Goal: Task Accomplishment & Management: Manage account settings

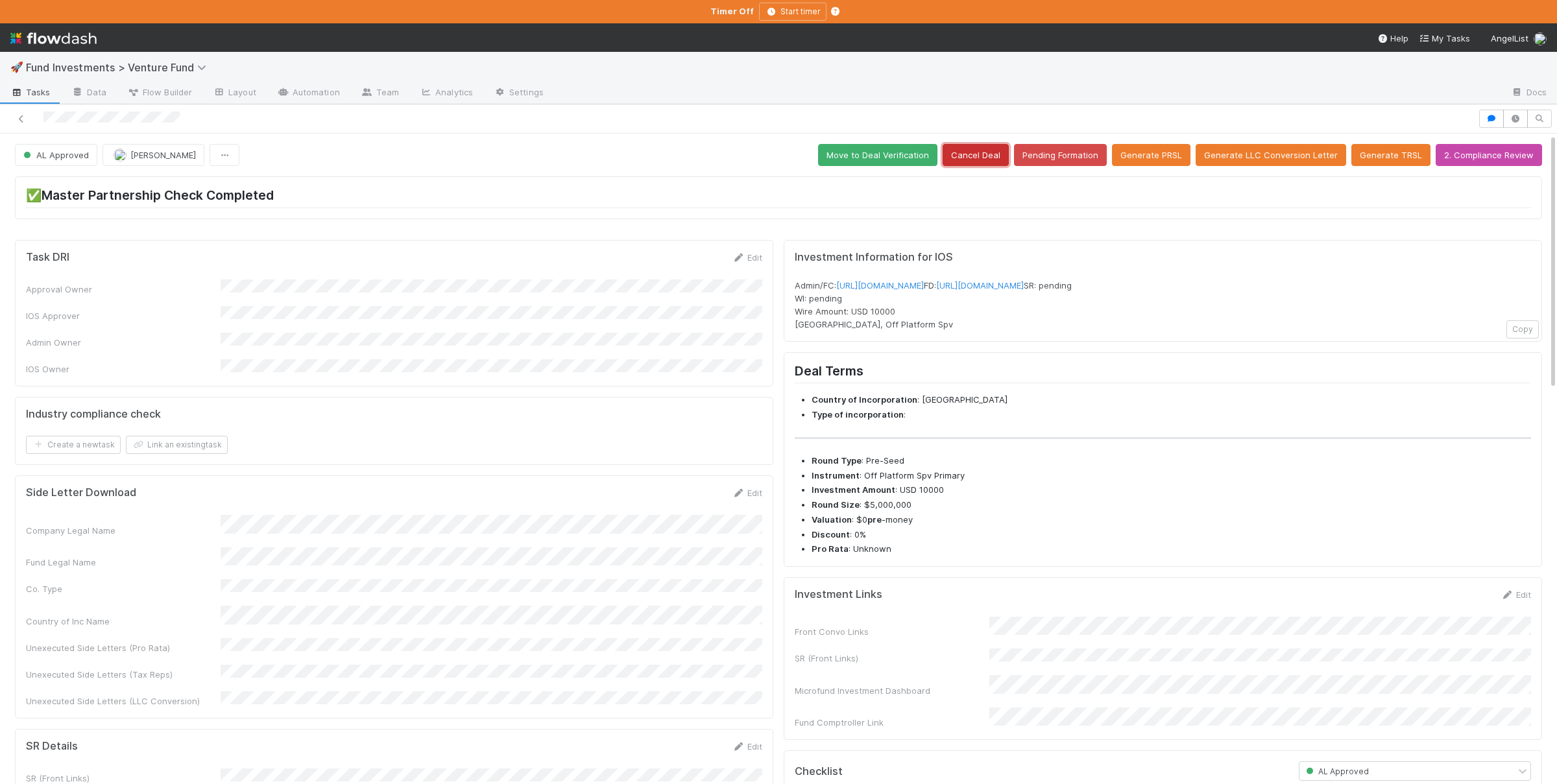
click at [982, 156] on button "Cancel Deal" at bounding box center [975, 155] width 66 height 22
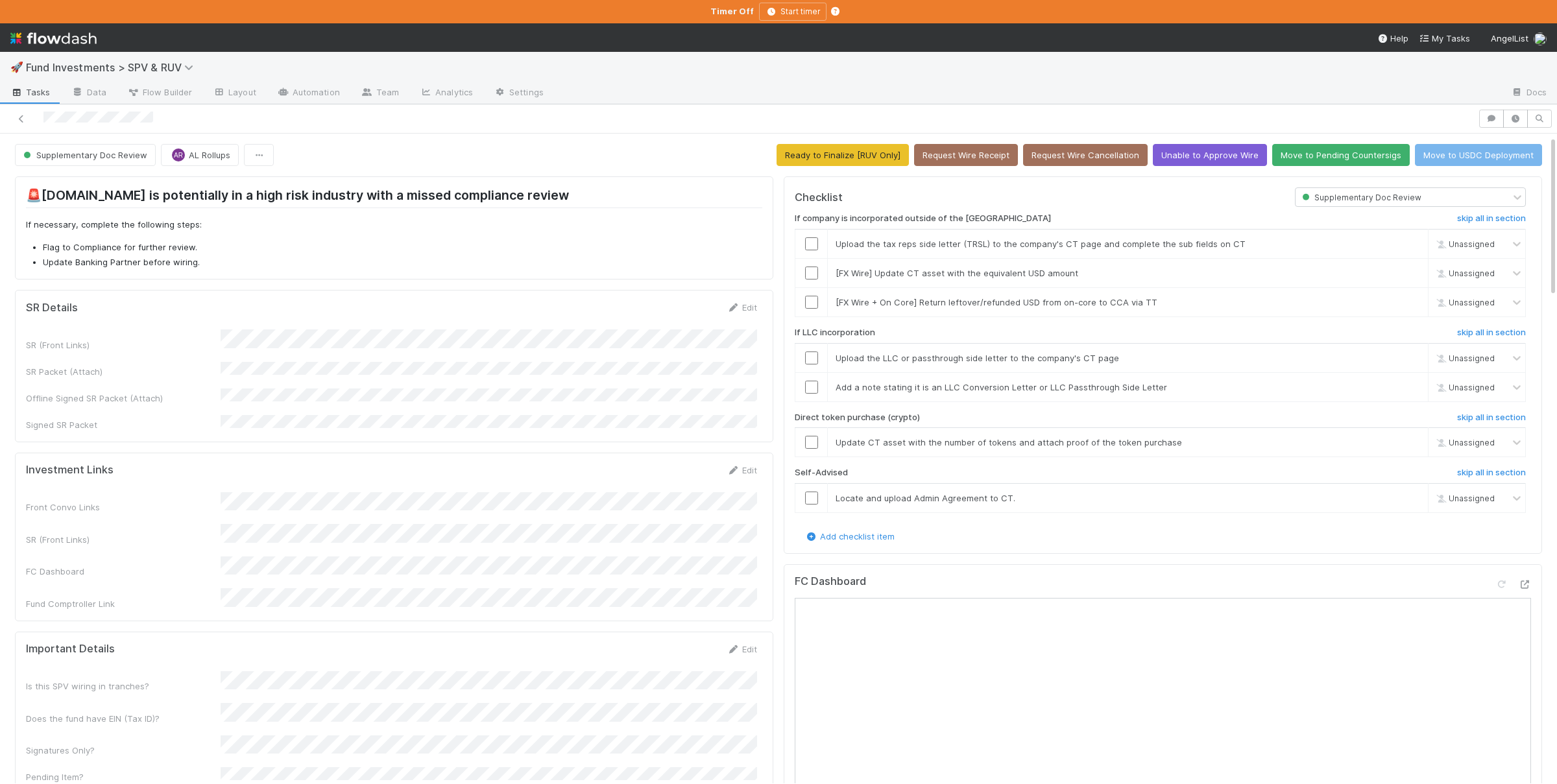
scroll to position [63, 0]
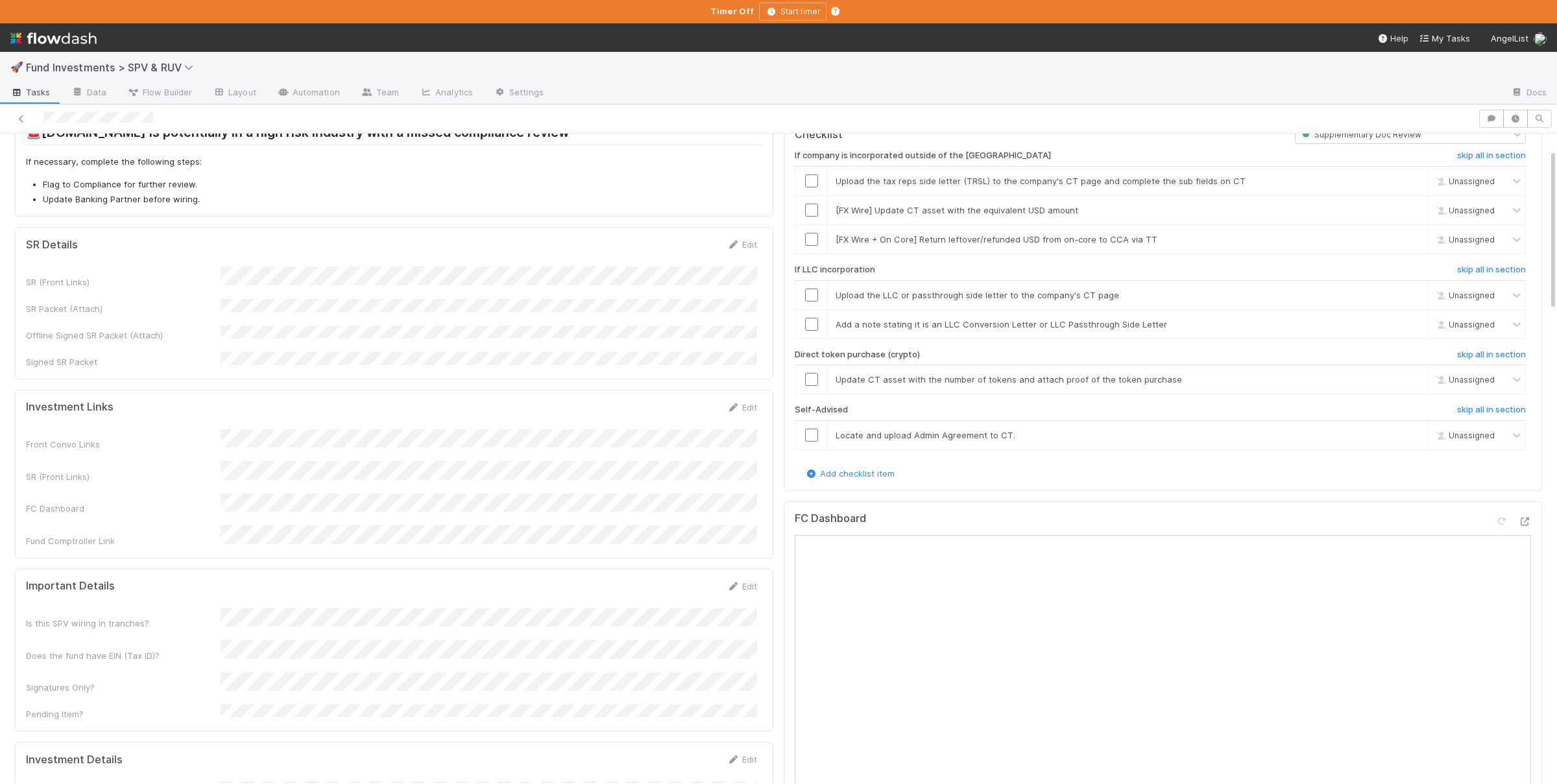
click at [580, 337] on div "SR (Front Links) SR Packet (Attach) Offline Signed SR Packet (Attach) Signed SR…" at bounding box center [392, 317] width 731 height 102
click at [684, 246] on button "Save" at bounding box center [688, 248] width 37 height 22
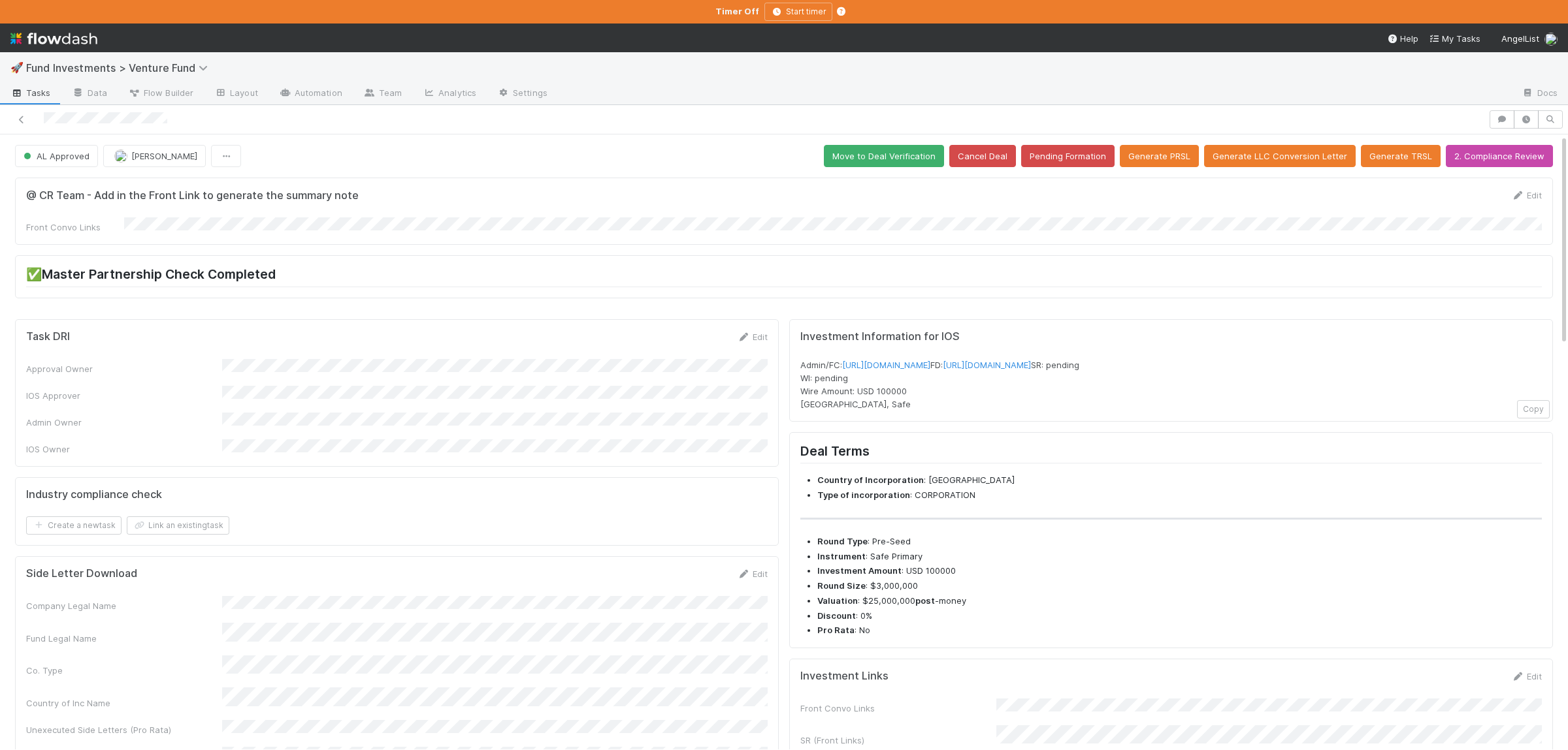
scroll to position [254, 0]
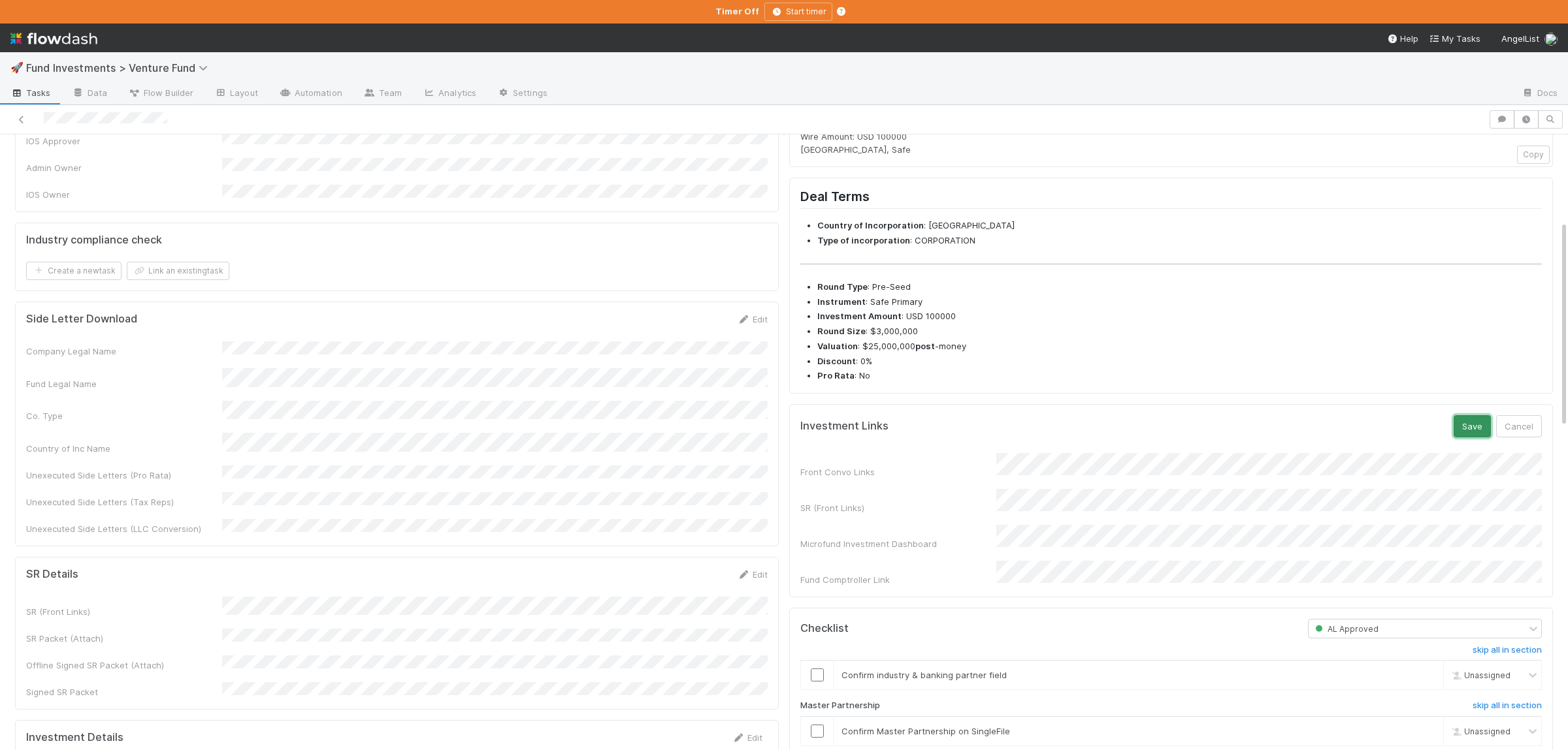
click at [1485, 437] on button "Save" at bounding box center [1472, 426] width 38 height 22
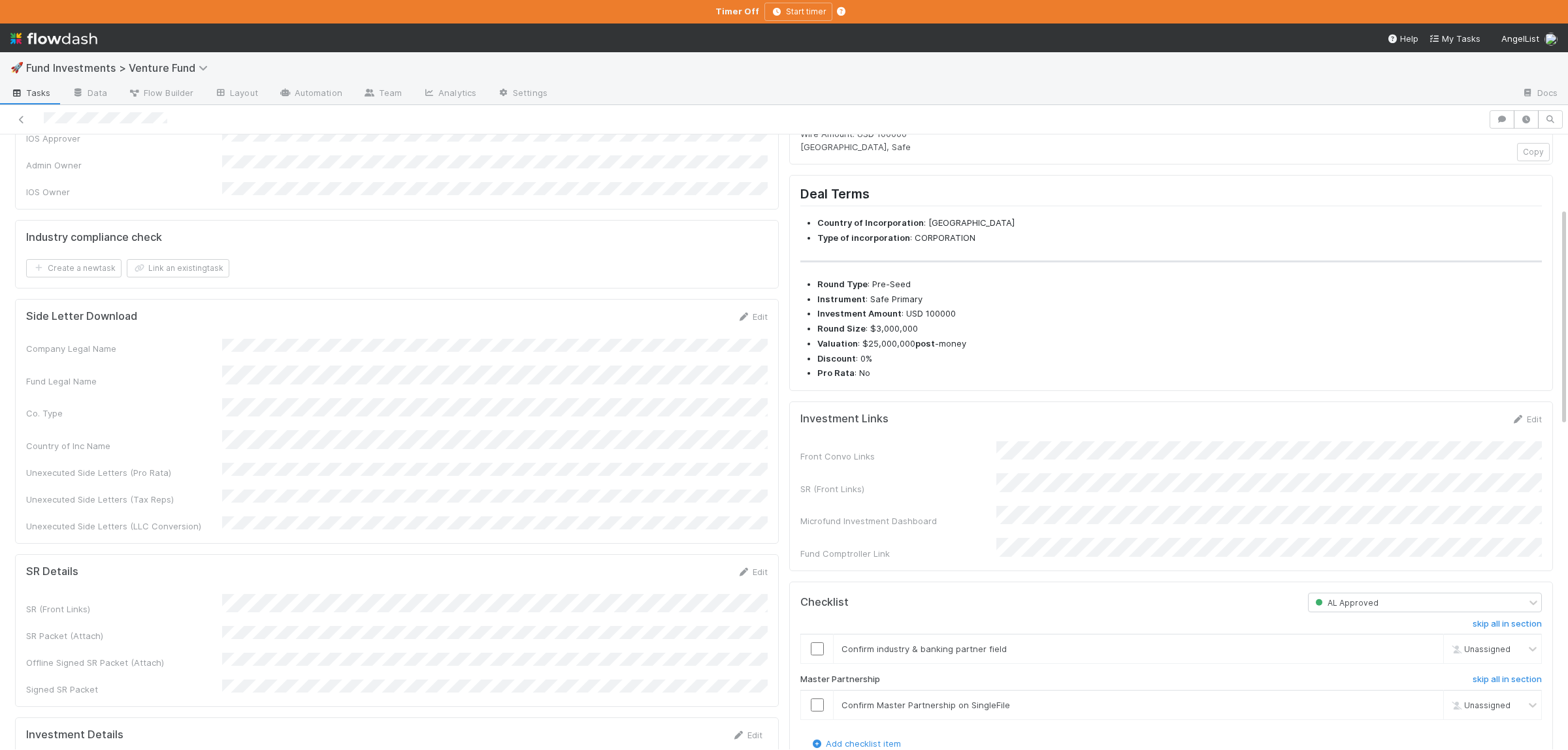
scroll to position [371, 0]
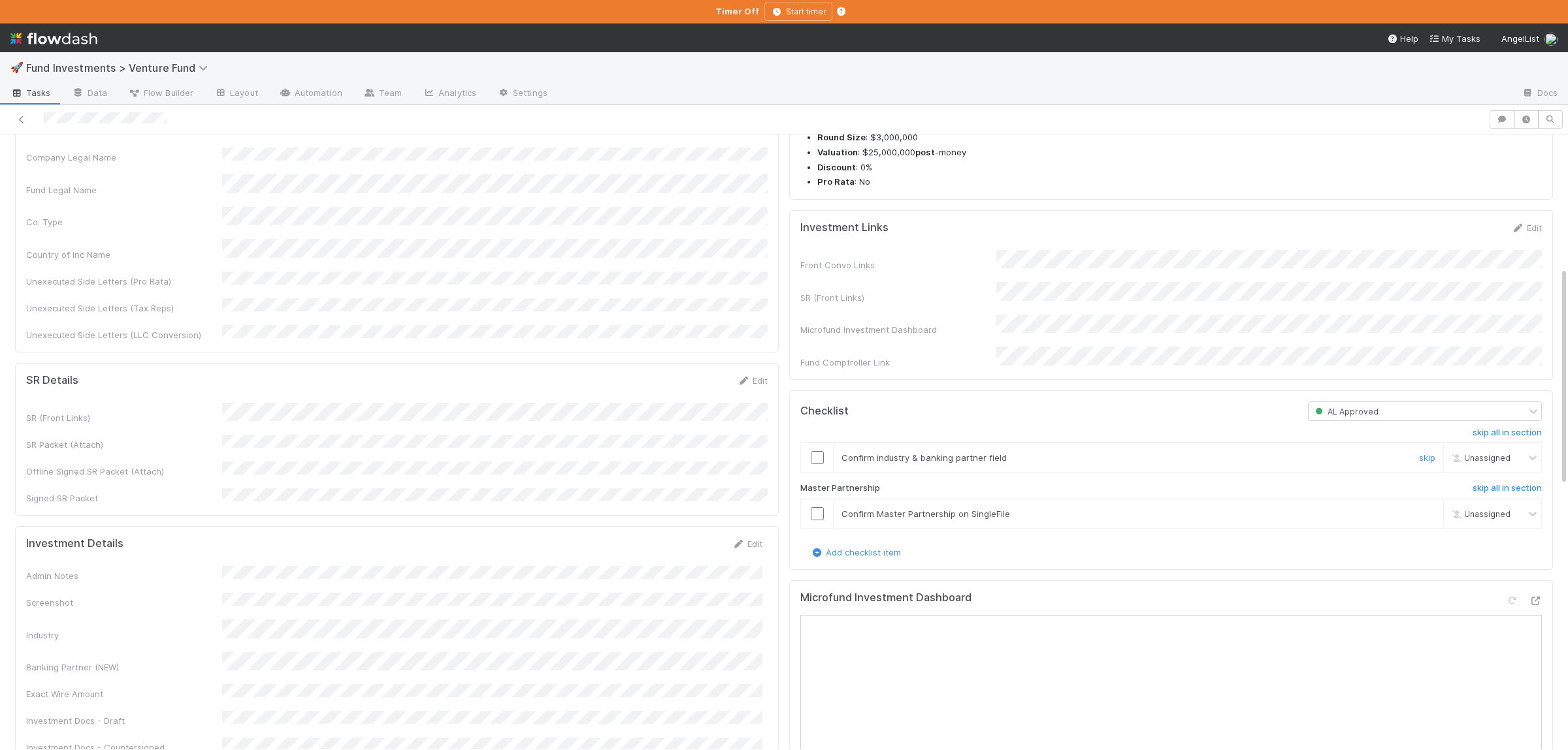
click at [817, 464] on input "checkbox" at bounding box center [817, 457] width 13 height 13
click at [820, 520] on input "checkbox" at bounding box center [817, 513] width 13 height 13
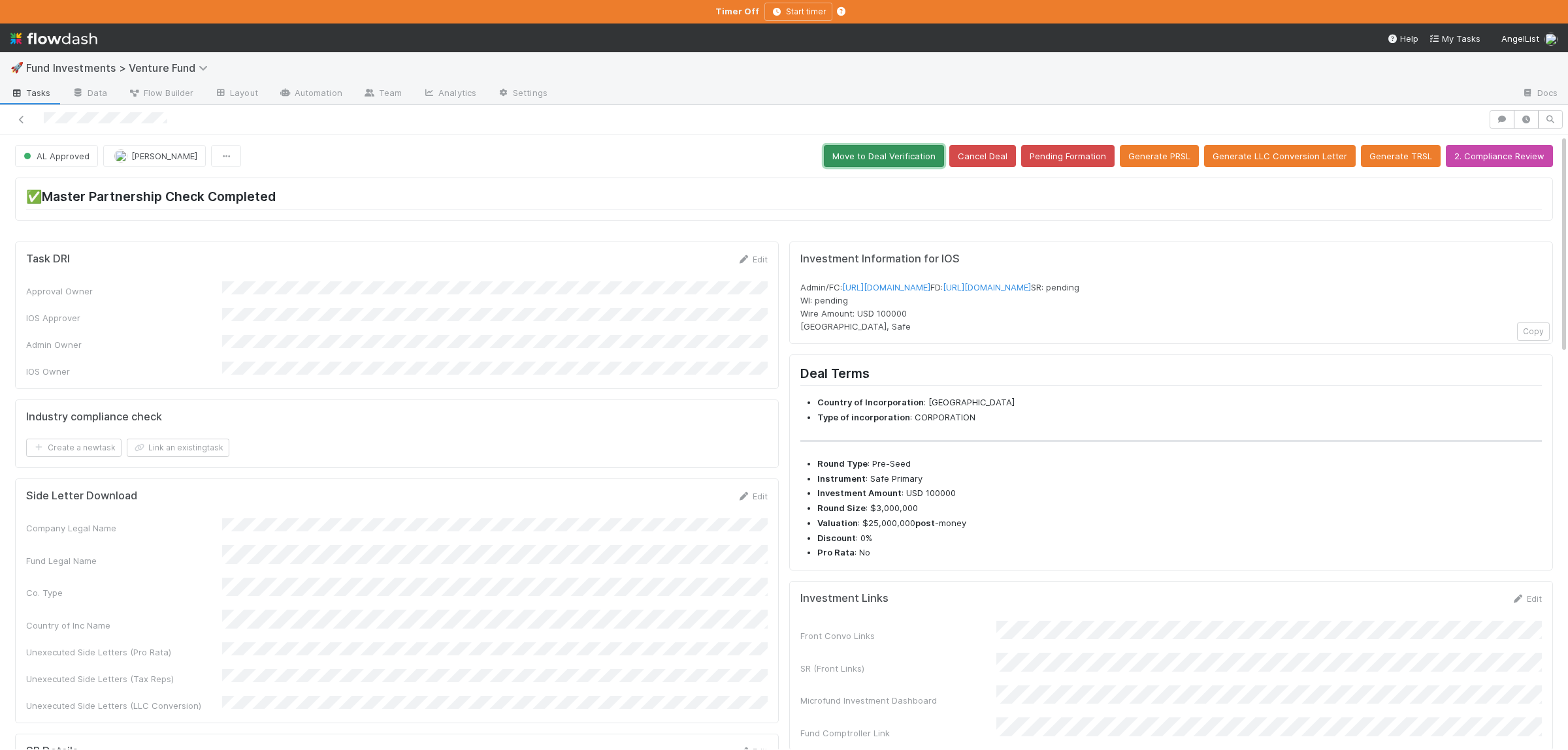
click at [914, 157] on button "Move to Deal Verification" at bounding box center [883, 156] width 120 height 22
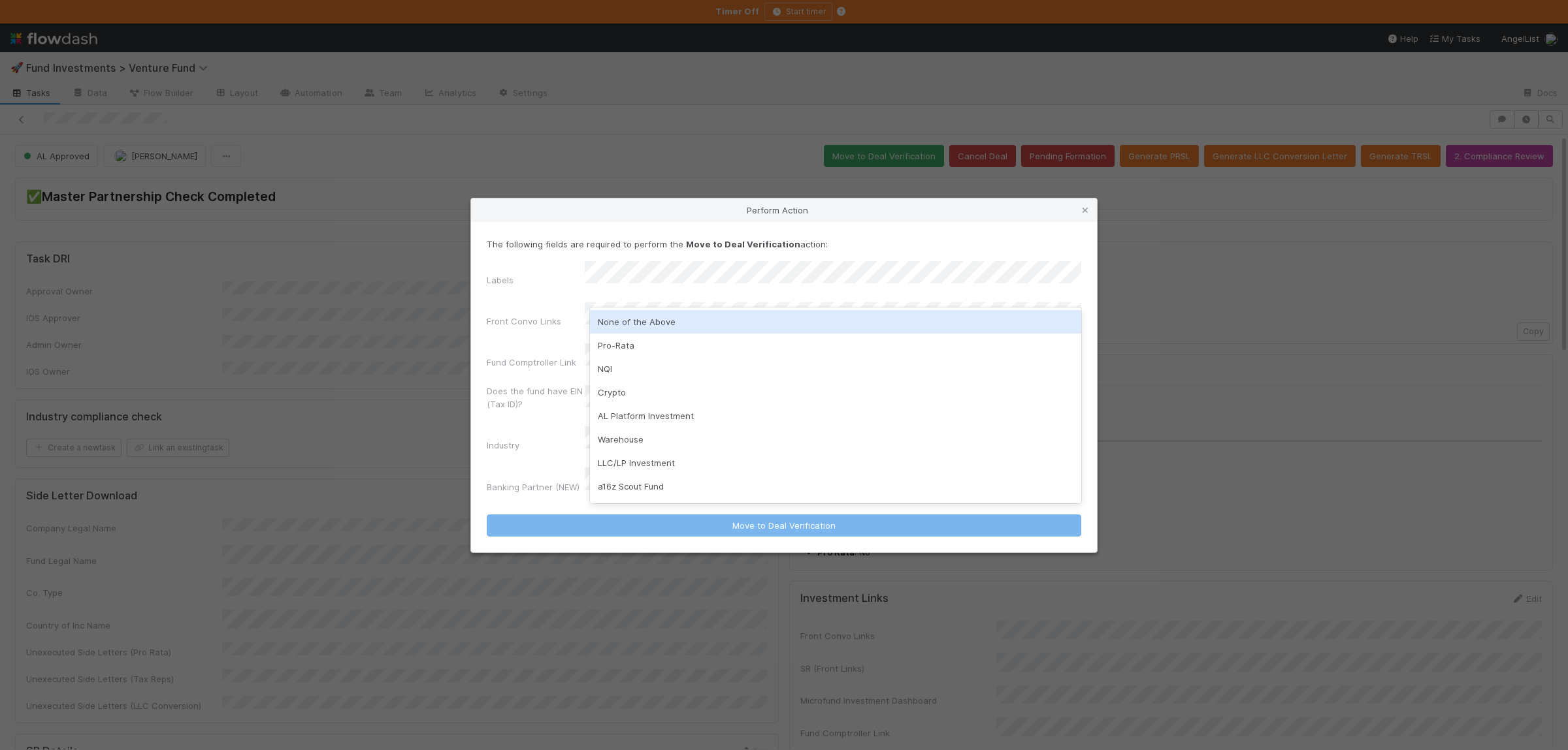
click at [673, 323] on div "None of the Above" at bounding box center [835, 322] width 491 height 24
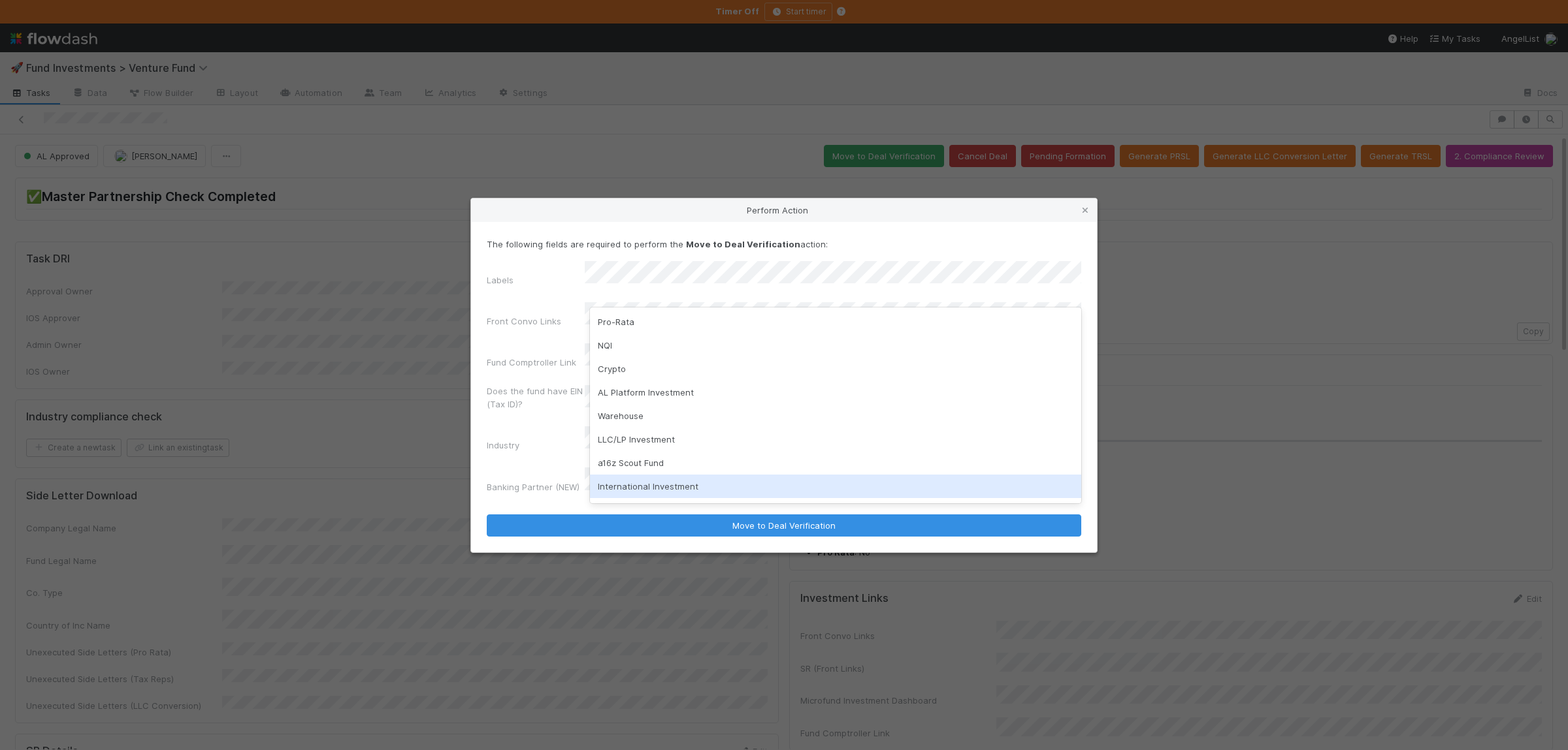
click at [559, 443] on div "Industry" at bounding box center [535, 448] width 98 height 18
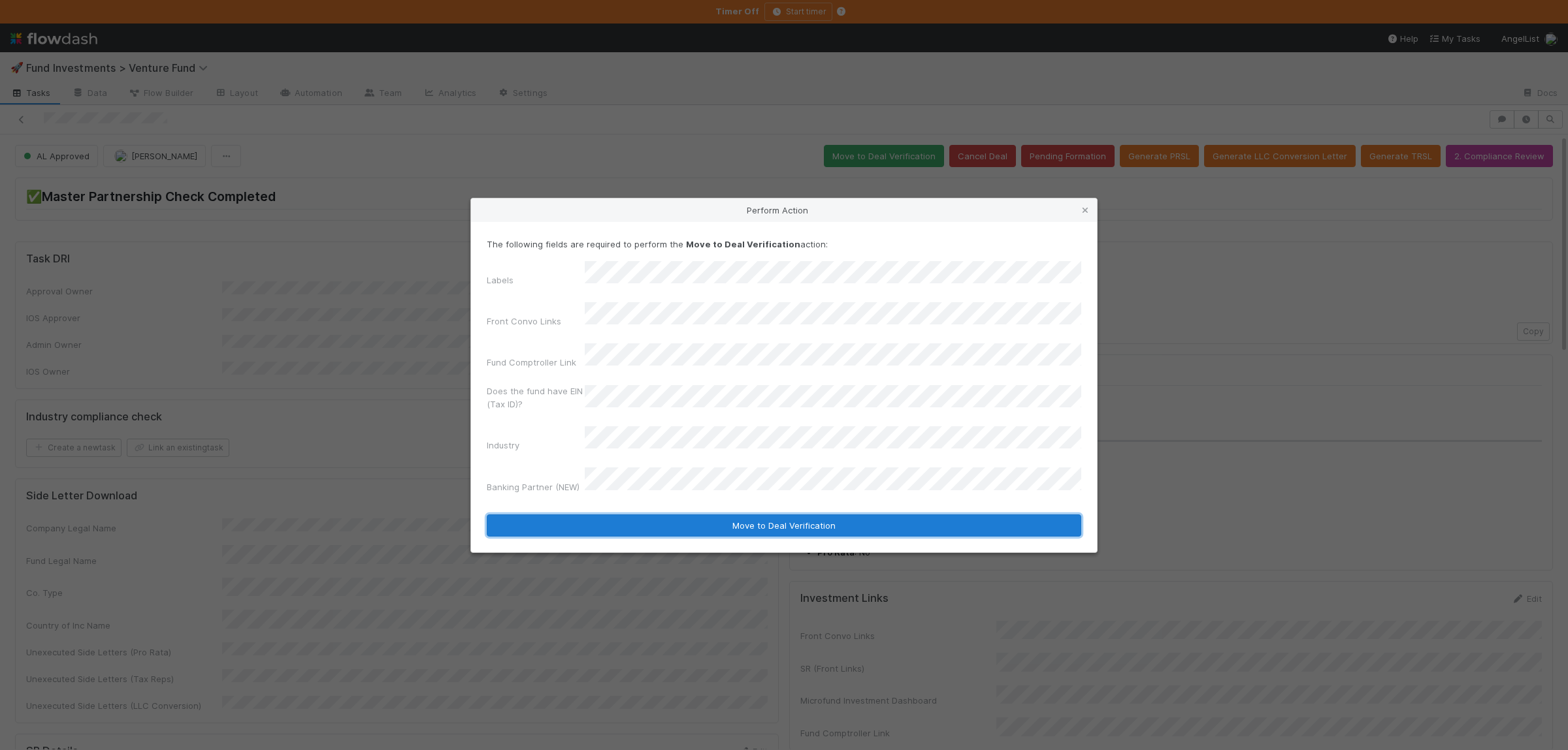
click at [656, 515] on button "Move to Deal Verification" at bounding box center [784, 525] width 595 height 22
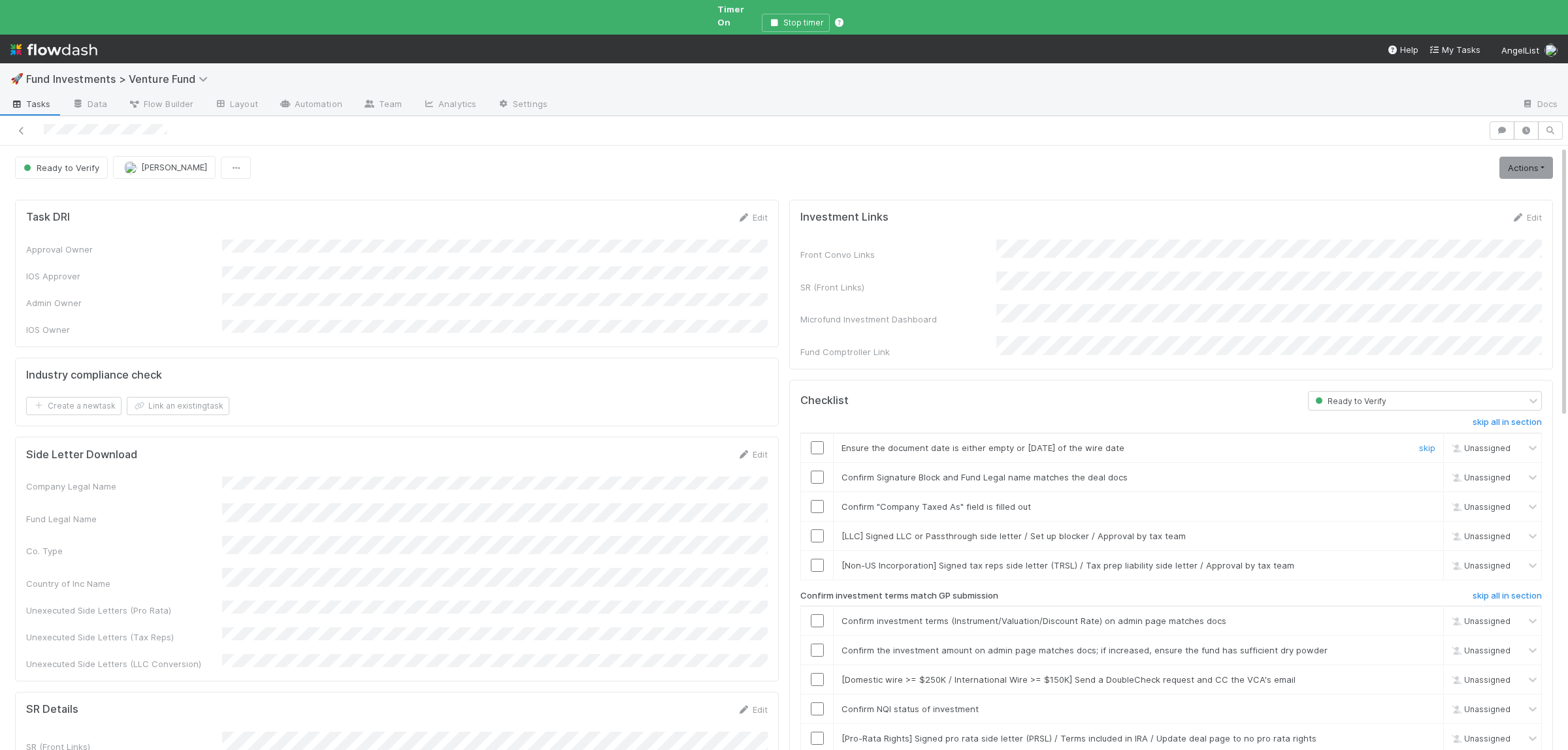
click at [823, 441] on input "checkbox" at bounding box center [817, 448] width 13 height 13
drag, startPoint x: 817, startPoint y: 458, endPoint x: 819, endPoint y: 469, distance: 11.2
click at [817, 471] on input "checkbox" at bounding box center [817, 477] width 13 height 13
click at [819, 500] on input "checkbox" at bounding box center [817, 506] width 13 height 13
click at [819, 441] on input "checkbox" at bounding box center [817, 448] width 13 height 13
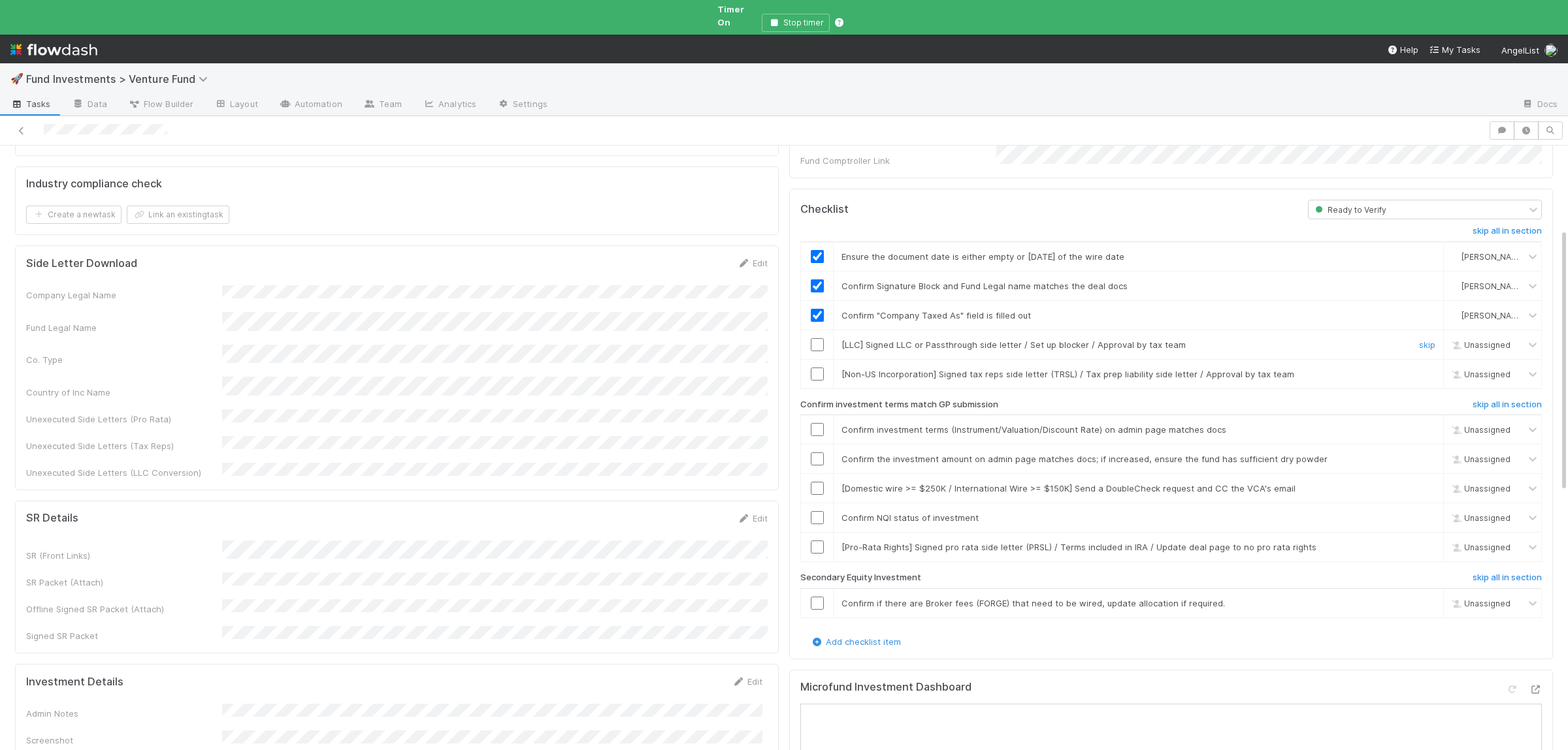
scroll to position [254, 0]
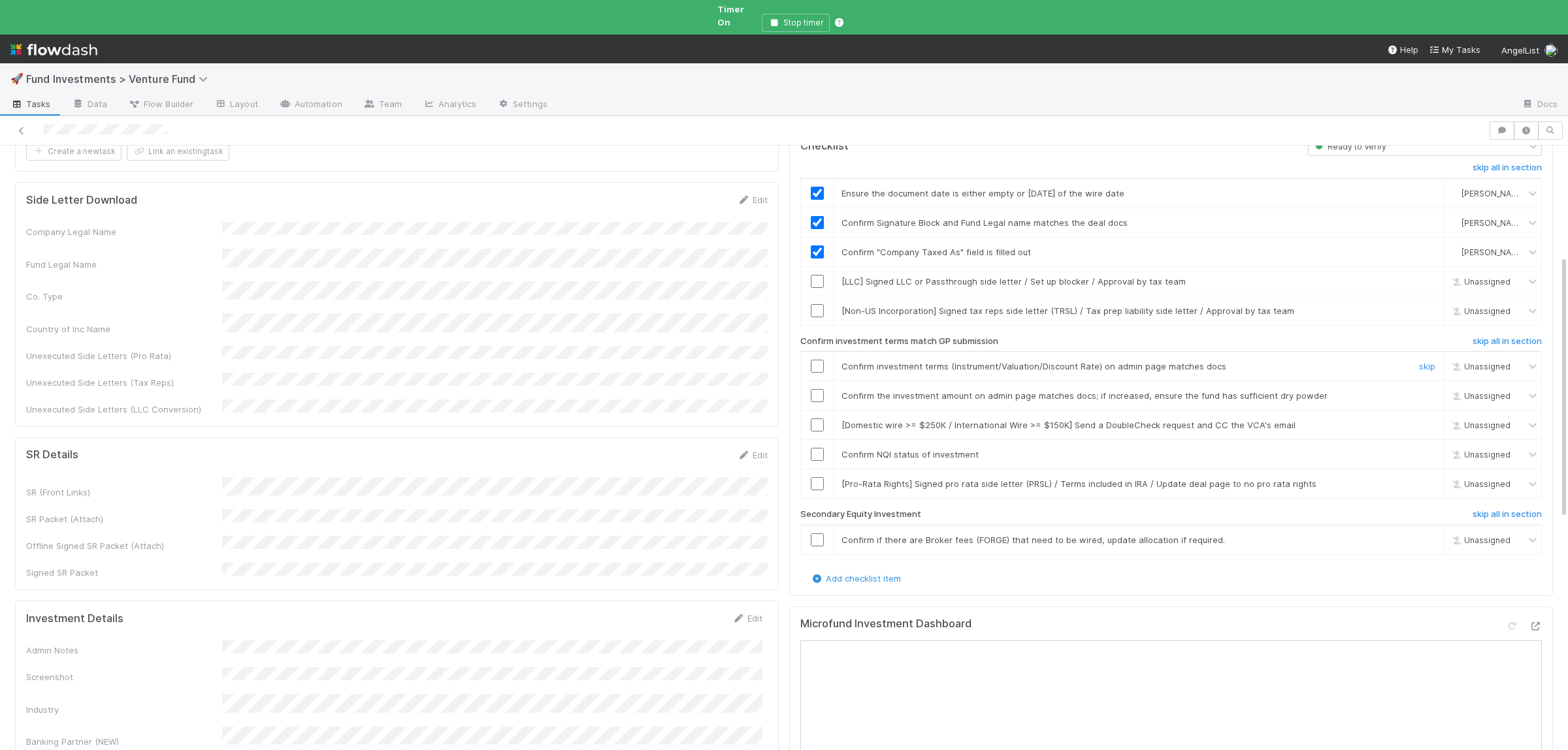
click at [815, 360] on input "checkbox" at bounding box center [817, 366] width 13 height 13
click at [819, 389] on input "checkbox" at bounding box center [817, 395] width 13 height 13
click at [822, 448] on input "checkbox" at bounding box center [817, 454] width 13 height 13
checkbox input "true"
click at [819, 389] on input "checkbox" at bounding box center [817, 395] width 13 height 13
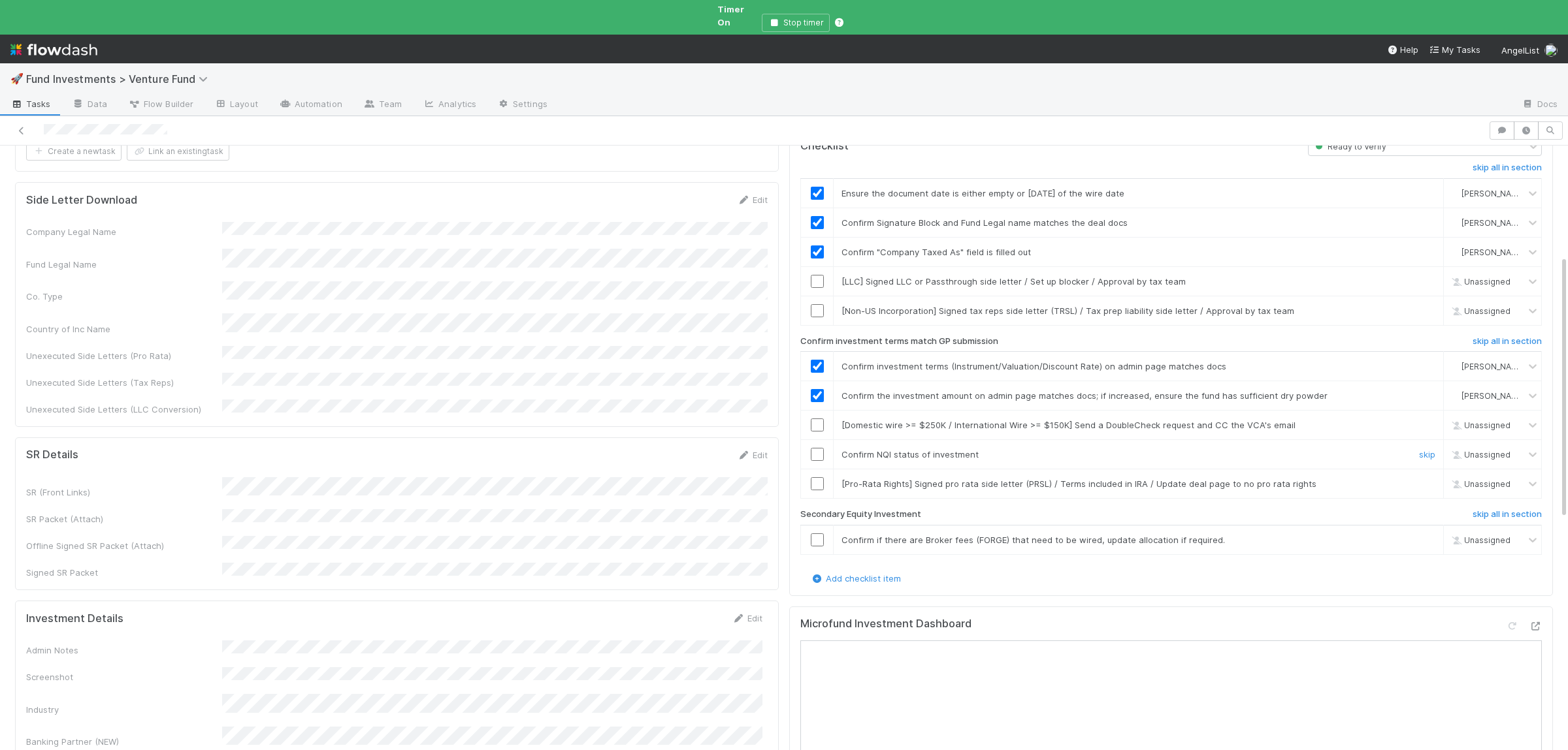
click at [822, 448] on input "checkbox" at bounding box center [817, 454] width 13 height 13
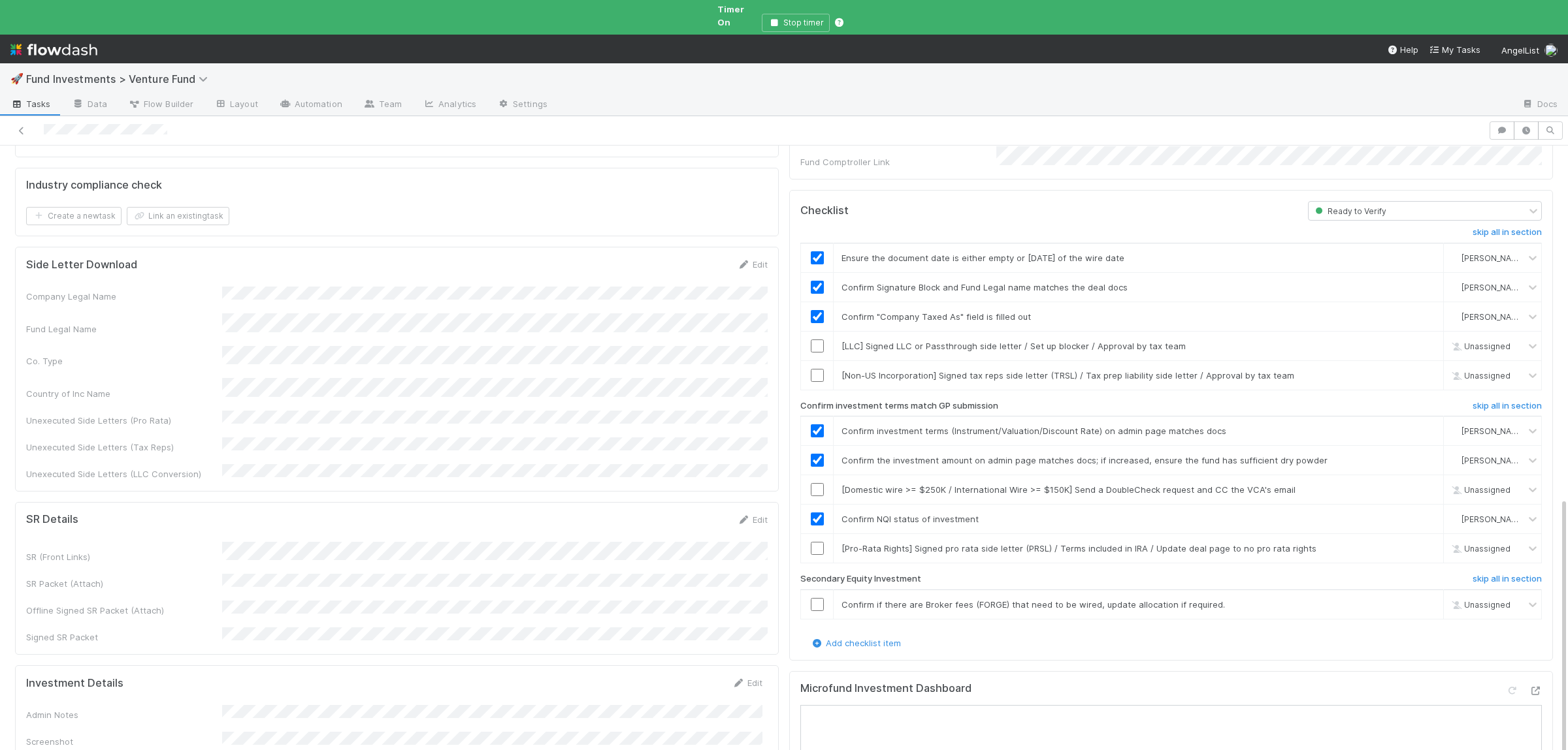
scroll to position [0, 0]
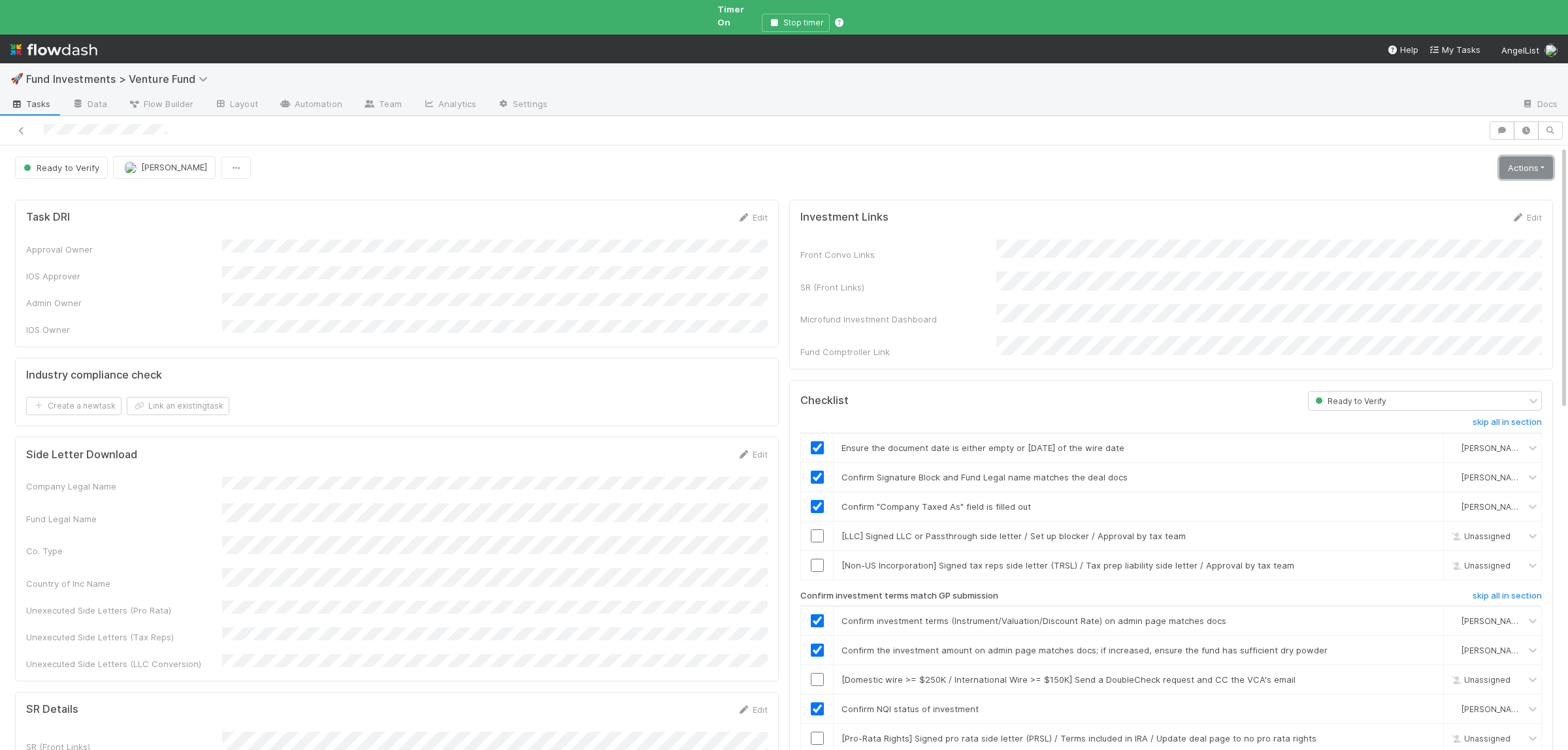
click at [1547, 156] on link "Actions" at bounding box center [1525, 167] width 53 height 22
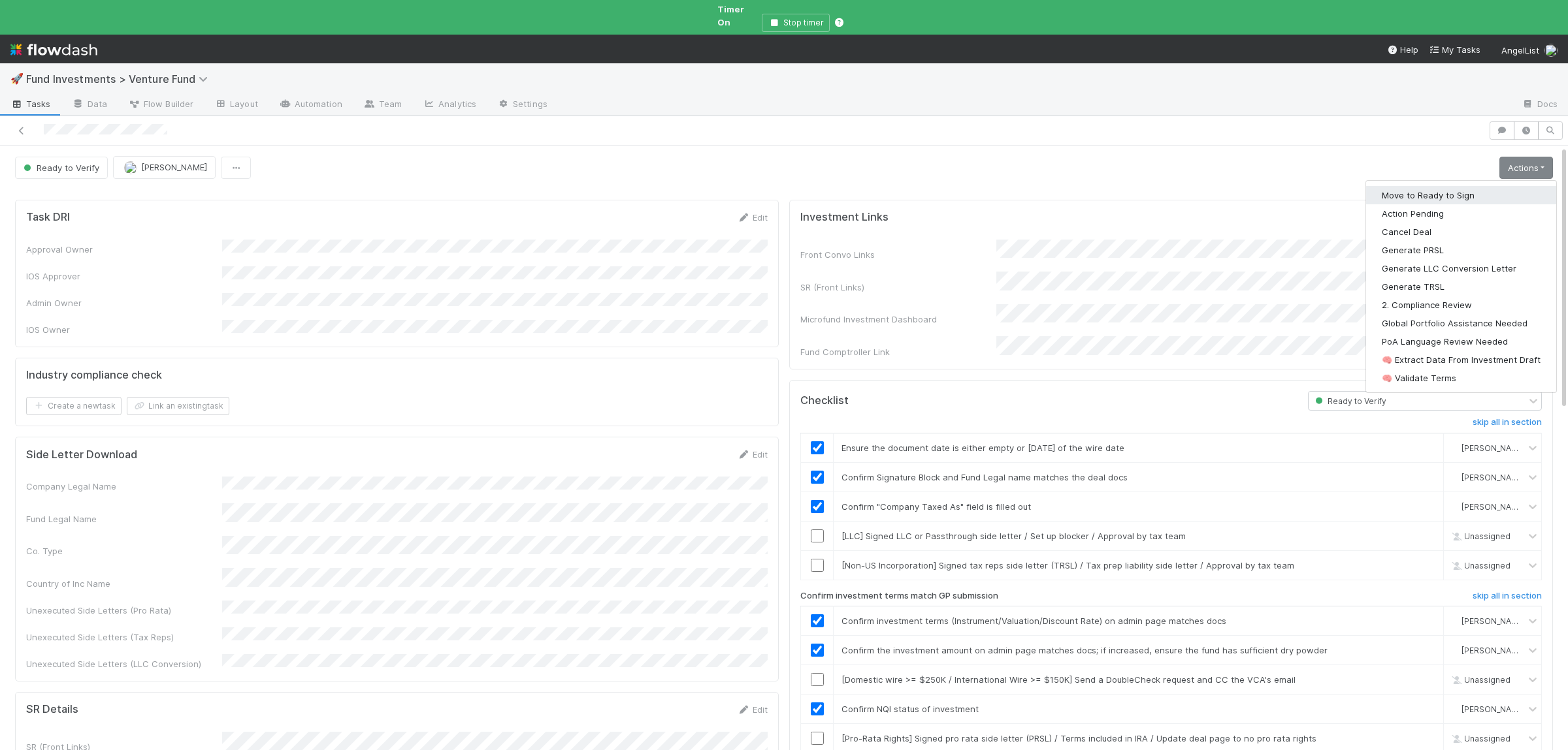
click at [1460, 186] on button "Move to Ready to Sign" at bounding box center [1460, 195] width 190 height 18
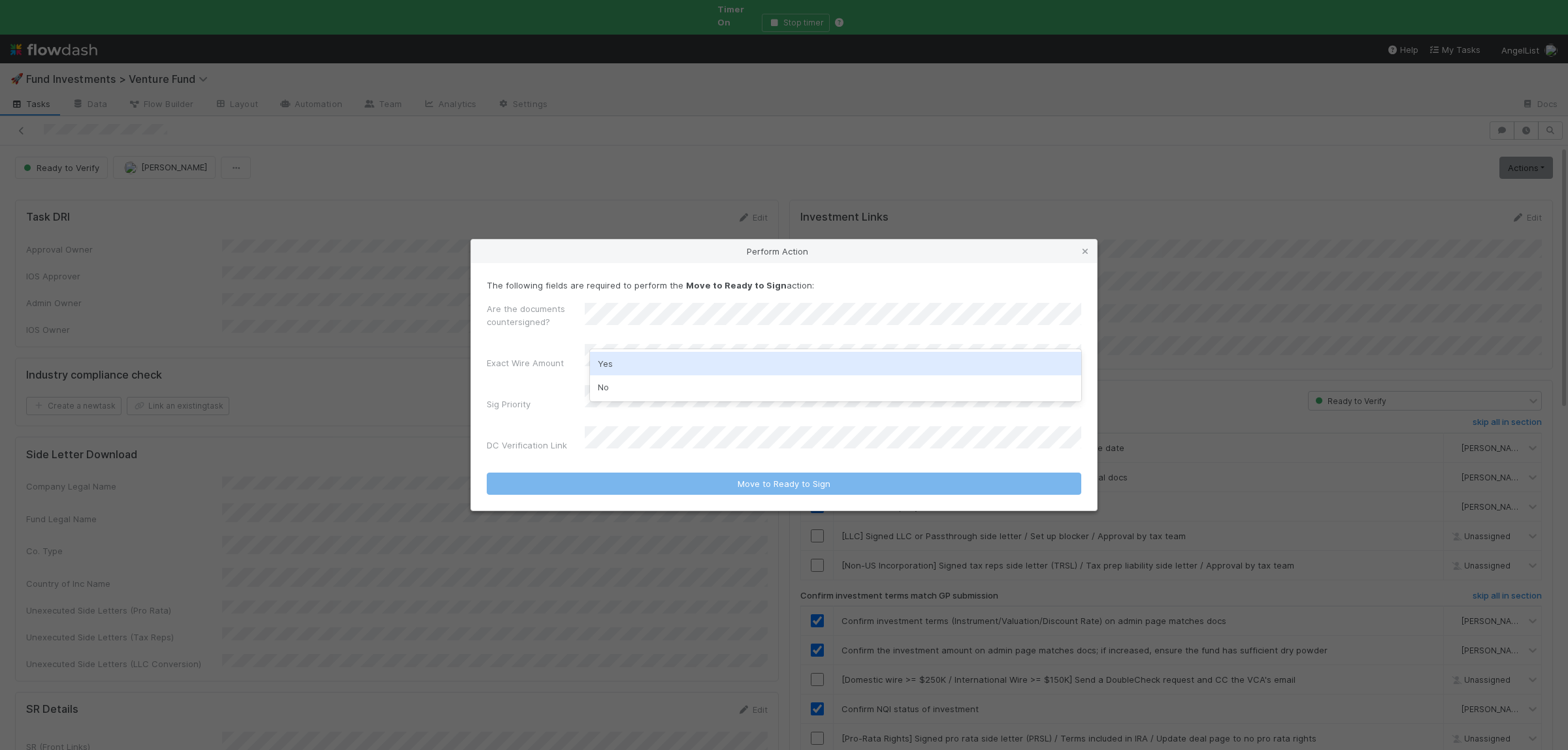
click at [659, 378] on div "No" at bounding box center [835, 386] width 491 height 24
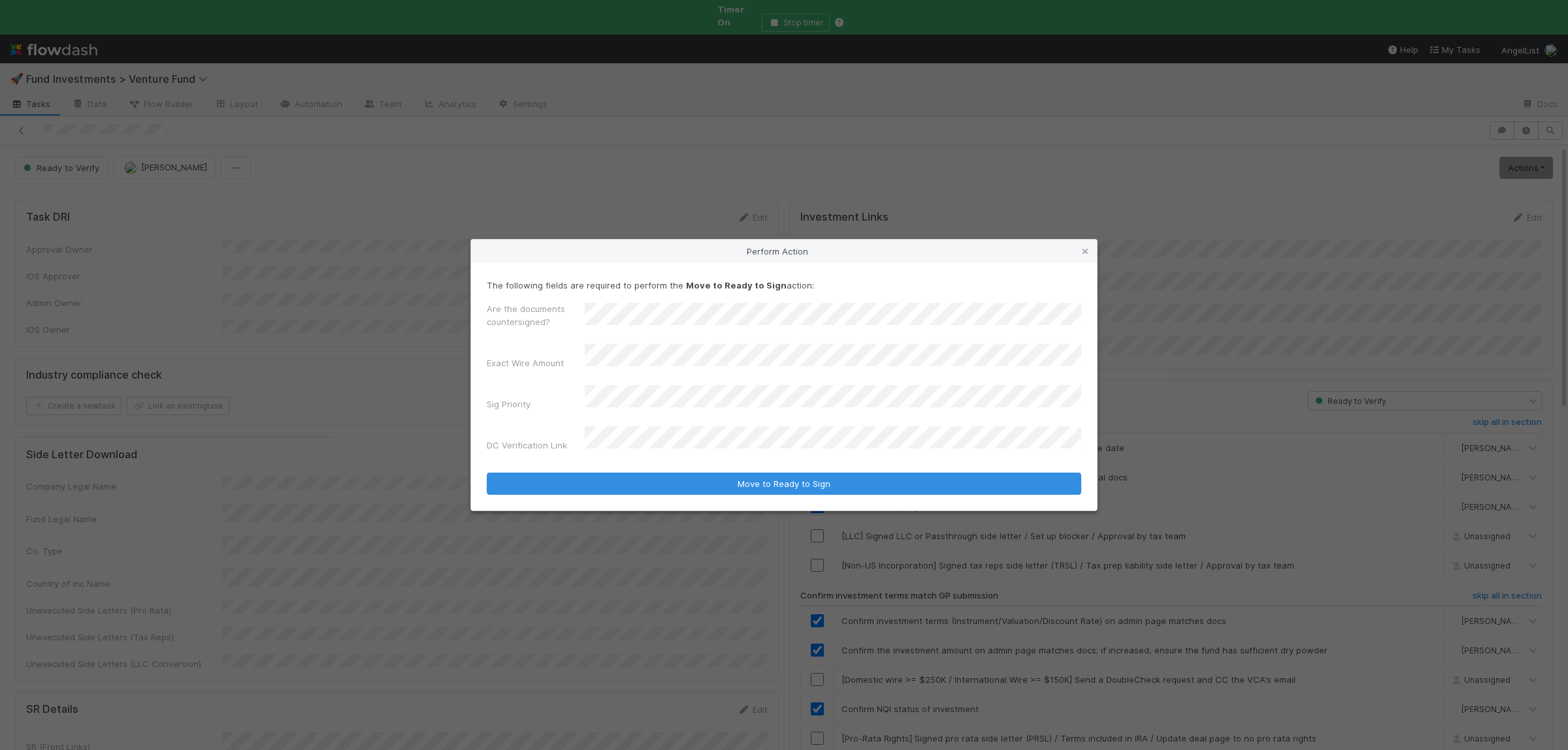
click at [486, 473] on button "Move to Ready to Sign" at bounding box center [784, 483] width 595 height 22
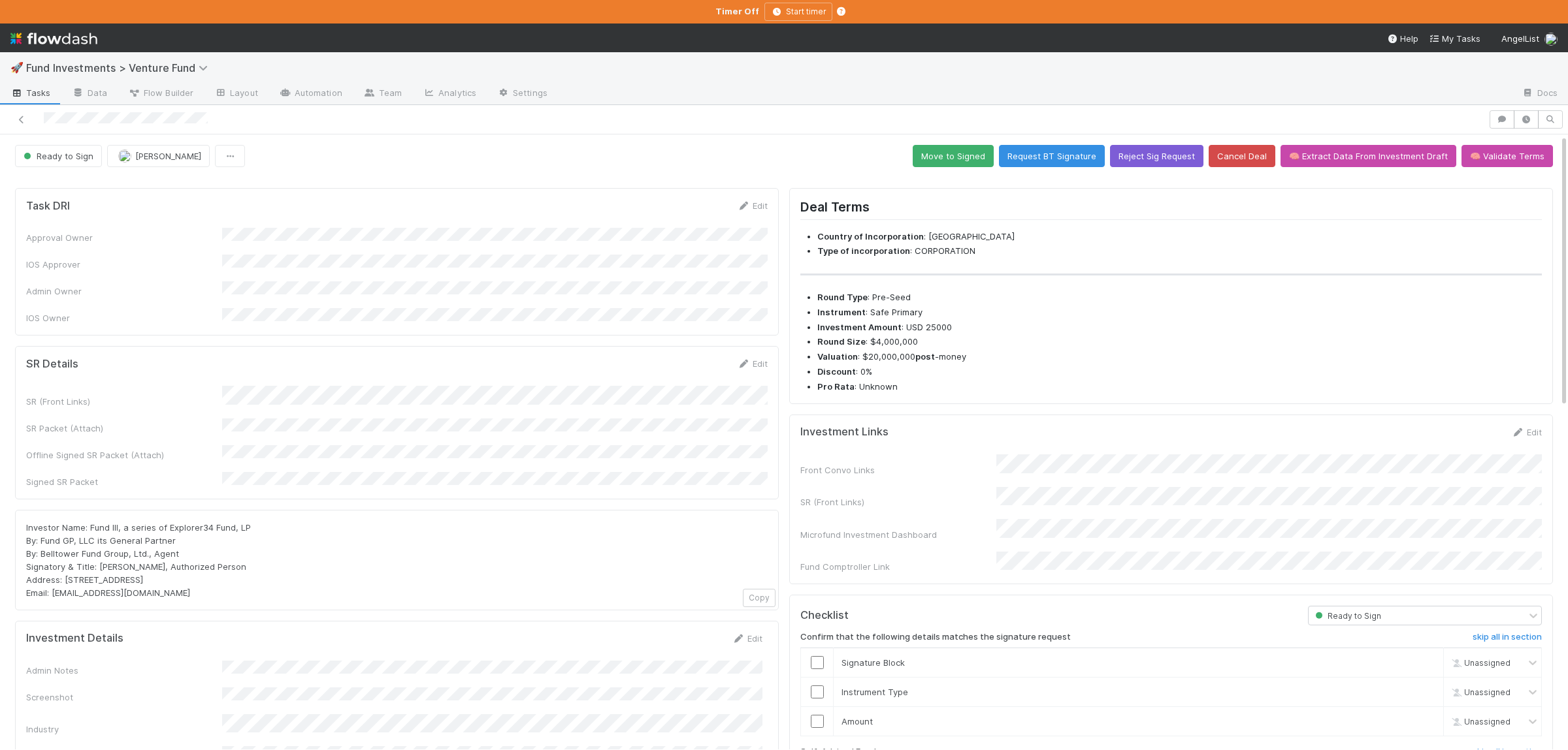
click at [931, 149] on button "Move to Signed" at bounding box center [952, 156] width 81 height 22
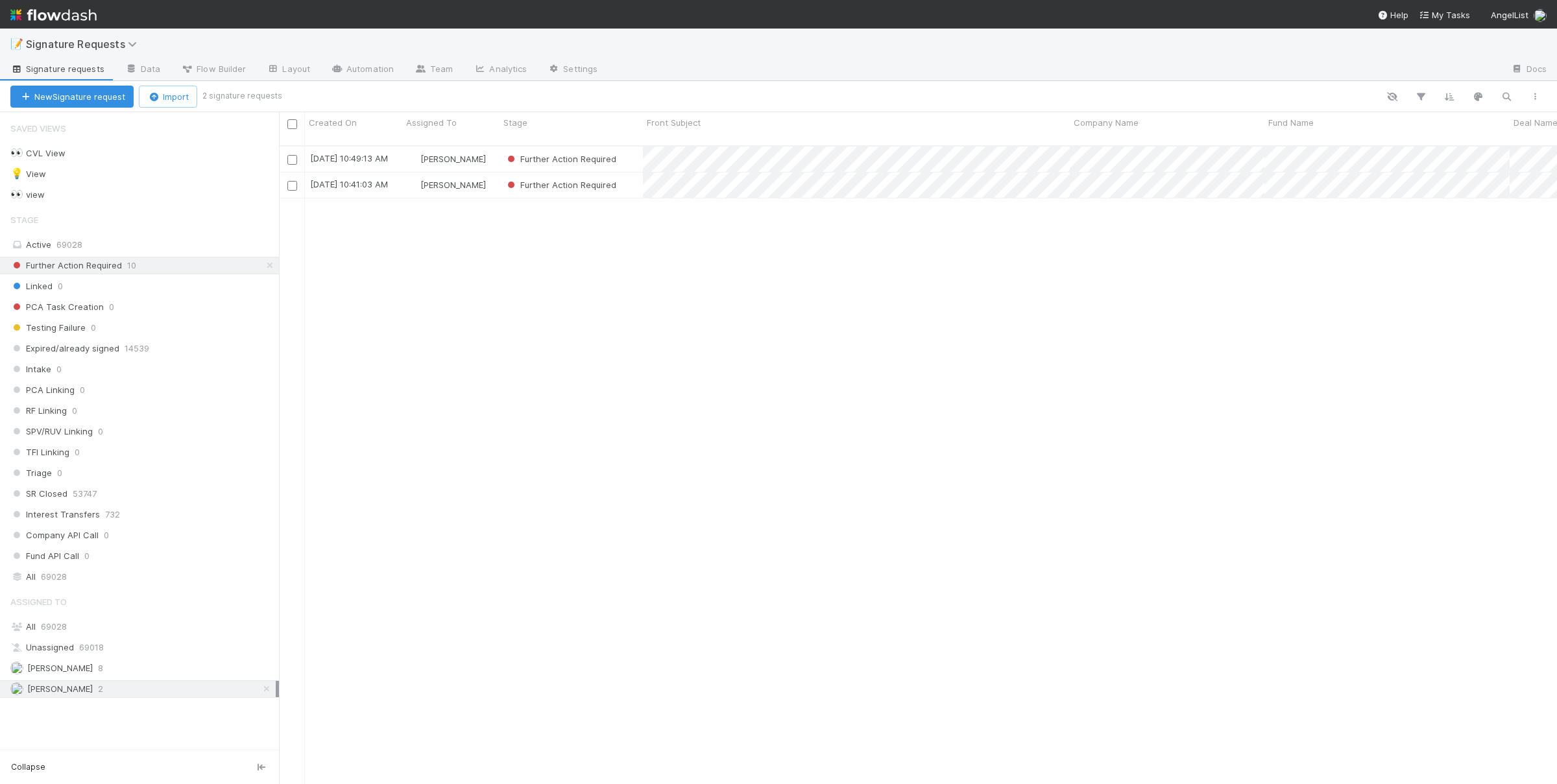
scroll to position [649, 1277]
click at [675, 525] on div "8/15/25, 10:49:13 AM Susan Tang Further Action Required 0 0 0 0 8/15/25, 10:50:…" at bounding box center [917, 471] width 1277 height 649
click at [288, 155] on input "checkbox" at bounding box center [292, 160] width 10 height 10
click at [274, 93] on icon "button" at bounding box center [276, 97] width 13 height 9
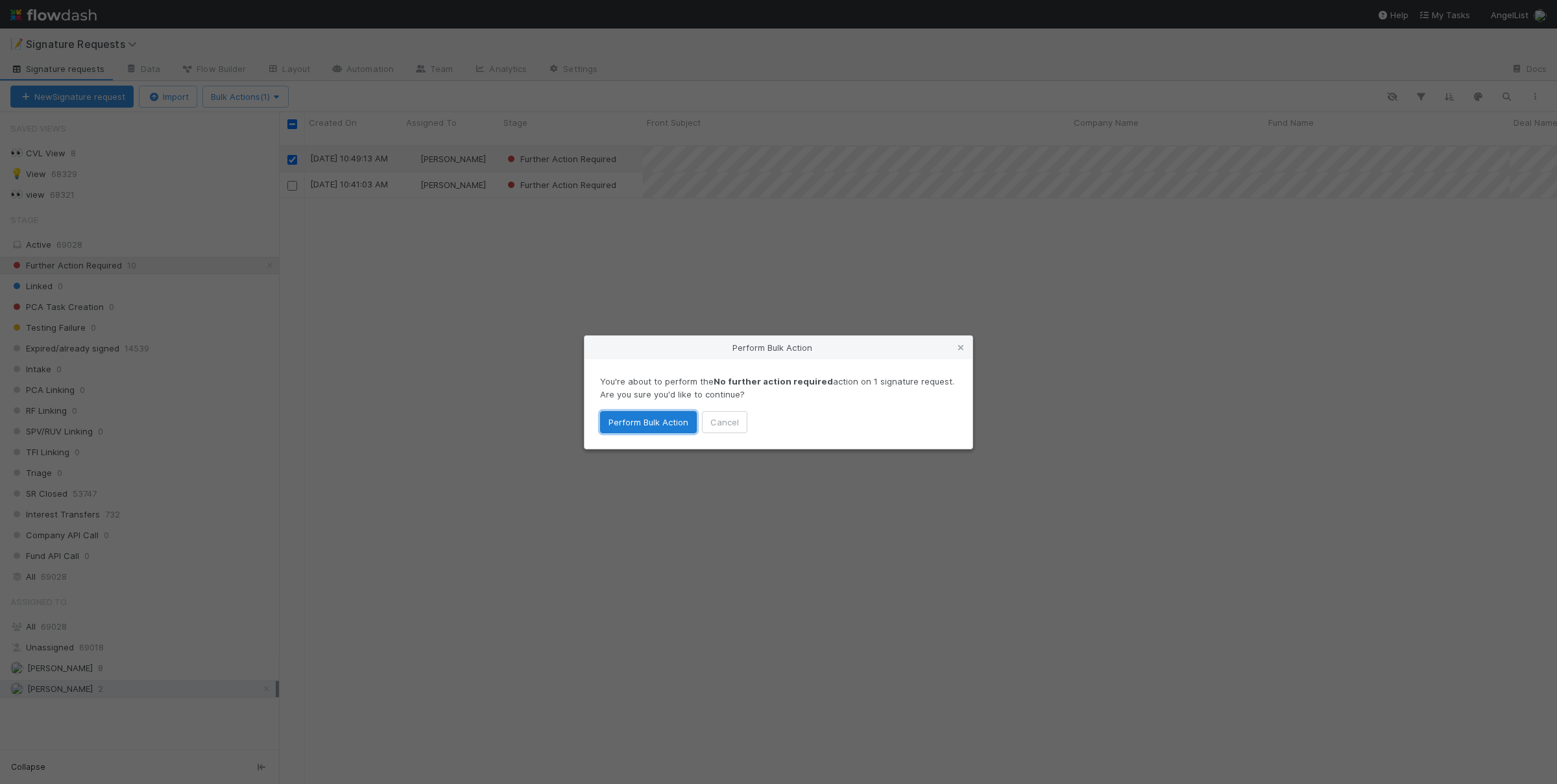
click at [646, 428] on button "Perform Bulk Action" at bounding box center [648, 422] width 96 height 22
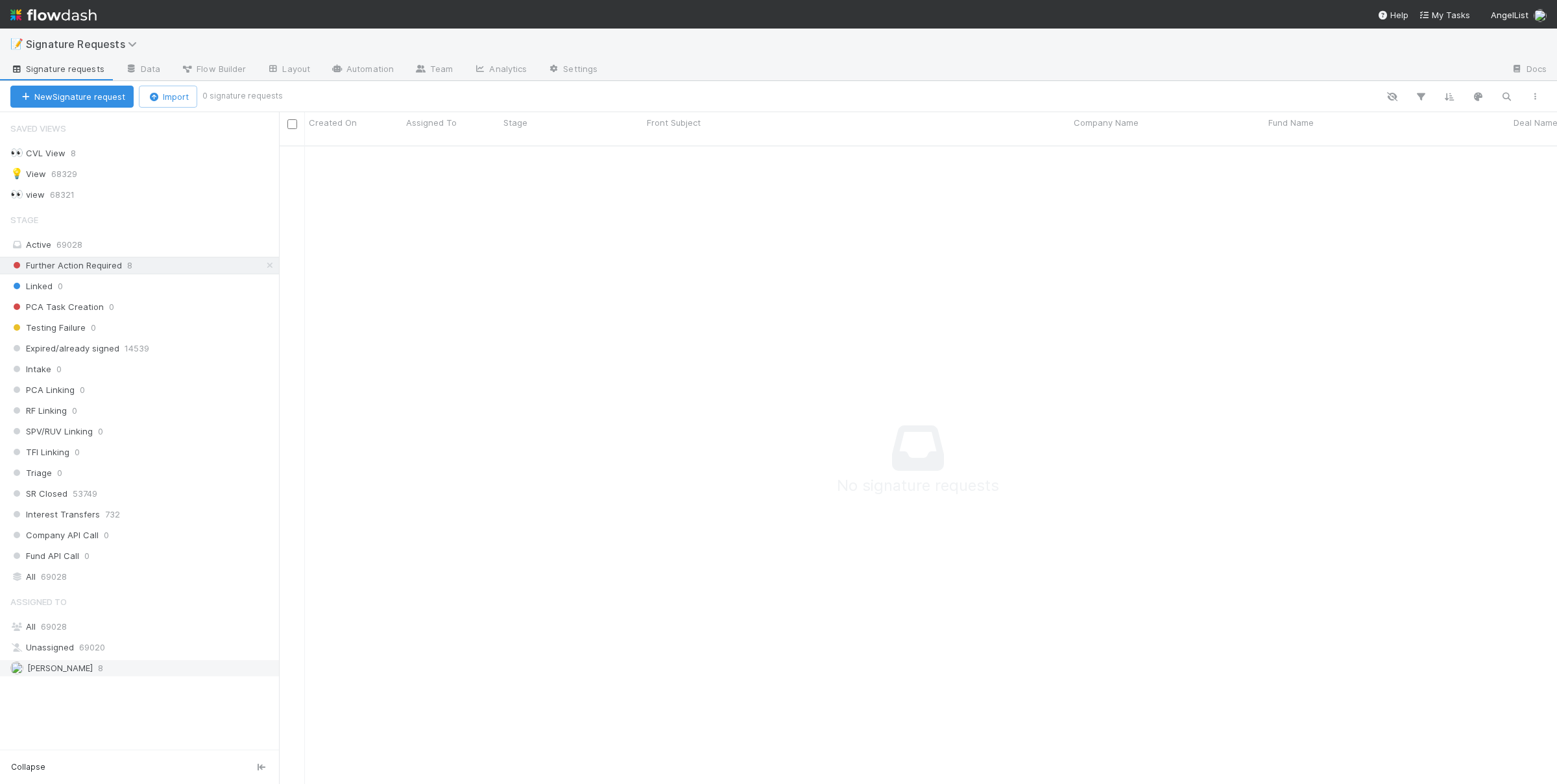
click at [119, 669] on div "Chloe Hammett 8" at bounding box center [142, 668] width 265 height 16
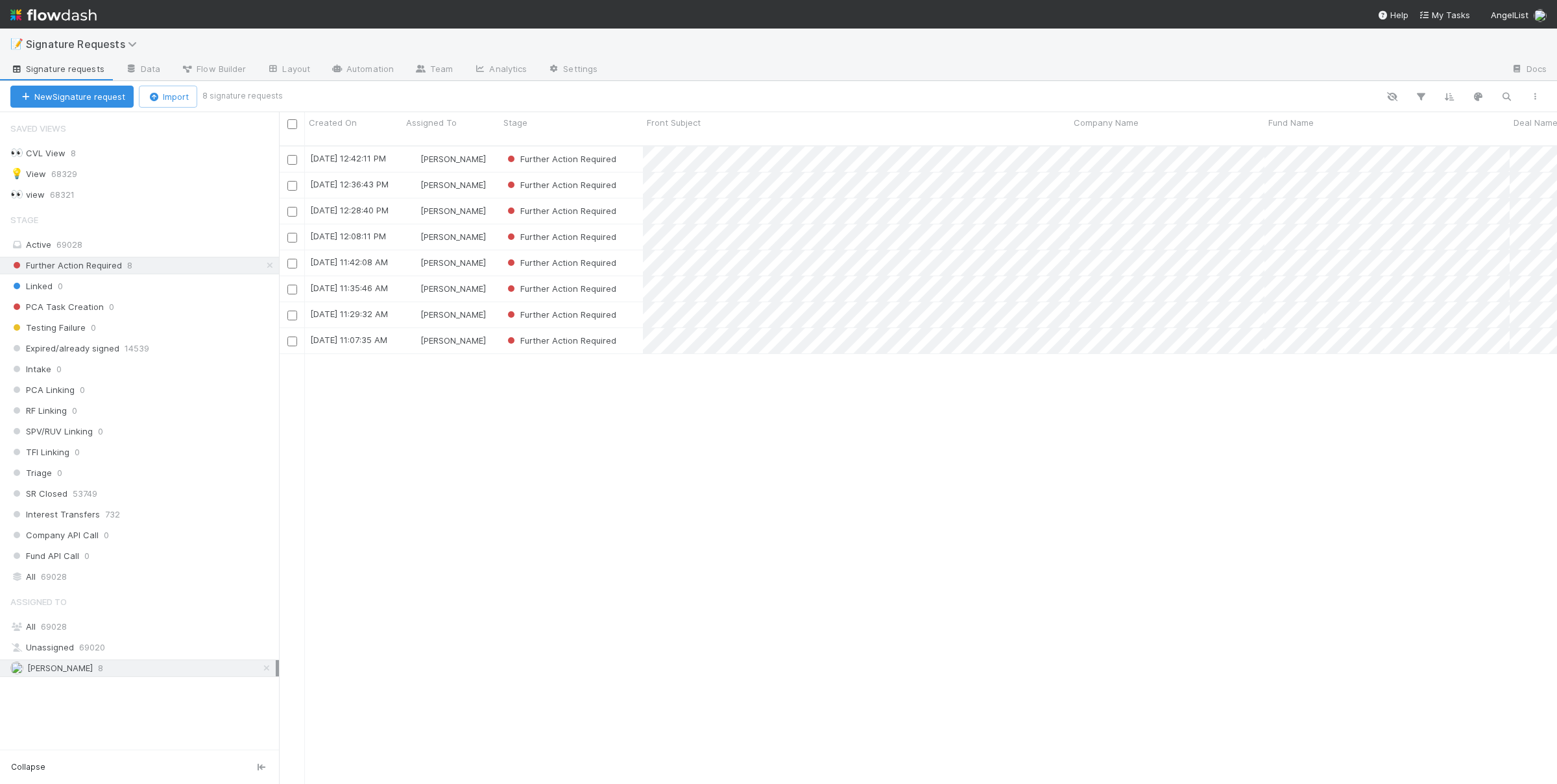
scroll to position [649, 1277]
click at [658, 418] on div "8/15/25, 12:42:11 PM Chloe Hammett Further Action Required 0 0 0 0 8/15/25, 12:…" at bounding box center [917, 471] width 1277 height 649
click at [292, 337] on input "checkbox" at bounding box center [292, 341] width 10 height 10
click at [292, 207] on input "checkbox" at bounding box center [292, 211] width 10 height 10
click at [269, 99] on span "Bulk Actions (2)" at bounding box center [246, 96] width 70 height 10
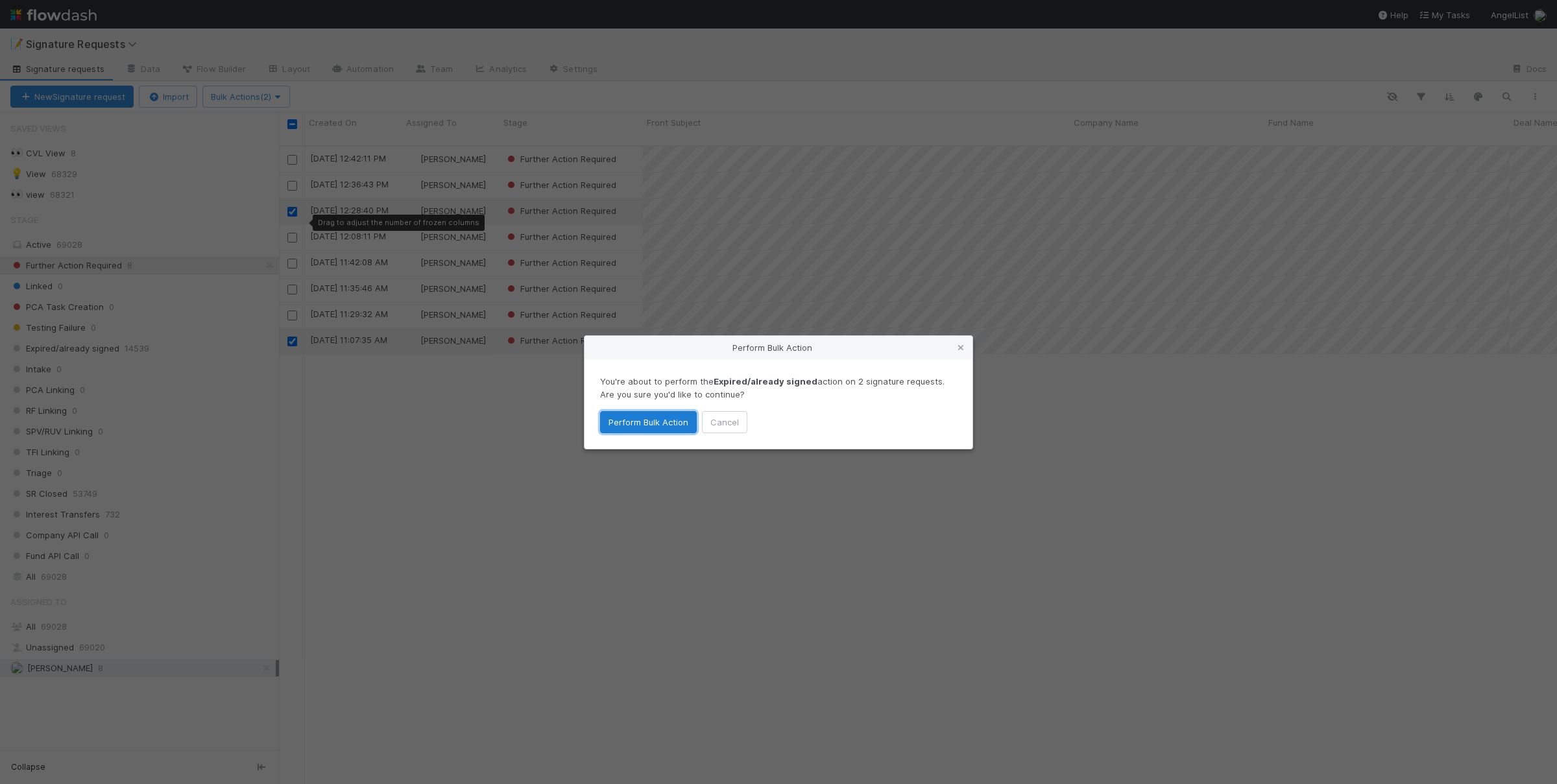
click at [654, 429] on button "Perform Bulk Action" at bounding box center [648, 422] width 96 height 22
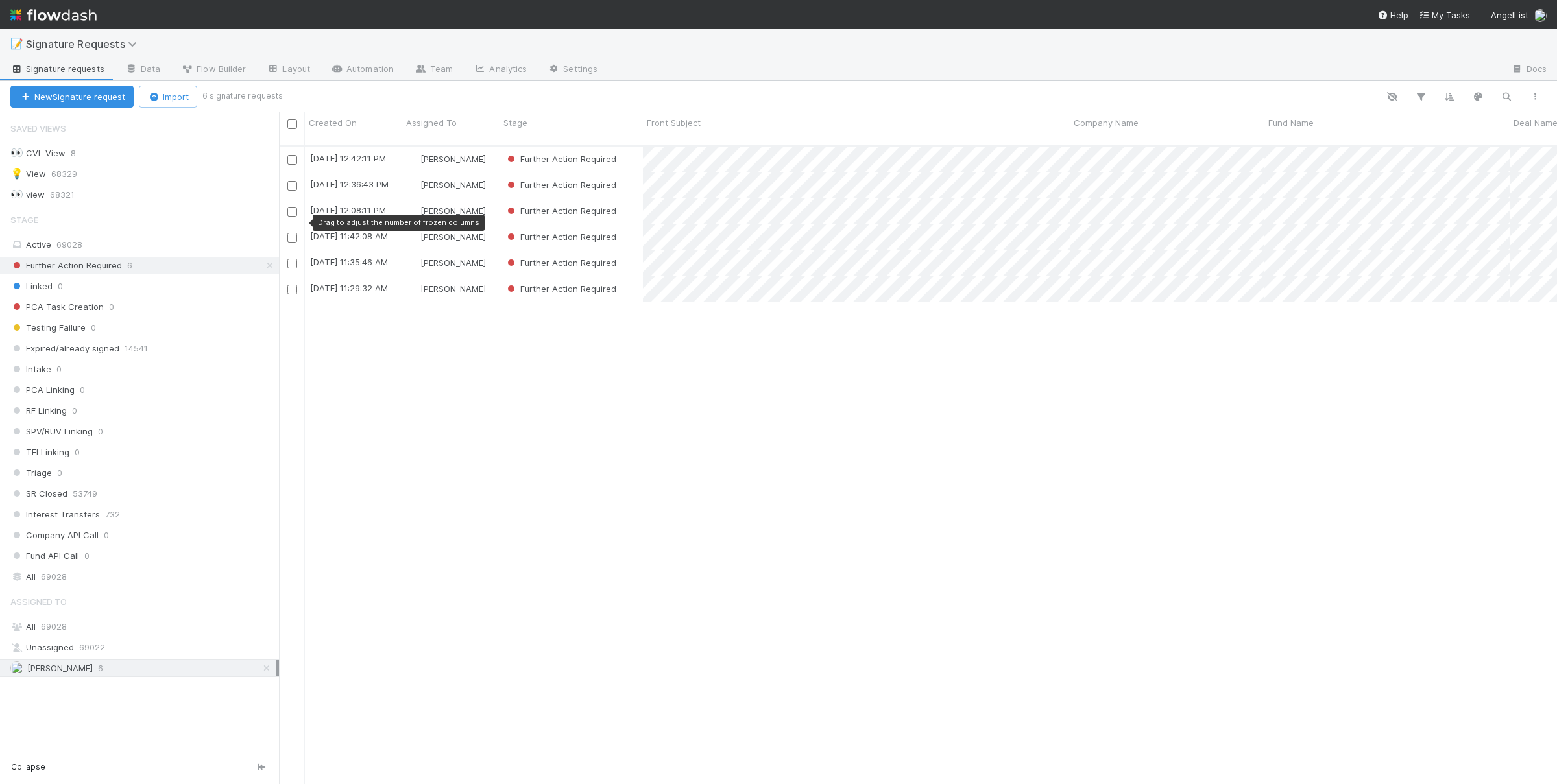
click at [805, 472] on div "8/15/25, 12:42:11 PM Chloe Hammett Further Action Required 0 0 0 0 8/15/25, 12:…" at bounding box center [917, 471] width 1277 height 649
click at [1028, 179] on div at bounding box center [778, 392] width 1557 height 784
click at [850, 485] on div "8/15/25, 12:42:11 PM Chloe Hammett Further Action Required 0 0 0 0 8/15/25, 12:…" at bounding box center [917, 471] width 1277 height 649
click at [753, 383] on div "8/15/25, 12:42:11 PM Chloe Hammett Further Action Required 0 0 0 0 8/15/25, 12:…" at bounding box center [917, 471] width 1277 height 649
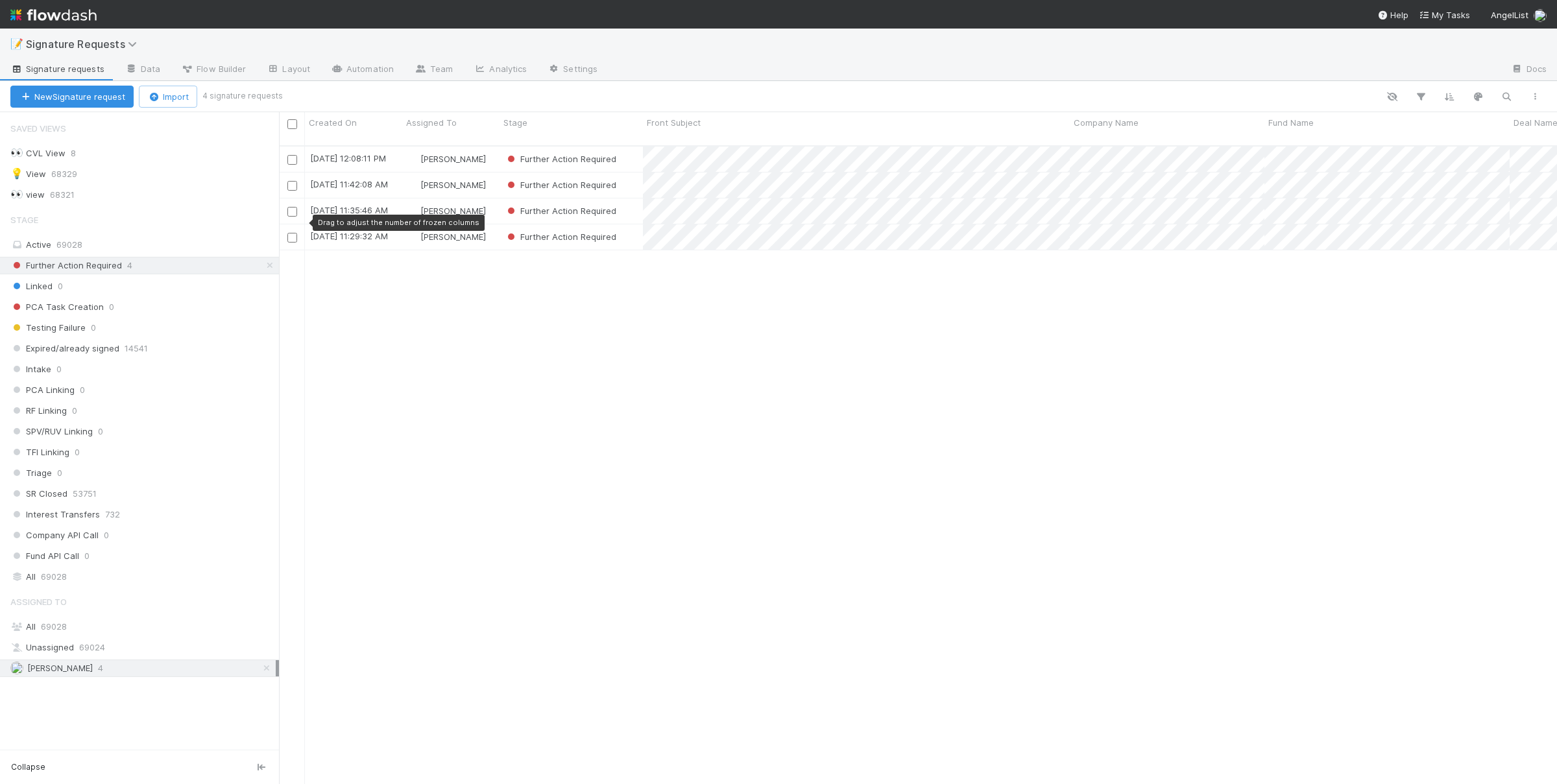
drag, startPoint x: 795, startPoint y: 416, endPoint x: 806, endPoint y: 402, distance: 17.8
click at [795, 415] on div "8/15/25, 12:08:11 PM Chloe Hammett Further Action Required 0 0 0 0 8/15/25, 12:…" at bounding box center [917, 471] width 1277 height 649
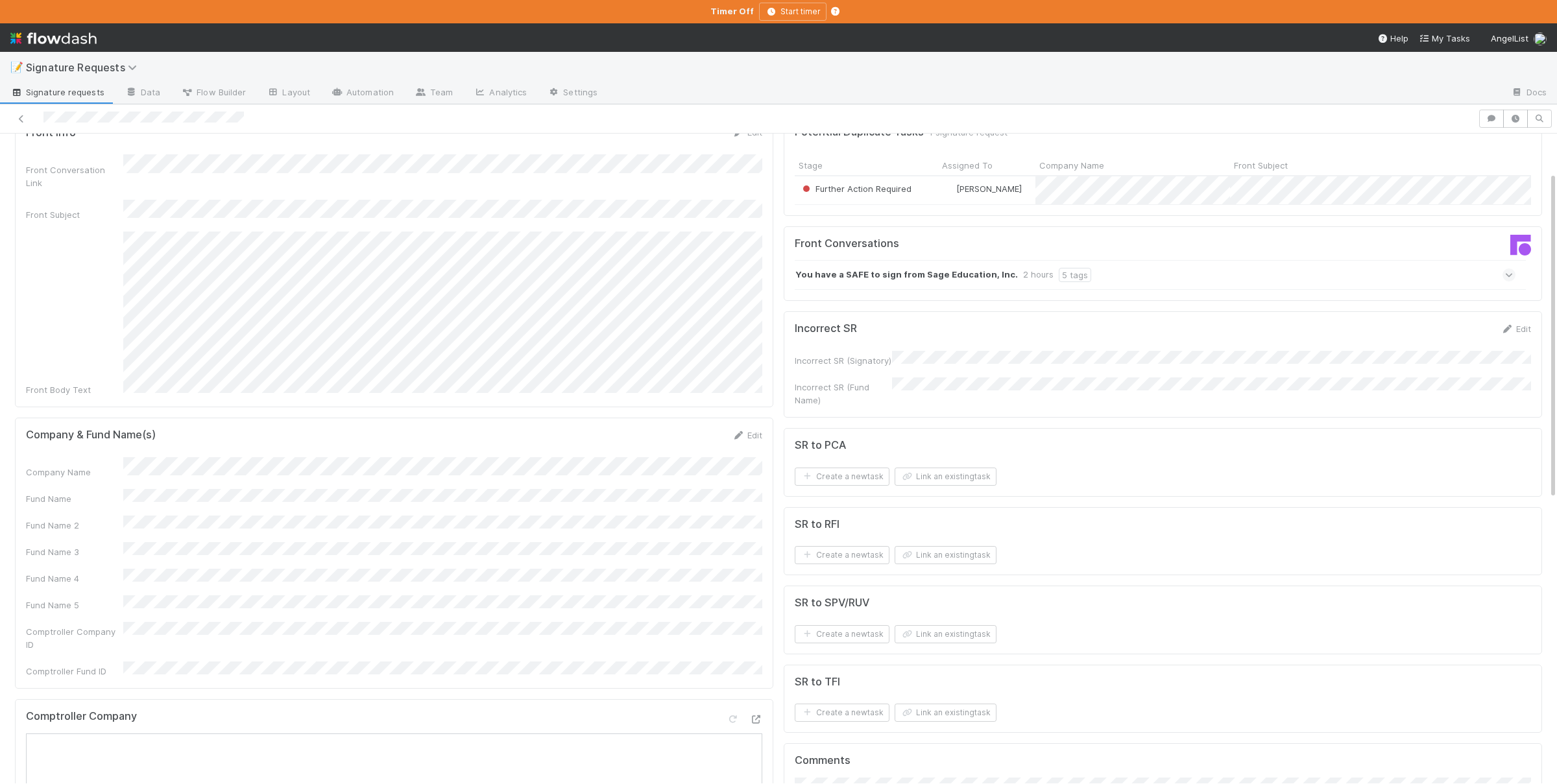
scroll to position [127, 0]
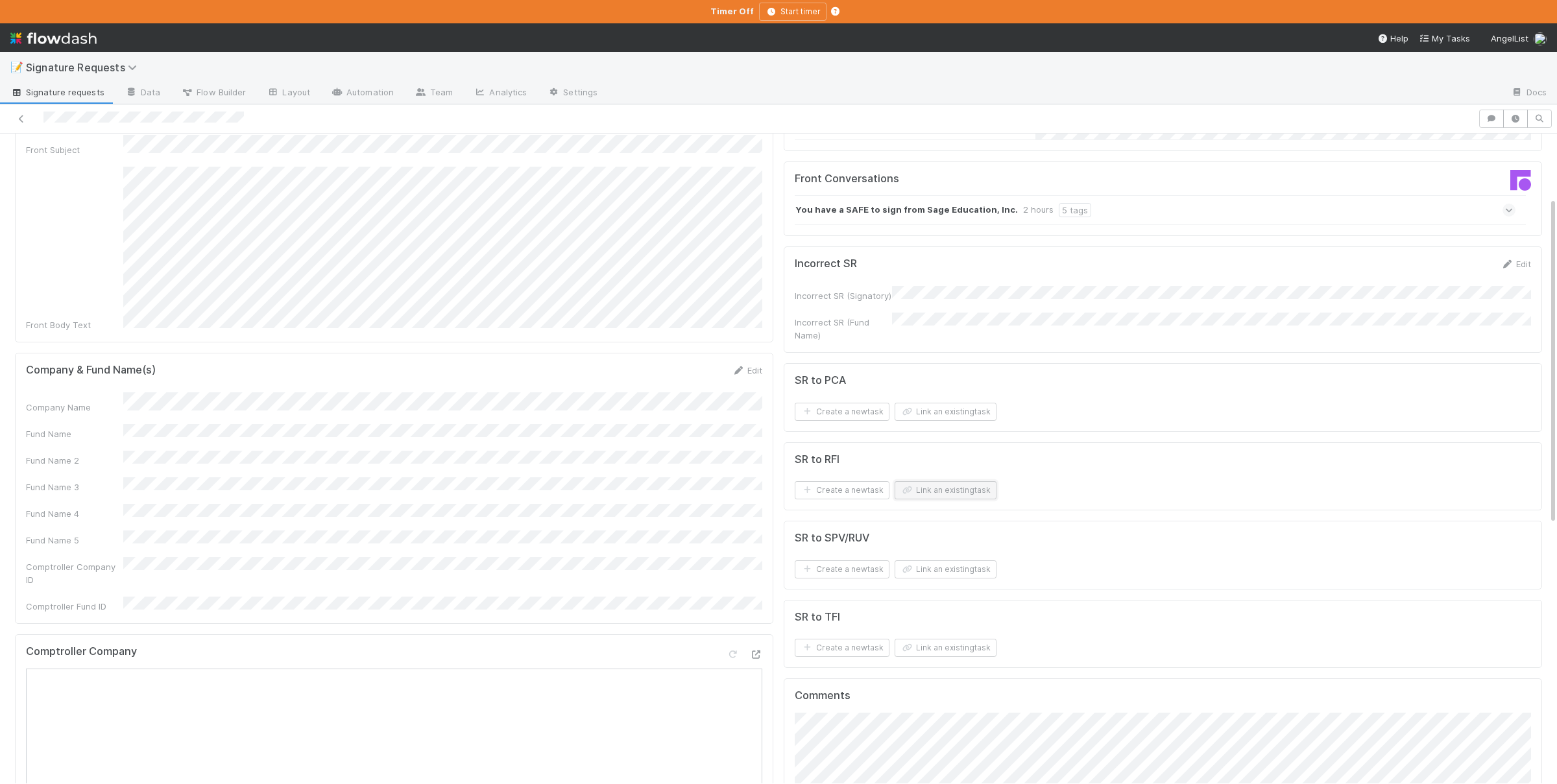
click at [993, 490] on button "Link an existing task" at bounding box center [945, 490] width 102 height 18
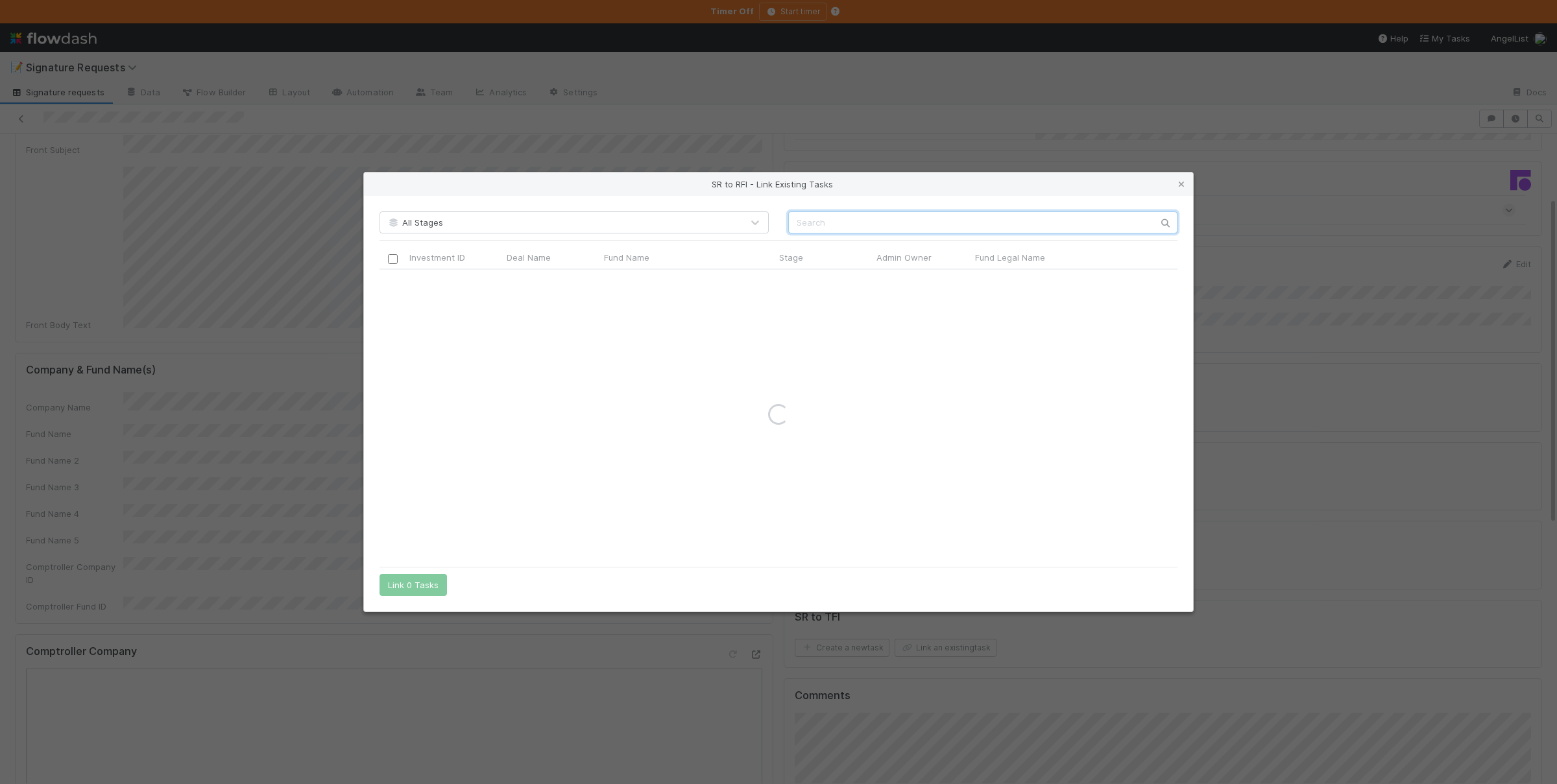
click at [934, 222] on input "text" at bounding box center [982, 221] width 389 height 22
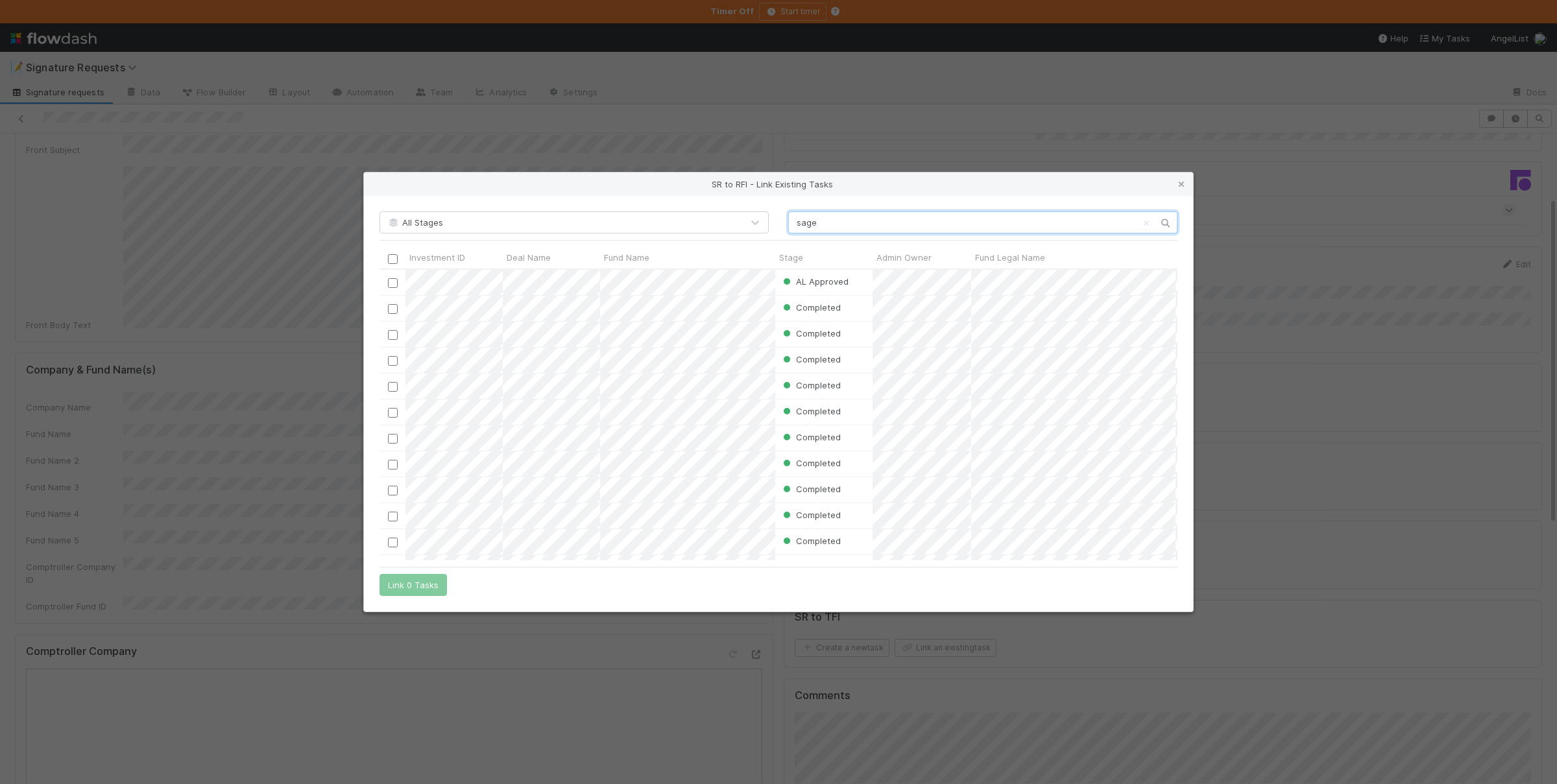
scroll to position [291, 796]
type input "sage"
click at [393, 281] on input "checkbox" at bounding box center [393, 282] width 10 height 10
click at [426, 584] on button "Link 1 Task" at bounding box center [410, 584] width 62 height 22
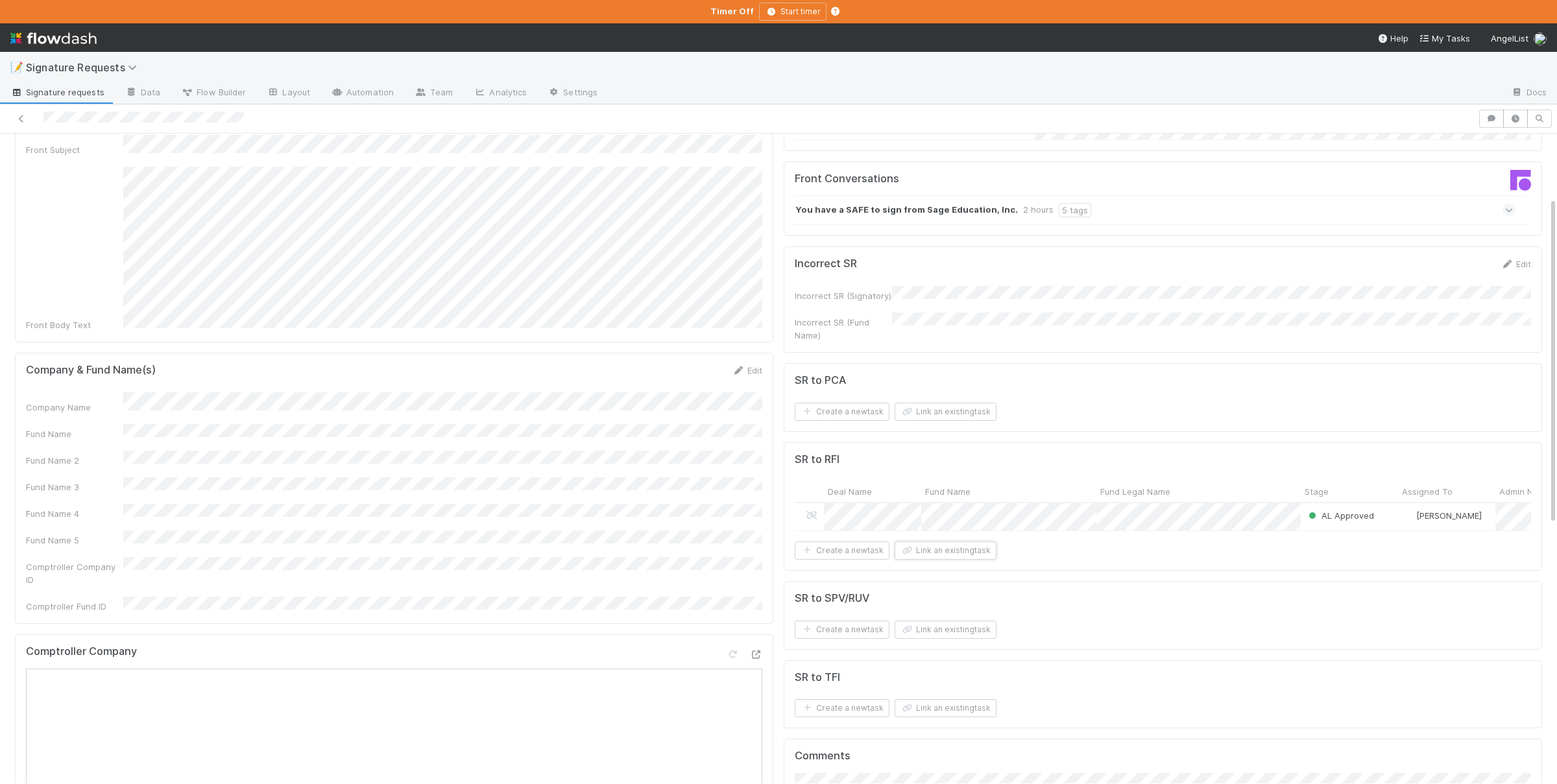
scroll to position [0, 0]
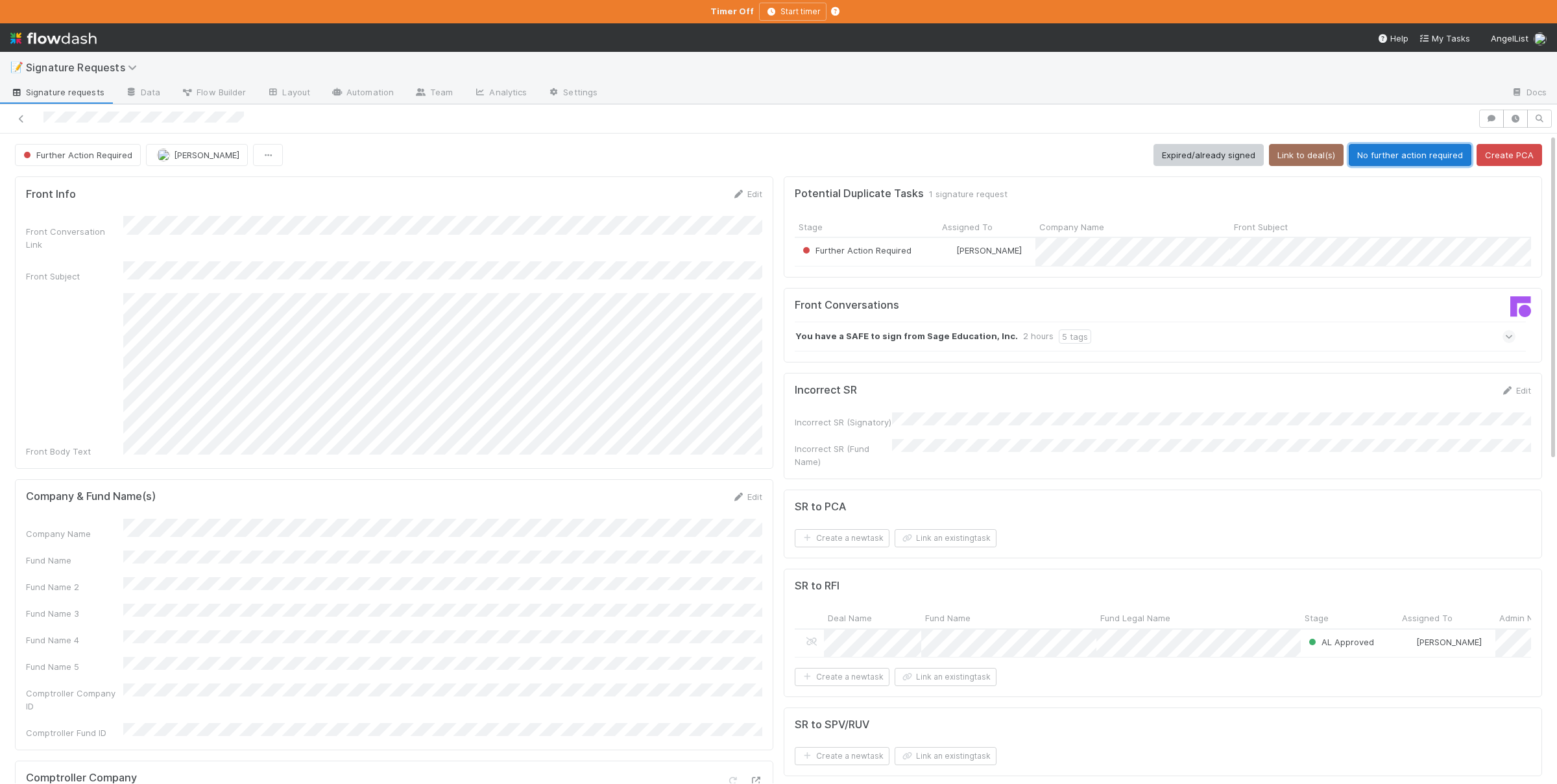
click at [1398, 156] on button "No further action required" at bounding box center [1409, 155] width 122 height 22
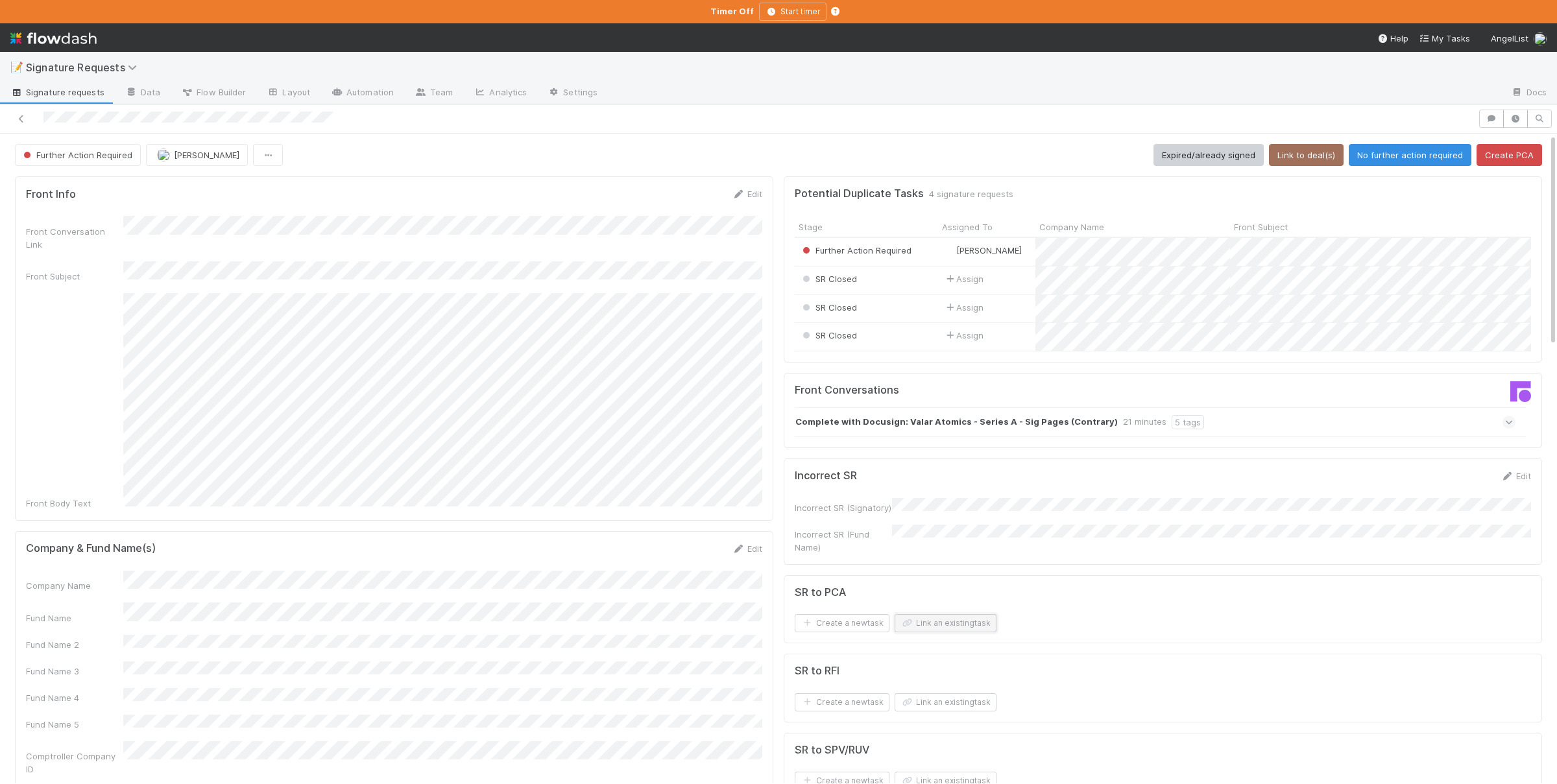
click at [955, 619] on button "Link an existing task" at bounding box center [945, 623] width 102 height 18
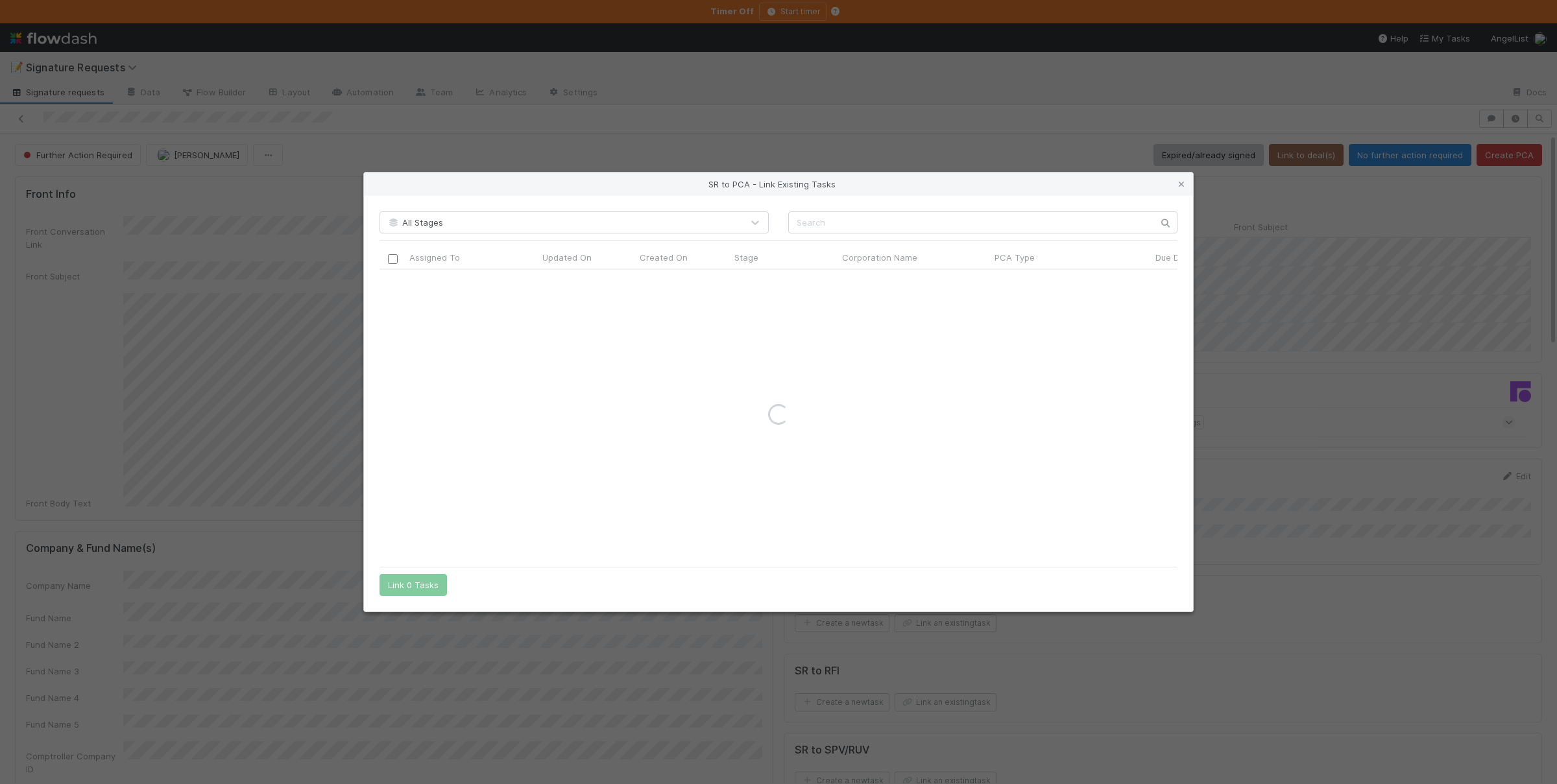
click at [995, 211] on div "All Stages Assigned To Updated On Created On Stage Corporation Name PCA Type Du…" at bounding box center [778, 405] width 829 height 417
click at [992, 216] on input "text" at bounding box center [982, 221] width 389 height 22
paste input "Valar Atomics Inc. (Valar Atomics)"
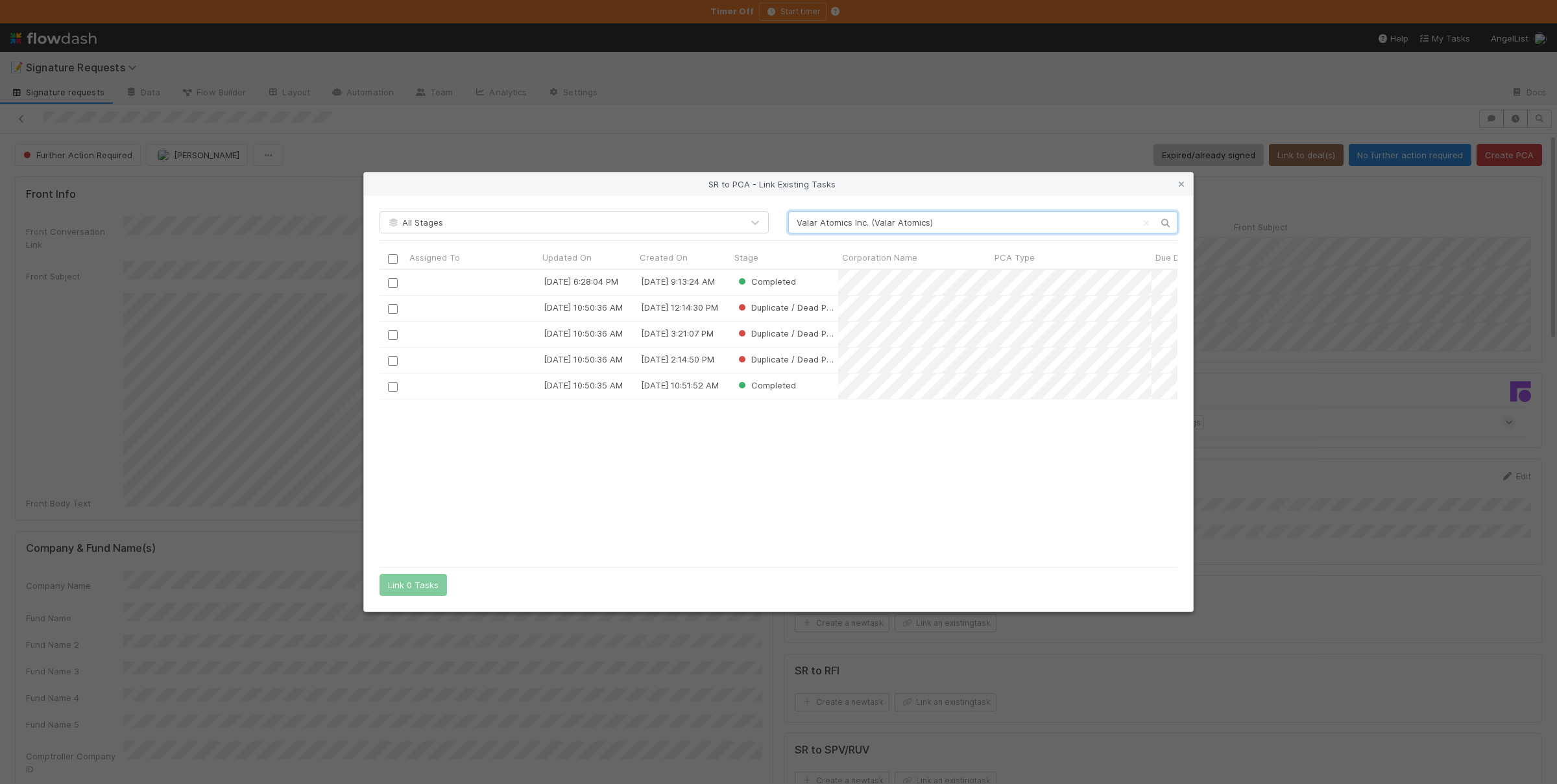
scroll to position [291, 796]
drag, startPoint x: 869, startPoint y: 224, endPoint x: 957, endPoint y: 218, distance: 88.2
click at [957, 218] on input "Valar Atomics Inc. (Valar Atomics)" at bounding box center [982, 221] width 389 height 22
type input "Valar Atomics Inc."
click at [1185, 181] on icon at bounding box center [1181, 185] width 13 height 9
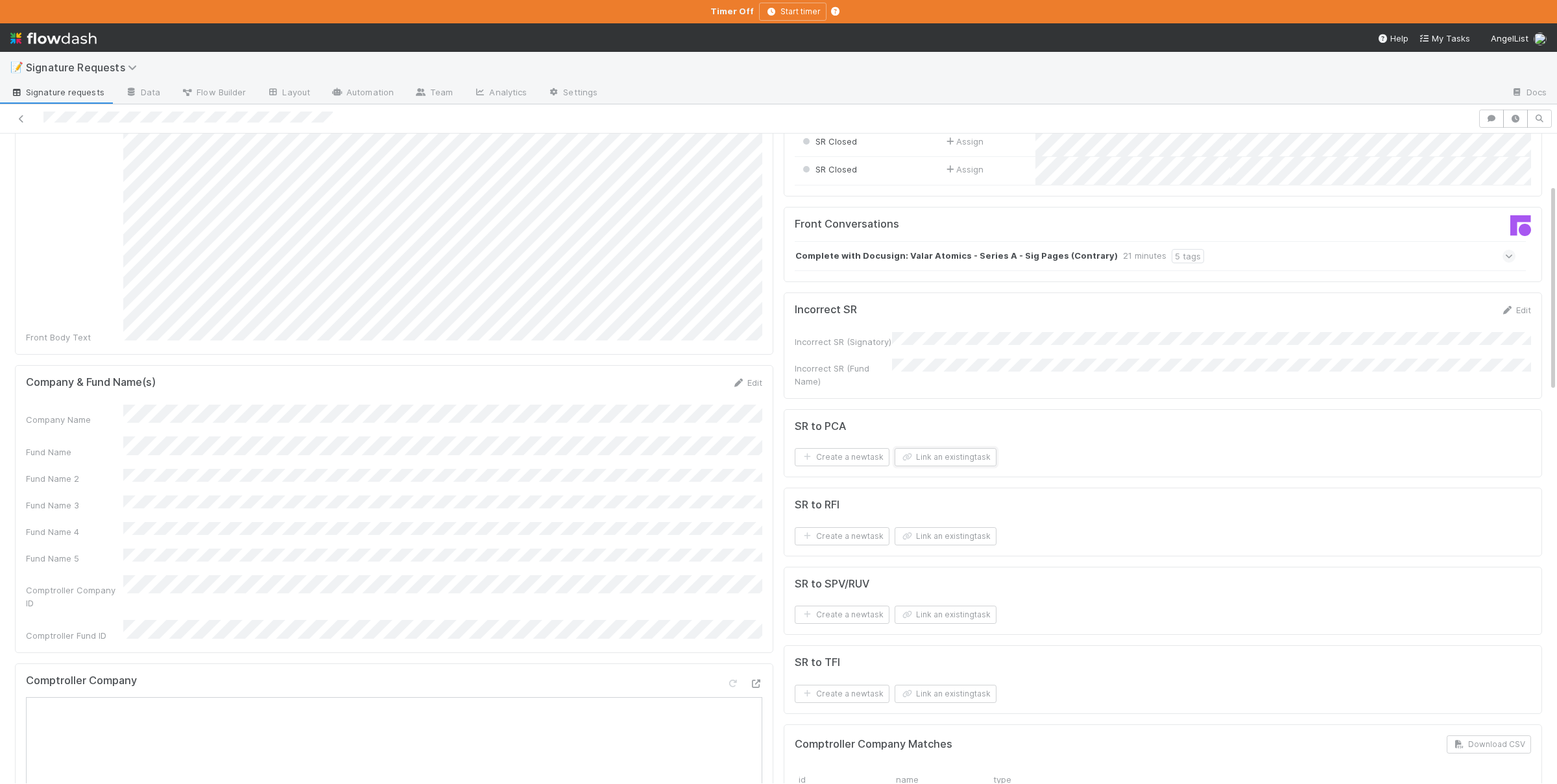
scroll to position [189, 0]
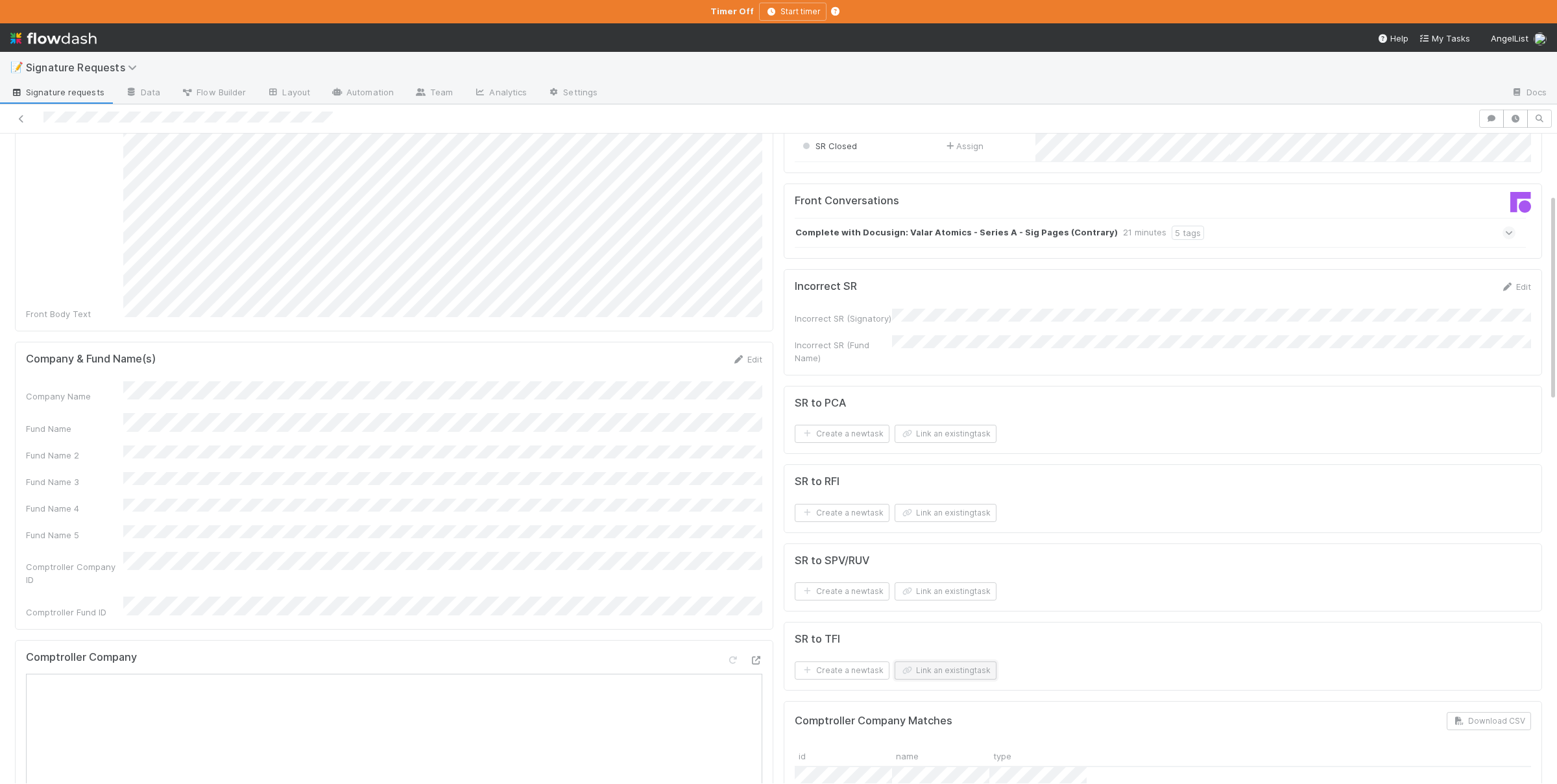
click at [968, 675] on button "Link an existing task" at bounding box center [945, 670] width 102 height 18
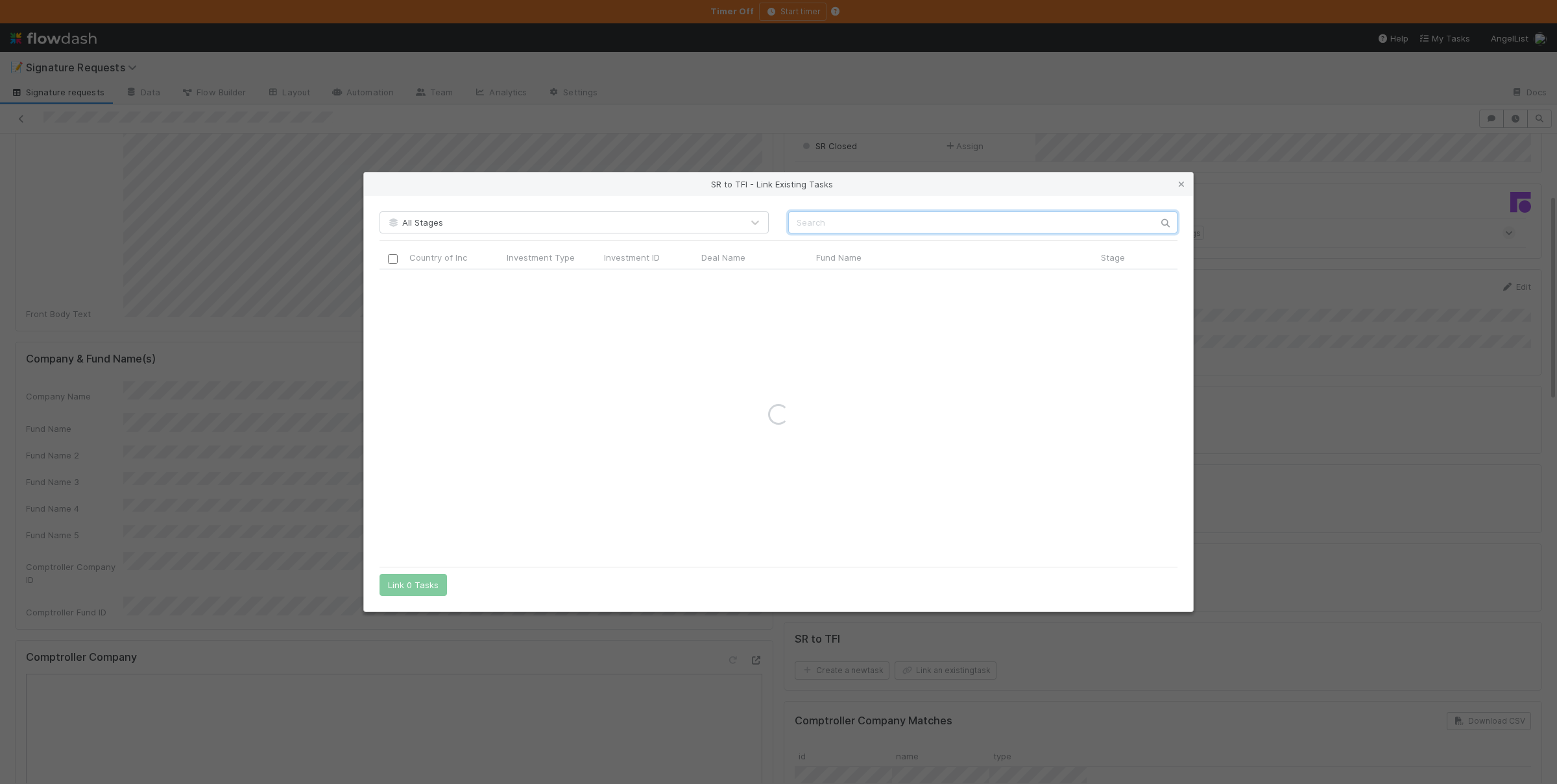
click at [908, 221] on input "text" at bounding box center [982, 221] width 389 height 22
paste input "Valar Atomics Inc. (Valar Atomics)"
drag, startPoint x: 853, startPoint y: 221, endPoint x: 1011, endPoint y: 221, distance: 158.0
click at [1011, 221] on input "Valar Atomics Inc. (Valar Atomics)" at bounding box center [982, 221] width 389 height 22
type input "Valar Atomics"
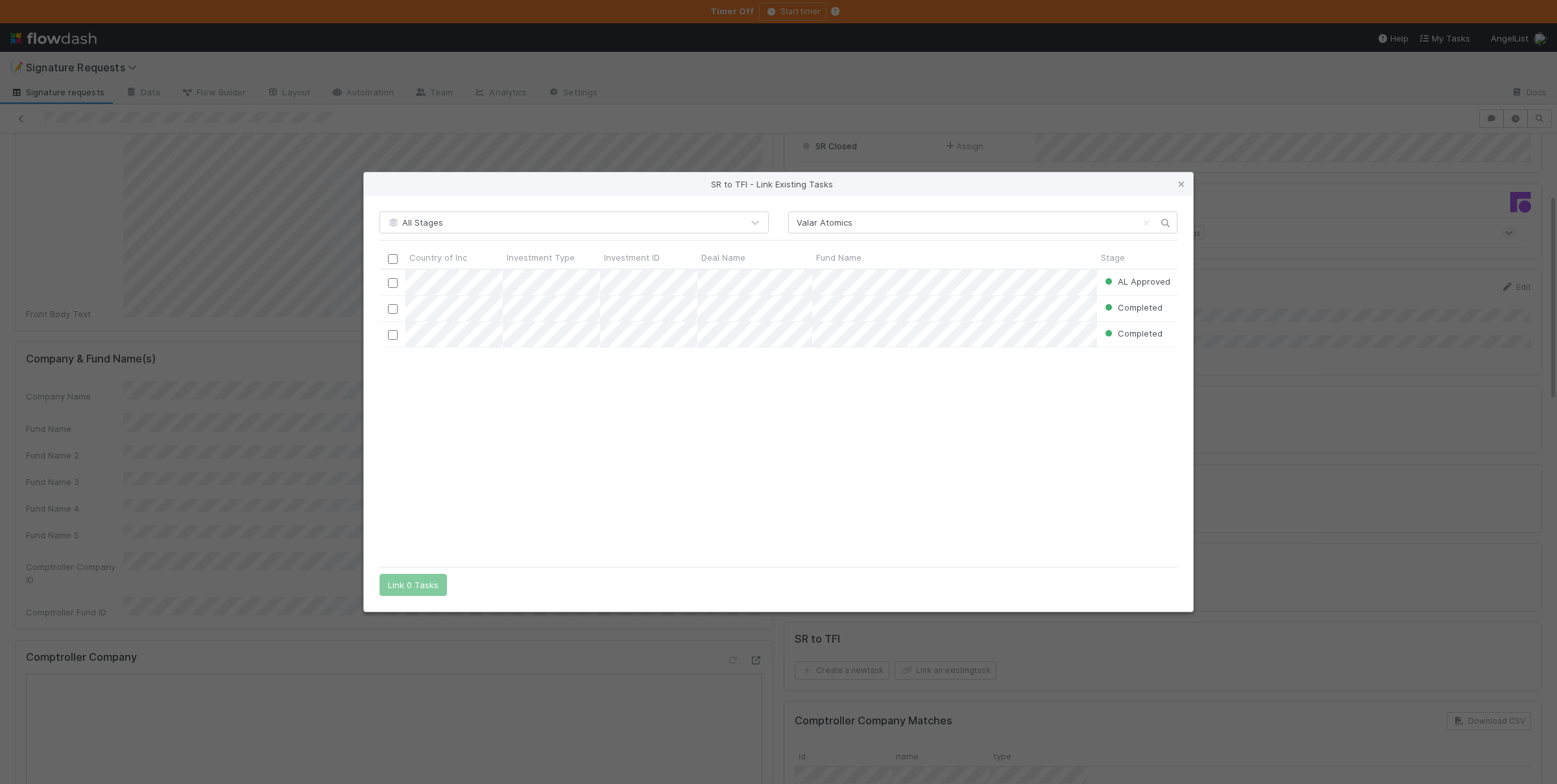
scroll to position [1, 1]
click at [1183, 184] on icon at bounding box center [1181, 185] width 13 height 9
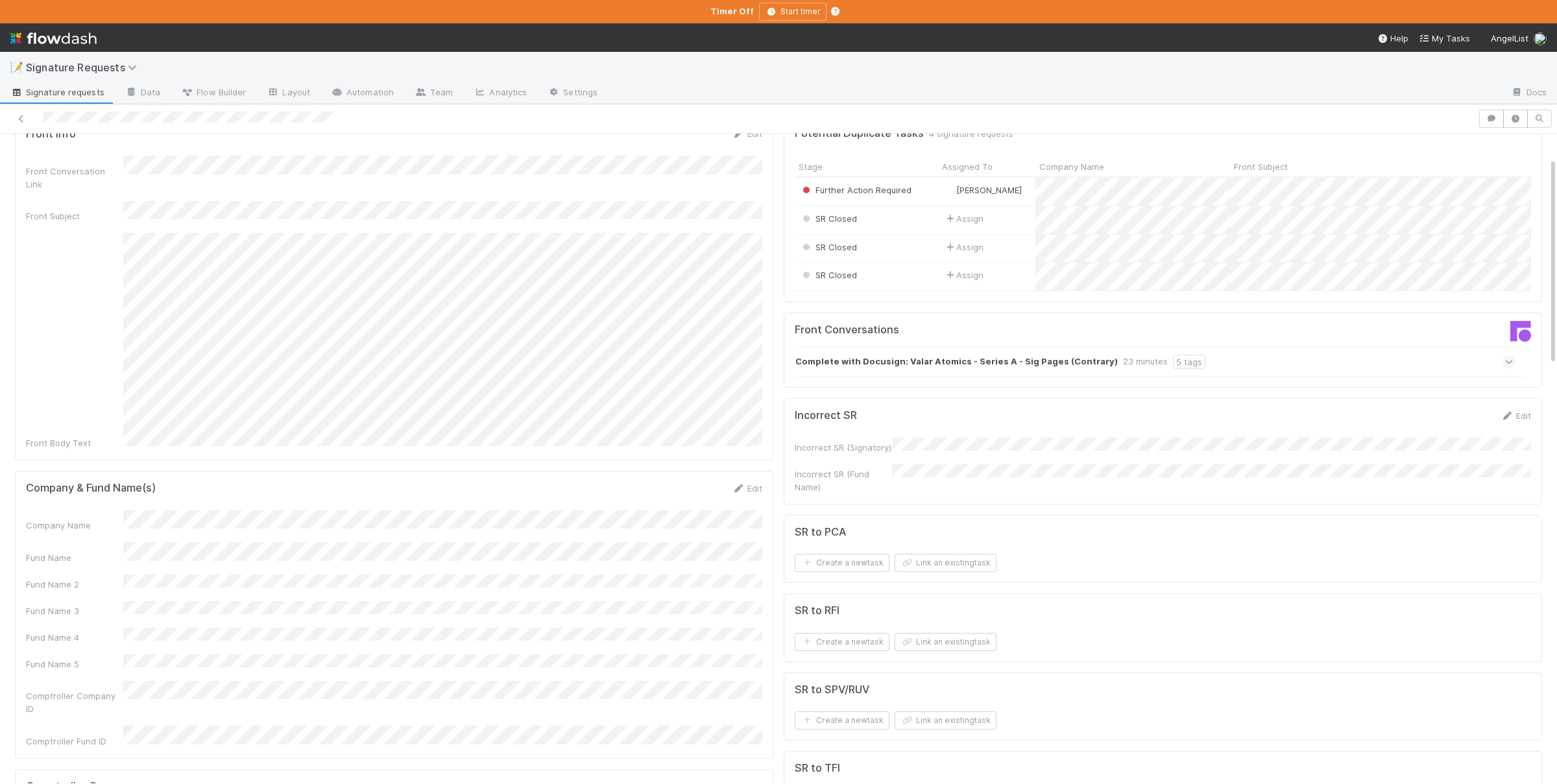
scroll to position [127, 0]
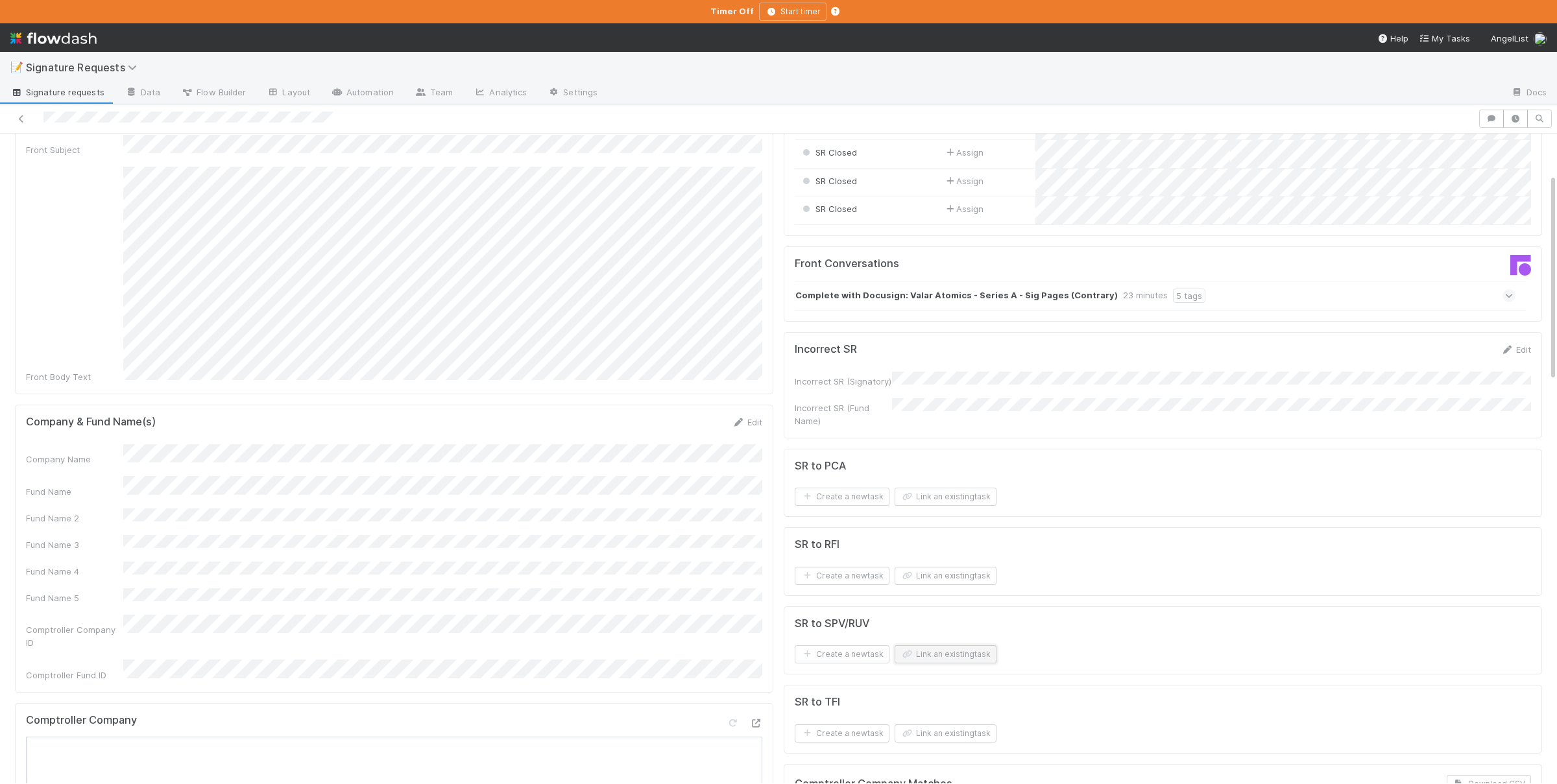
click at [940, 646] on button "Link an existing task" at bounding box center [945, 654] width 102 height 18
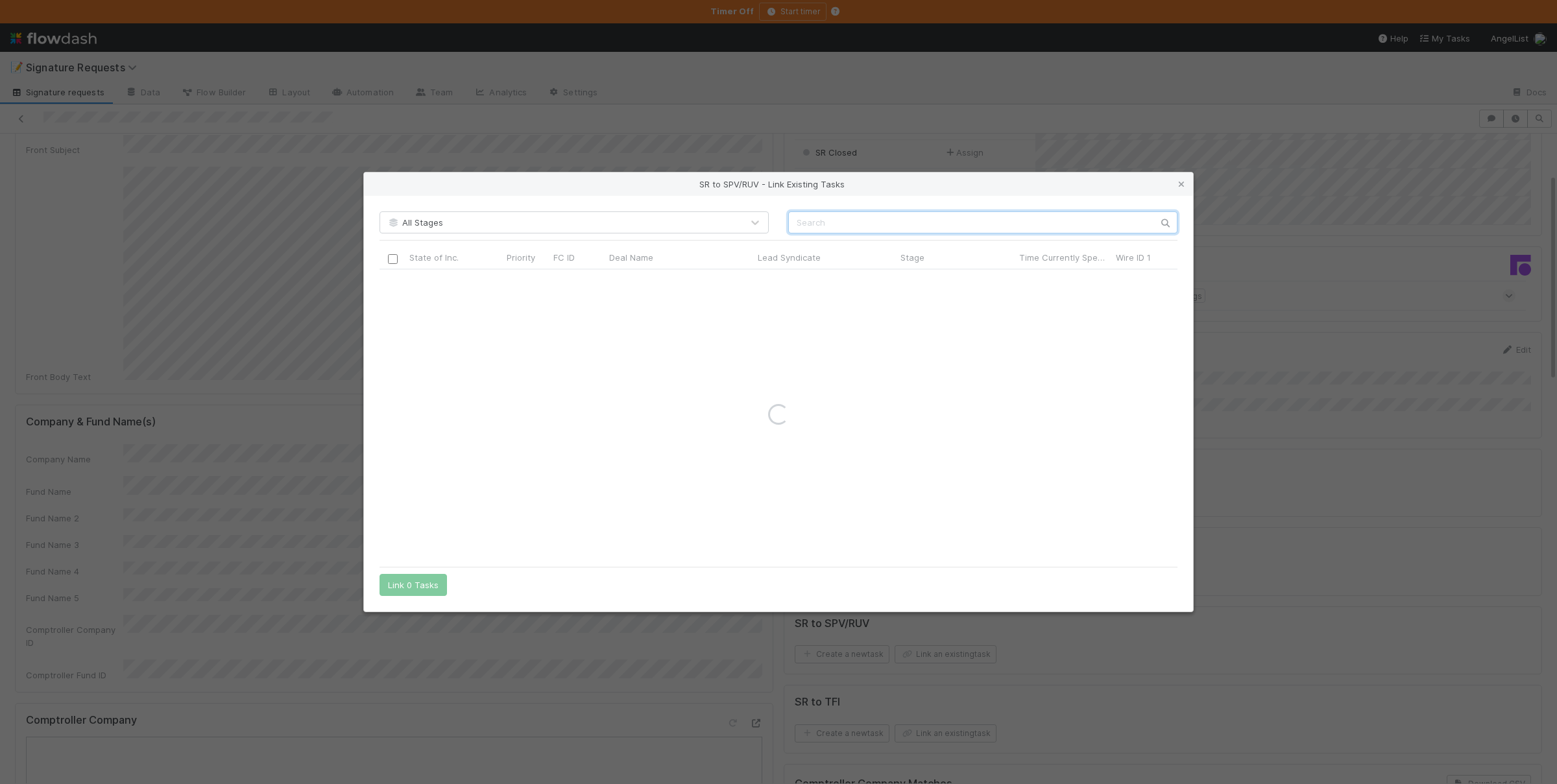
click at [884, 220] on input "text" at bounding box center [982, 221] width 389 height 22
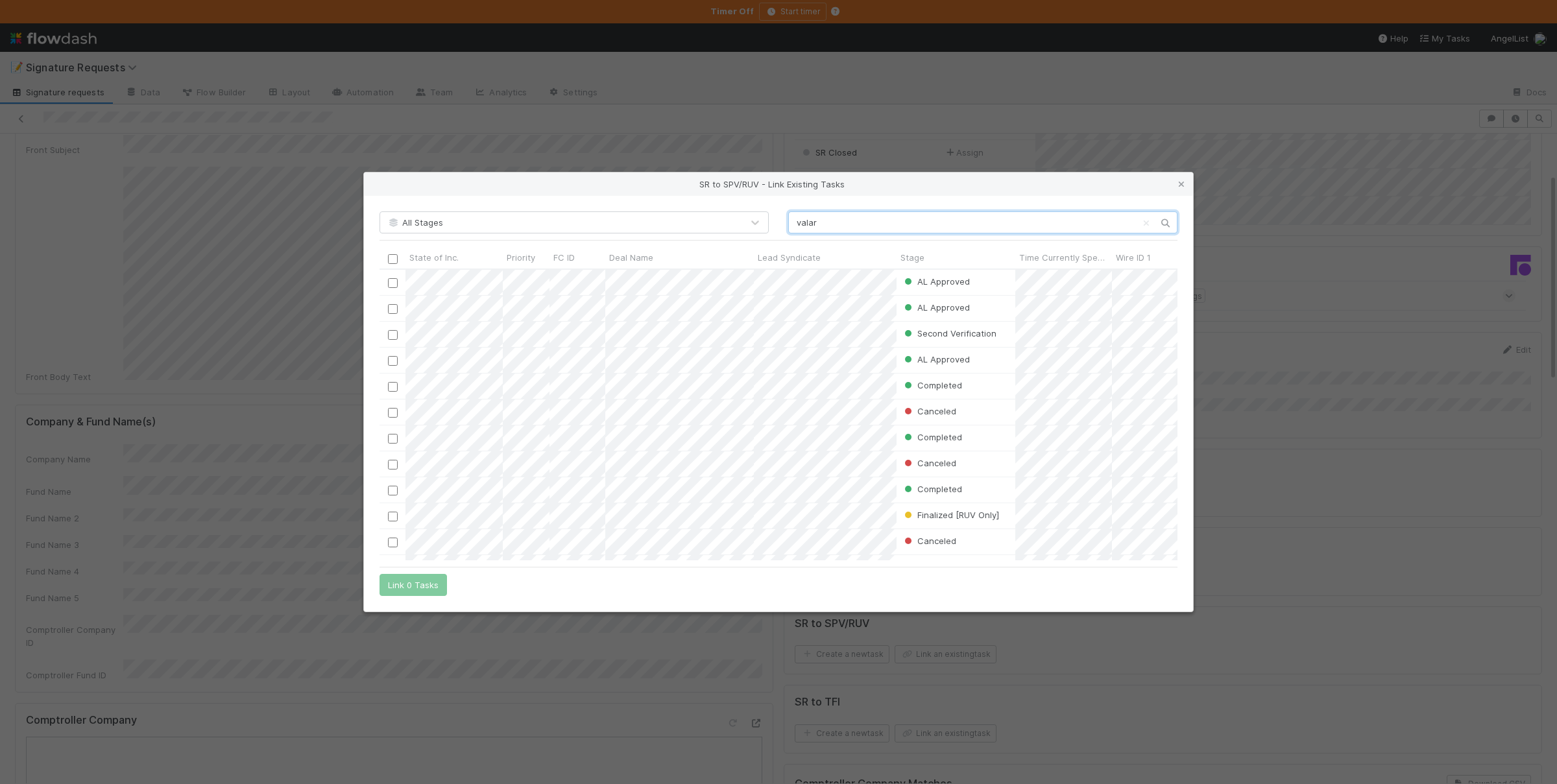
scroll to position [291, 796]
type input "valar"
click at [393, 306] on input "checkbox" at bounding box center [393, 308] width 10 height 10
click at [414, 588] on button "Link 1 Task" at bounding box center [410, 584] width 62 height 22
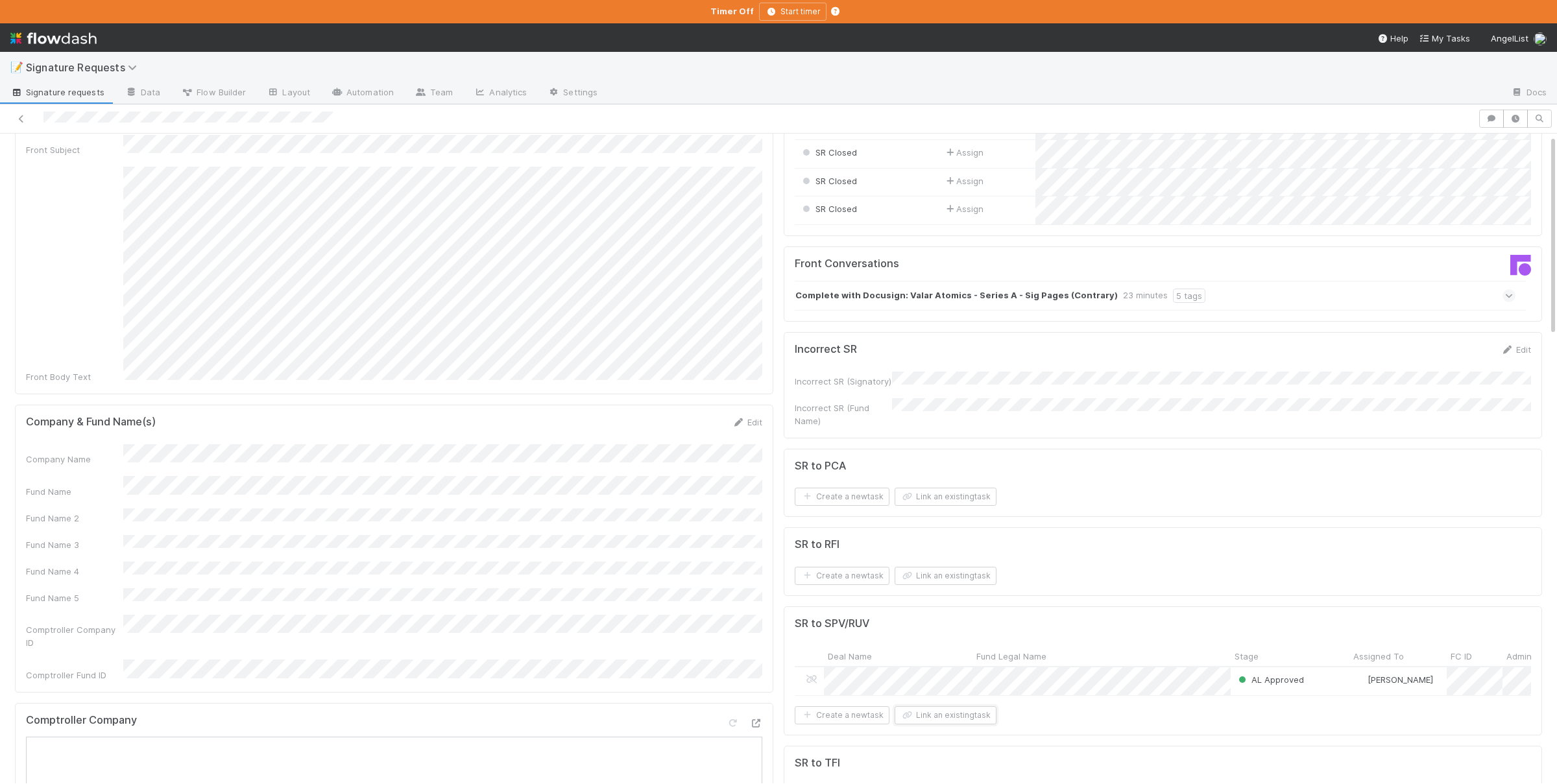
scroll to position [0, 0]
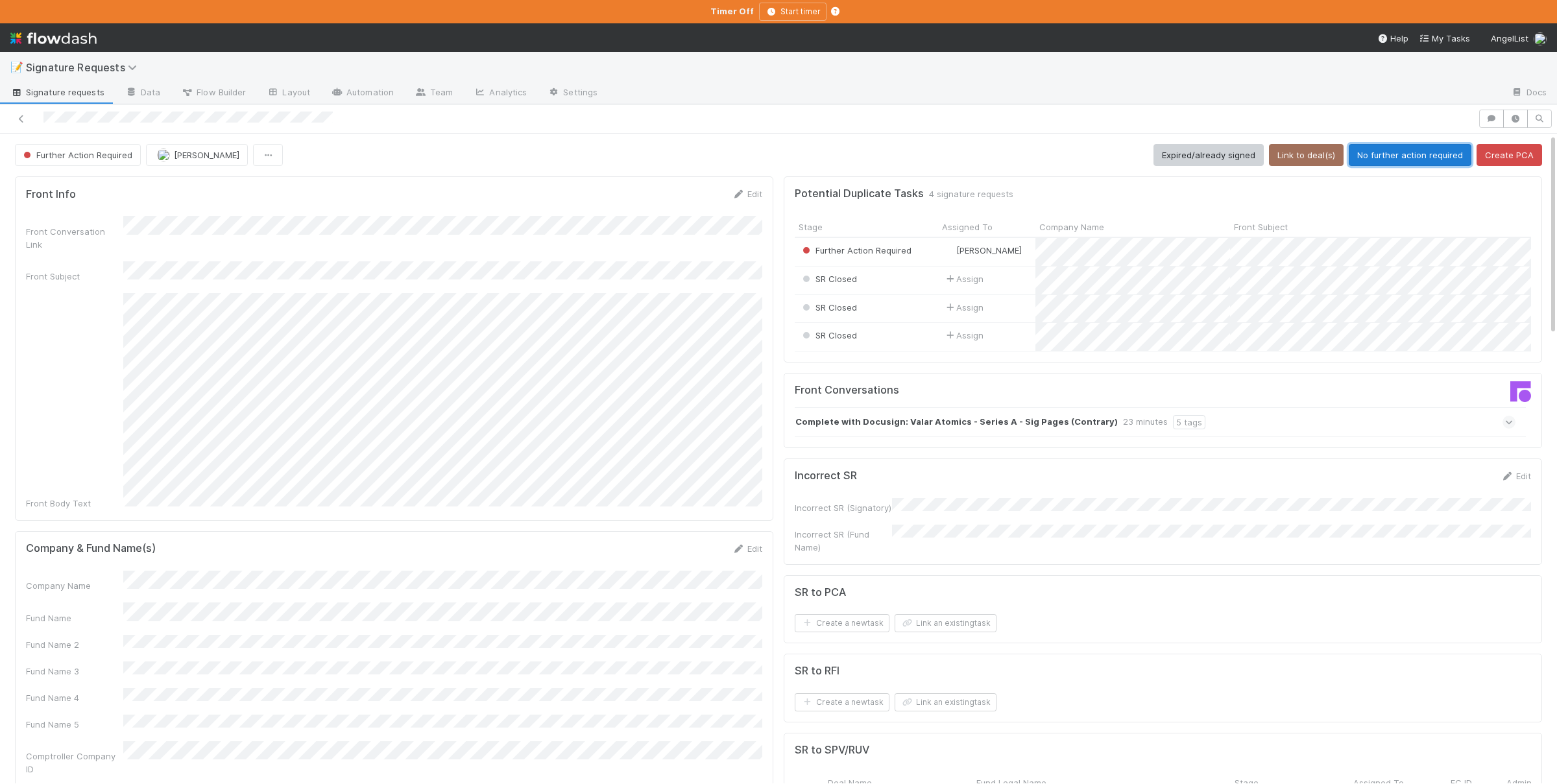
click at [1385, 152] on button "No further action required" at bounding box center [1409, 155] width 122 height 22
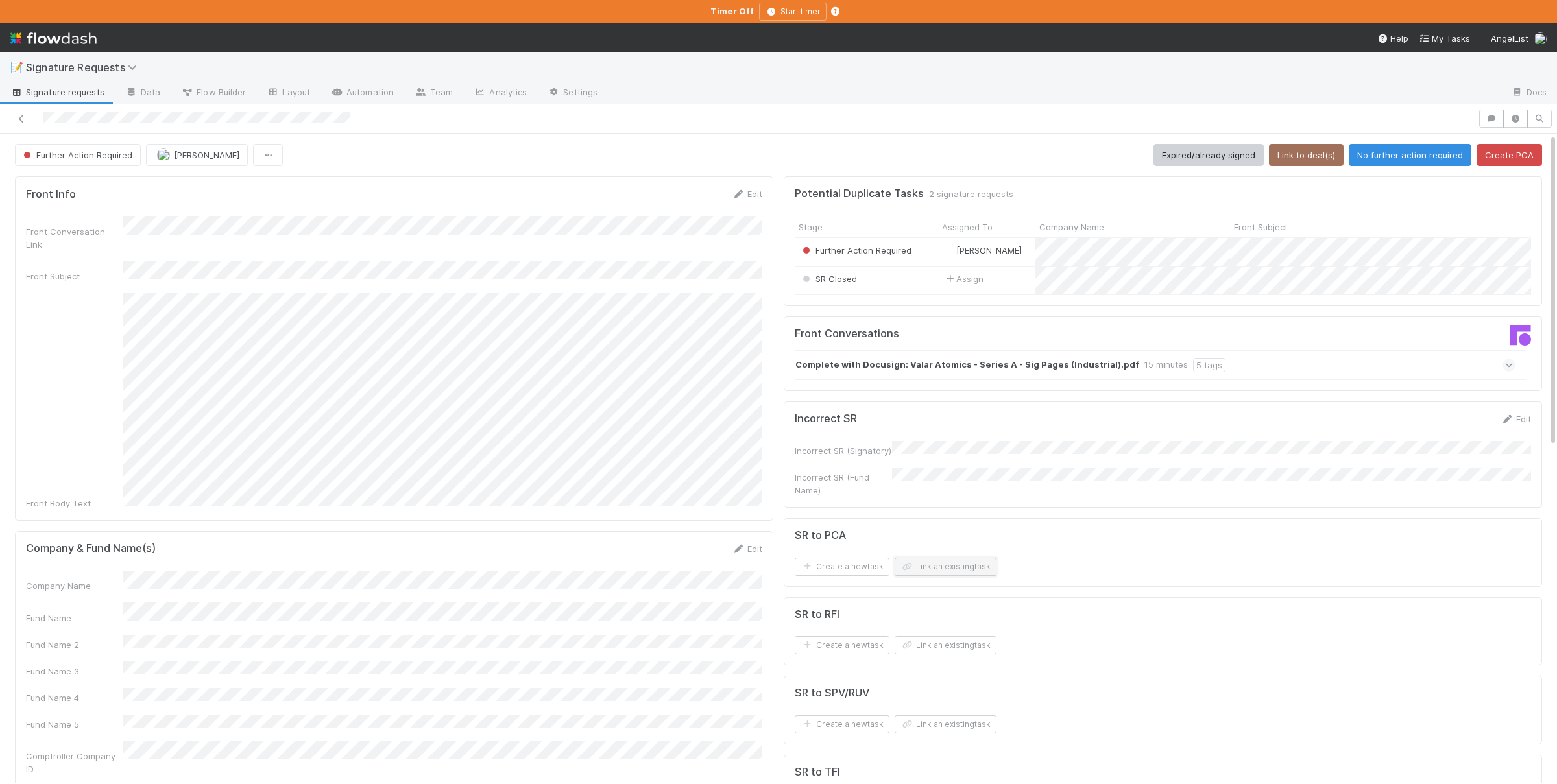
click at [975, 571] on button "Link an existing task" at bounding box center [945, 566] width 102 height 18
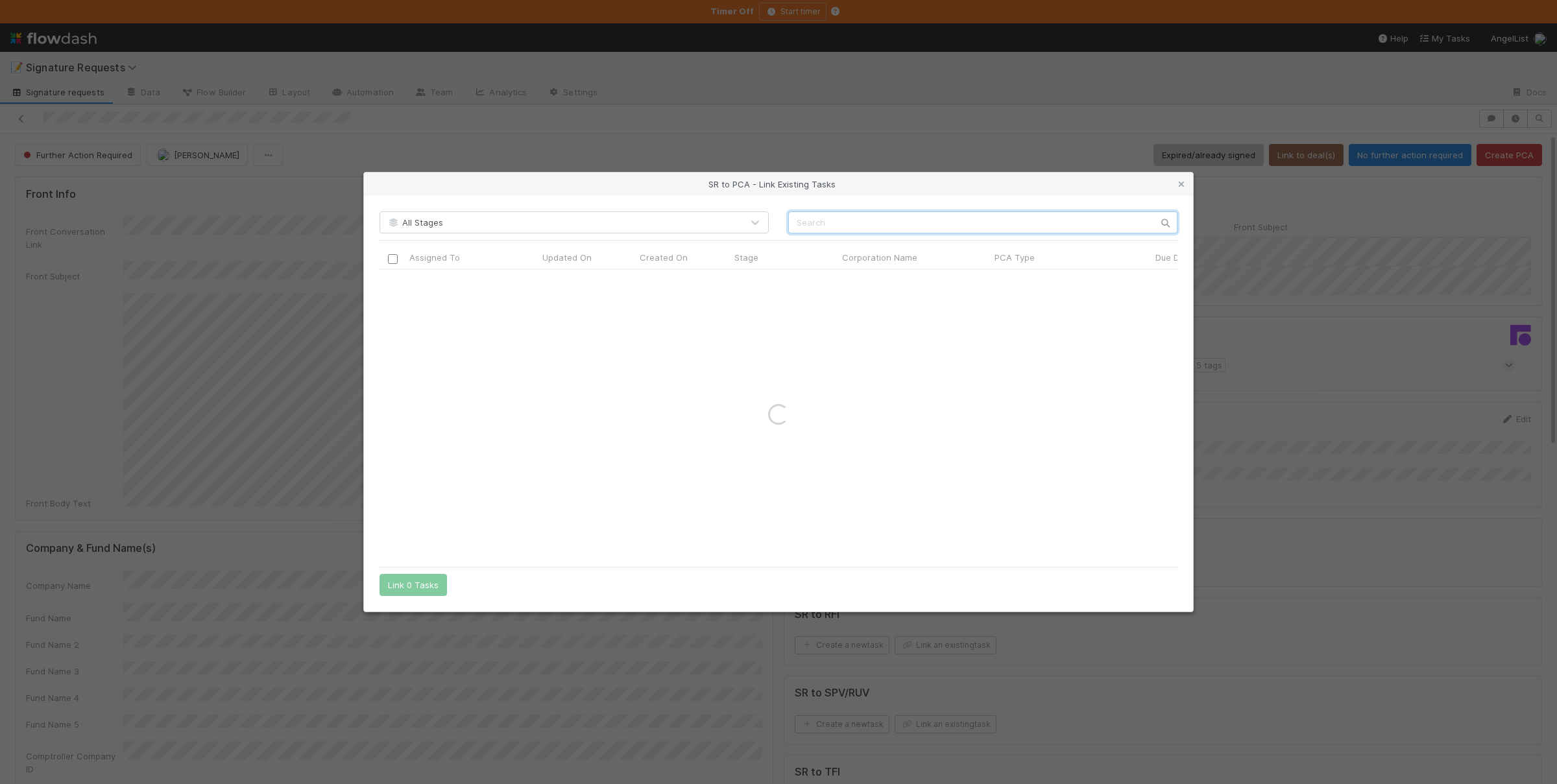
click at [972, 213] on input "text" at bounding box center [982, 221] width 389 height 22
paste input "Valar Atomics Inc. (Valar Atomics)"
type input "Valar Atomics Inc. (Valar Atomics)"
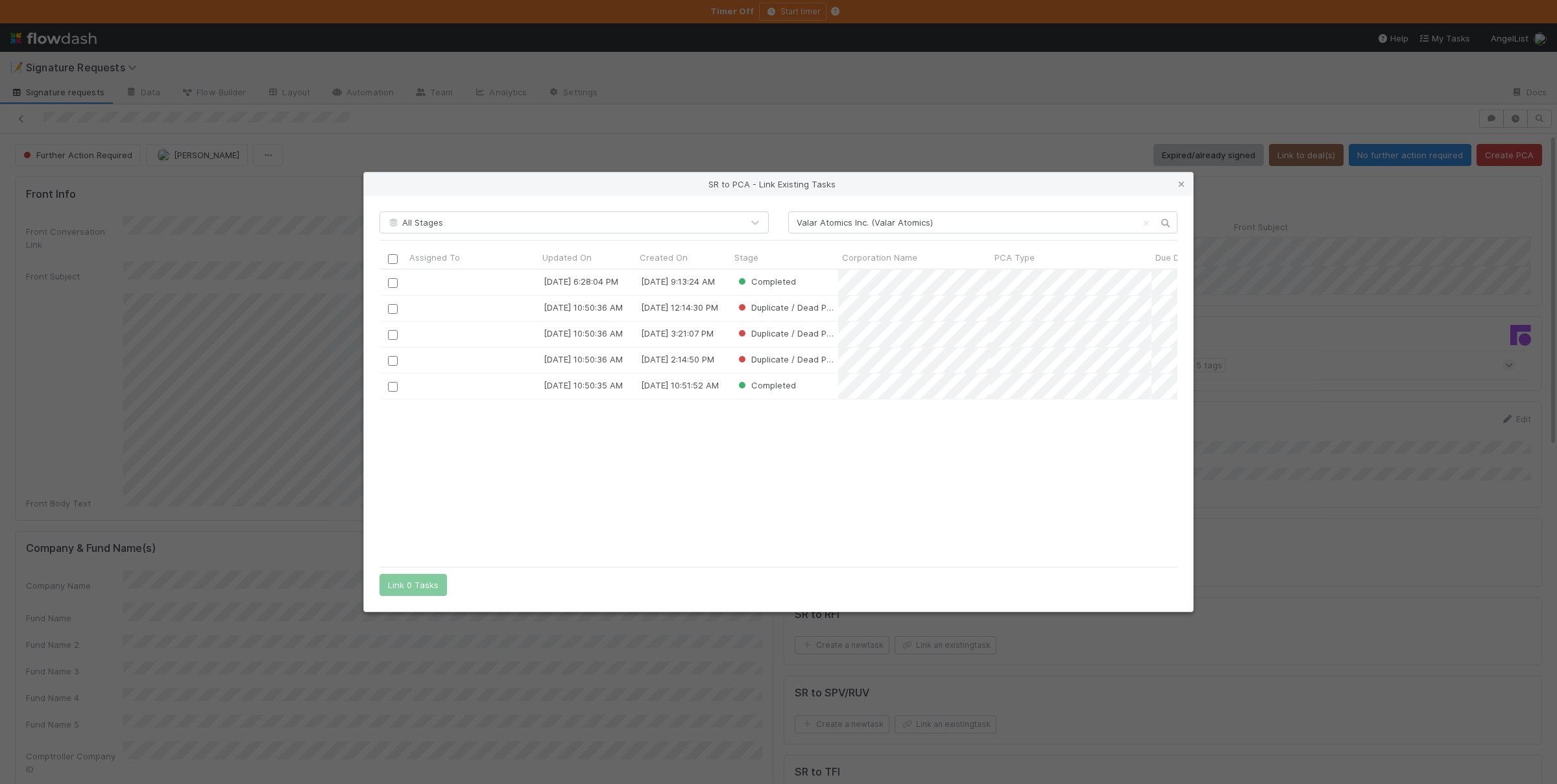
scroll to position [1, 1]
click at [1179, 185] on icon at bounding box center [1181, 185] width 13 height 9
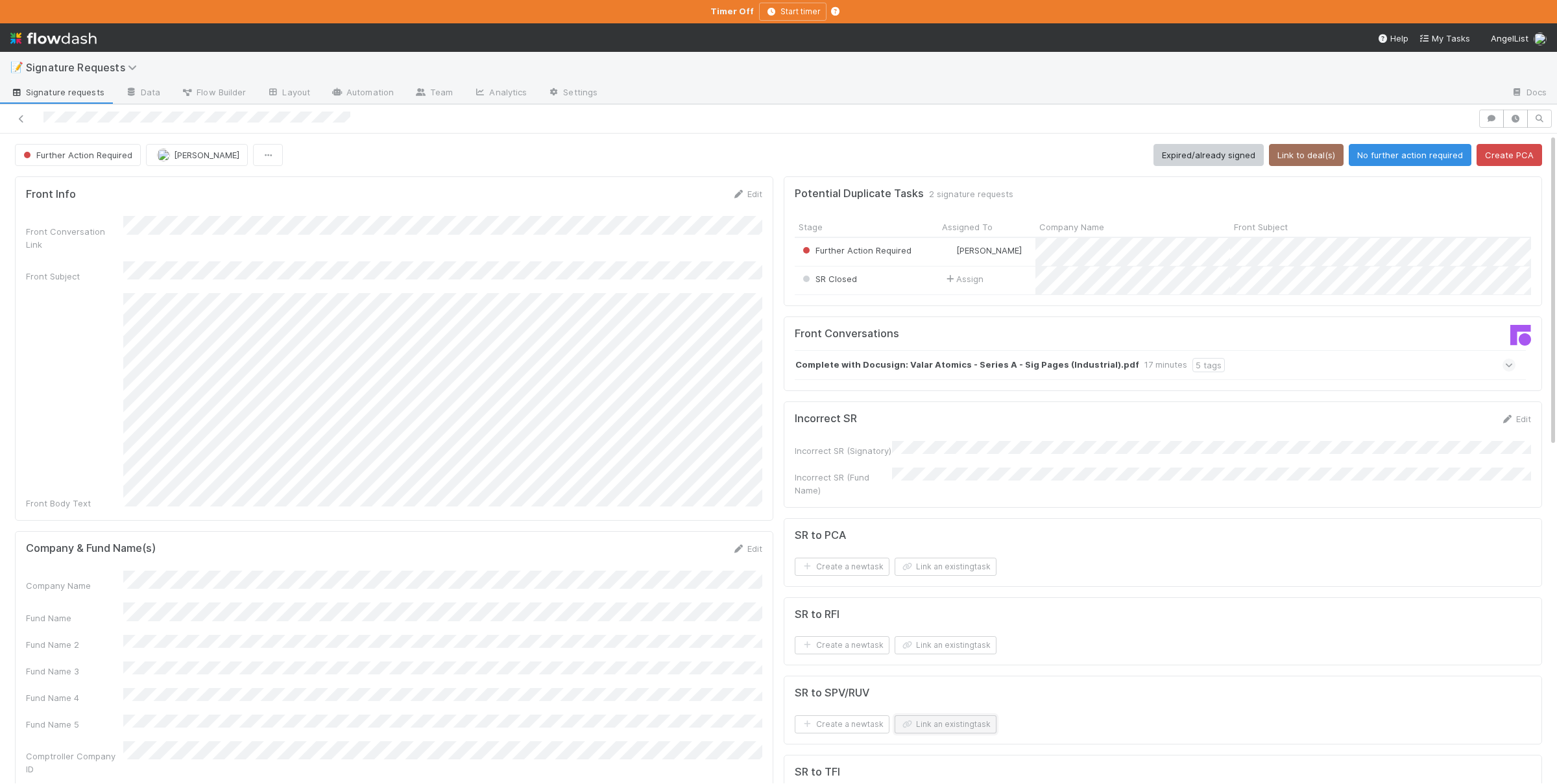
click at [963, 721] on button "Link an existing task" at bounding box center [945, 724] width 102 height 18
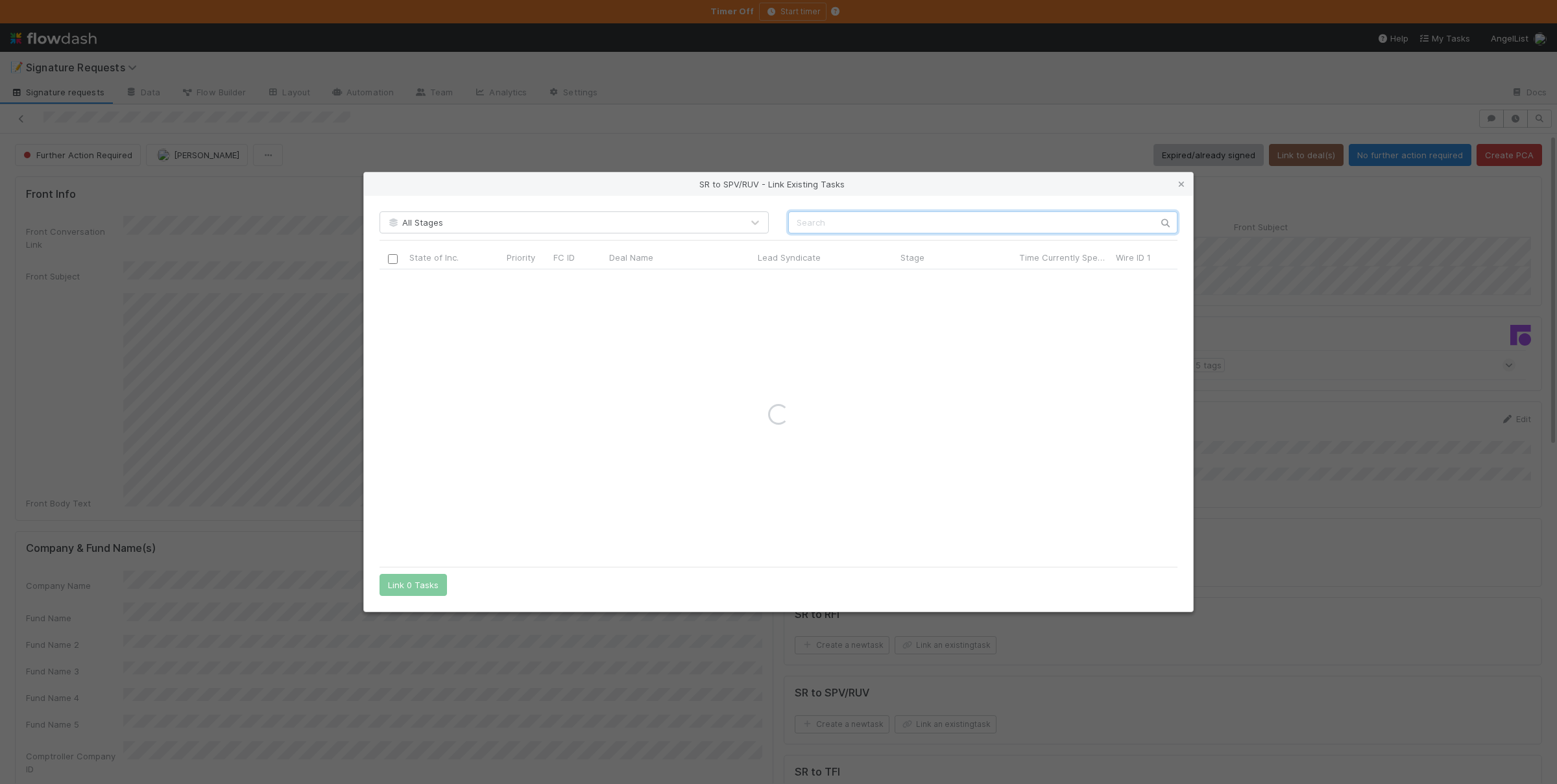
click at [977, 224] on input "text" at bounding box center [982, 221] width 389 height 22
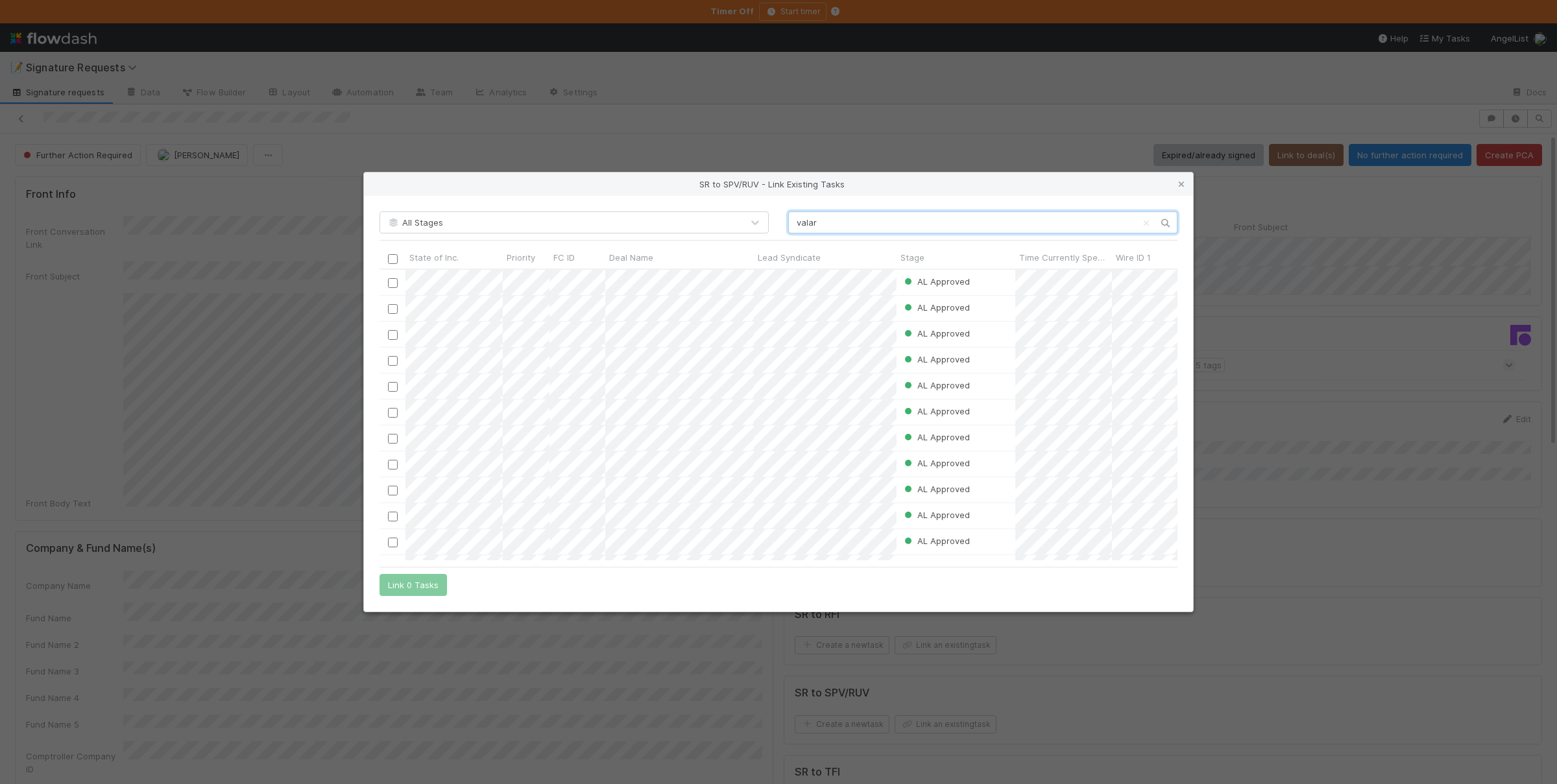
scroll to position [0, 0]
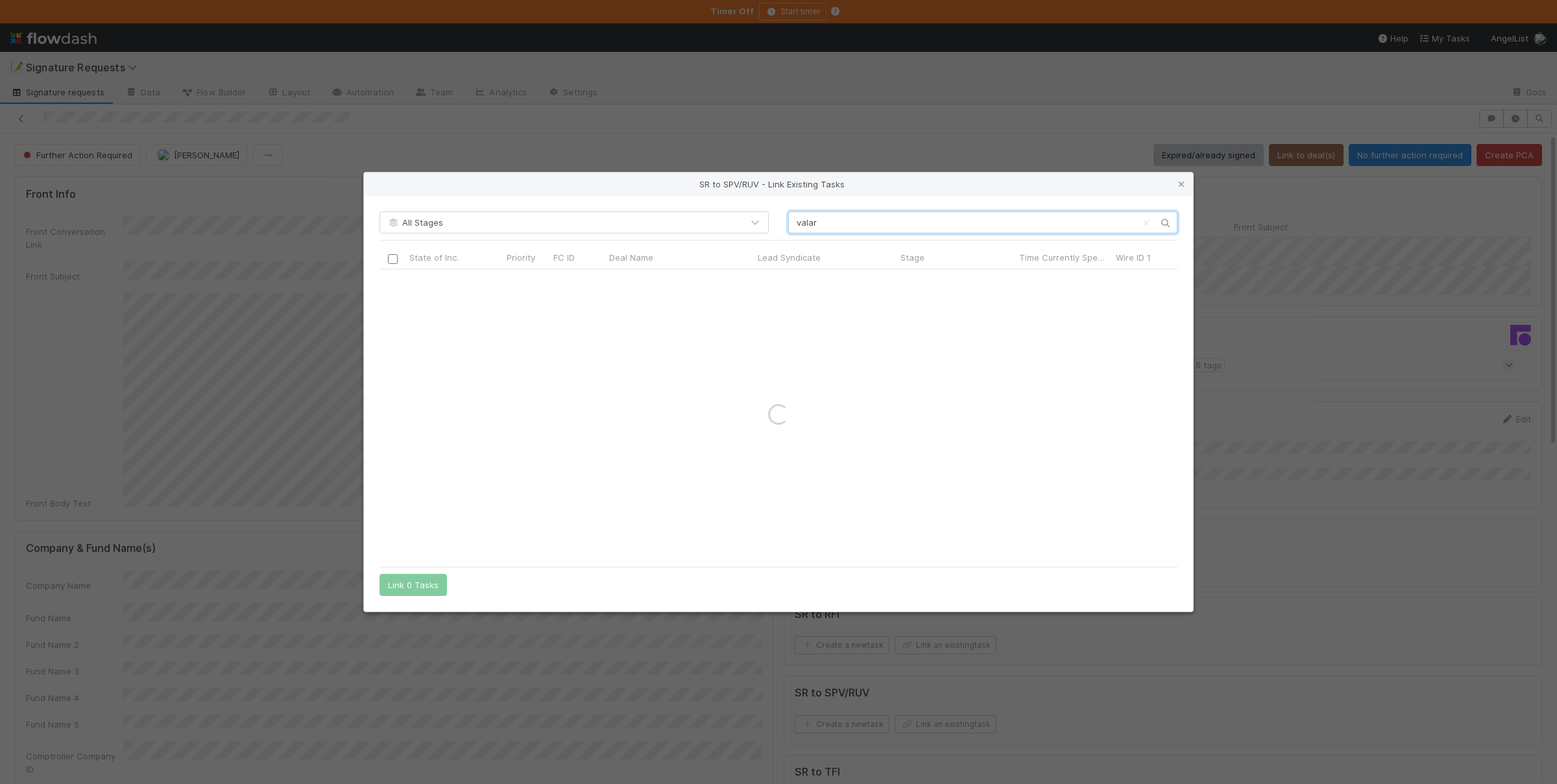
type input "valar"
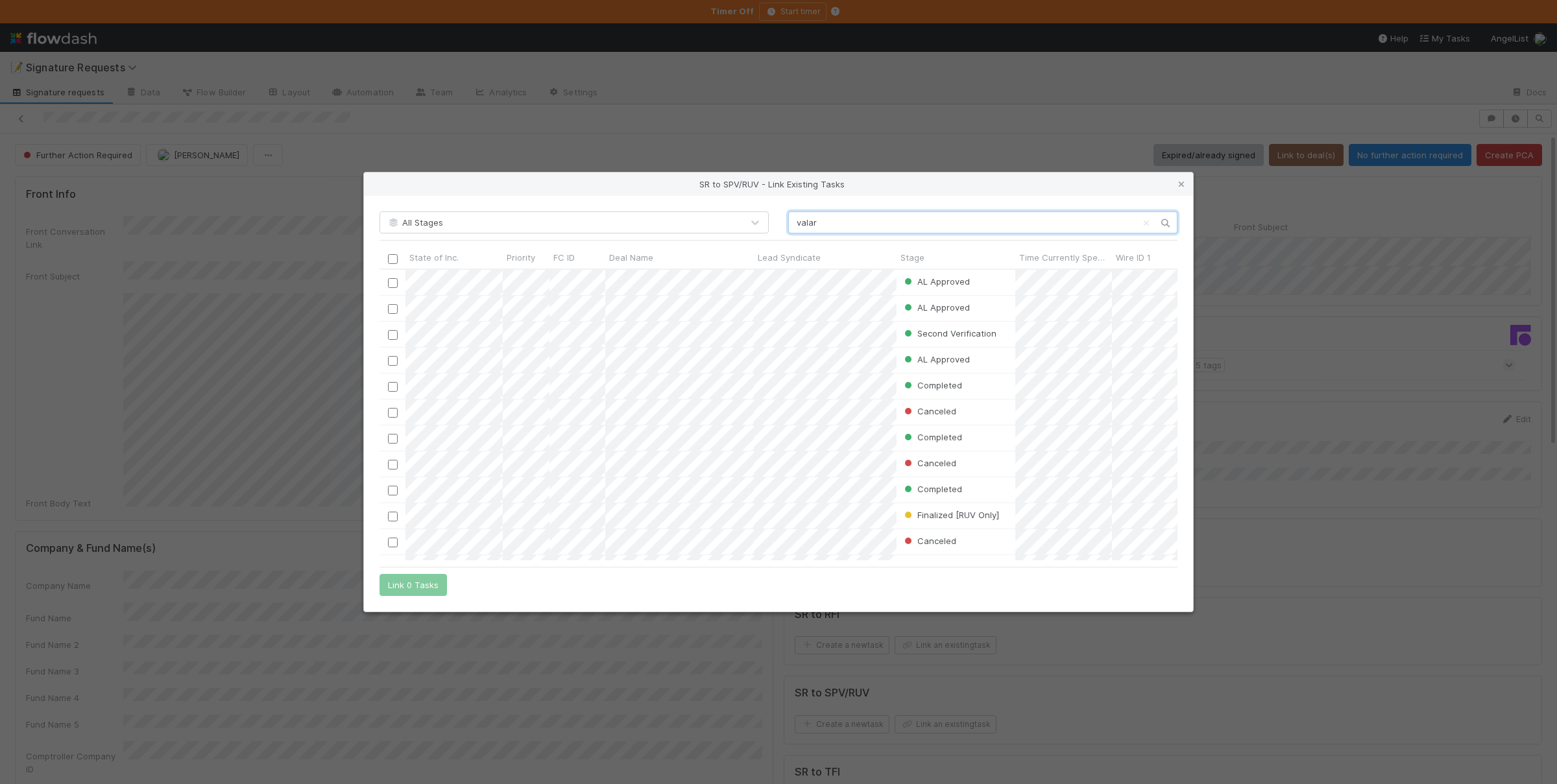
scroll to position [1, 1]
click at [394, 311] on input "checkbox" at bounding box center [393, 308] width 10 height 10
click at [393, 281] on input "checkbox" at bounding box center [393, 282] width 10 height 10
click at [392, 307] on input "checkbox" at bounding box center [393, 308] width 10 height 10
click at [421, 585] on button "Link 1 Task" at bounding box center [410, 584] width 62 height 22
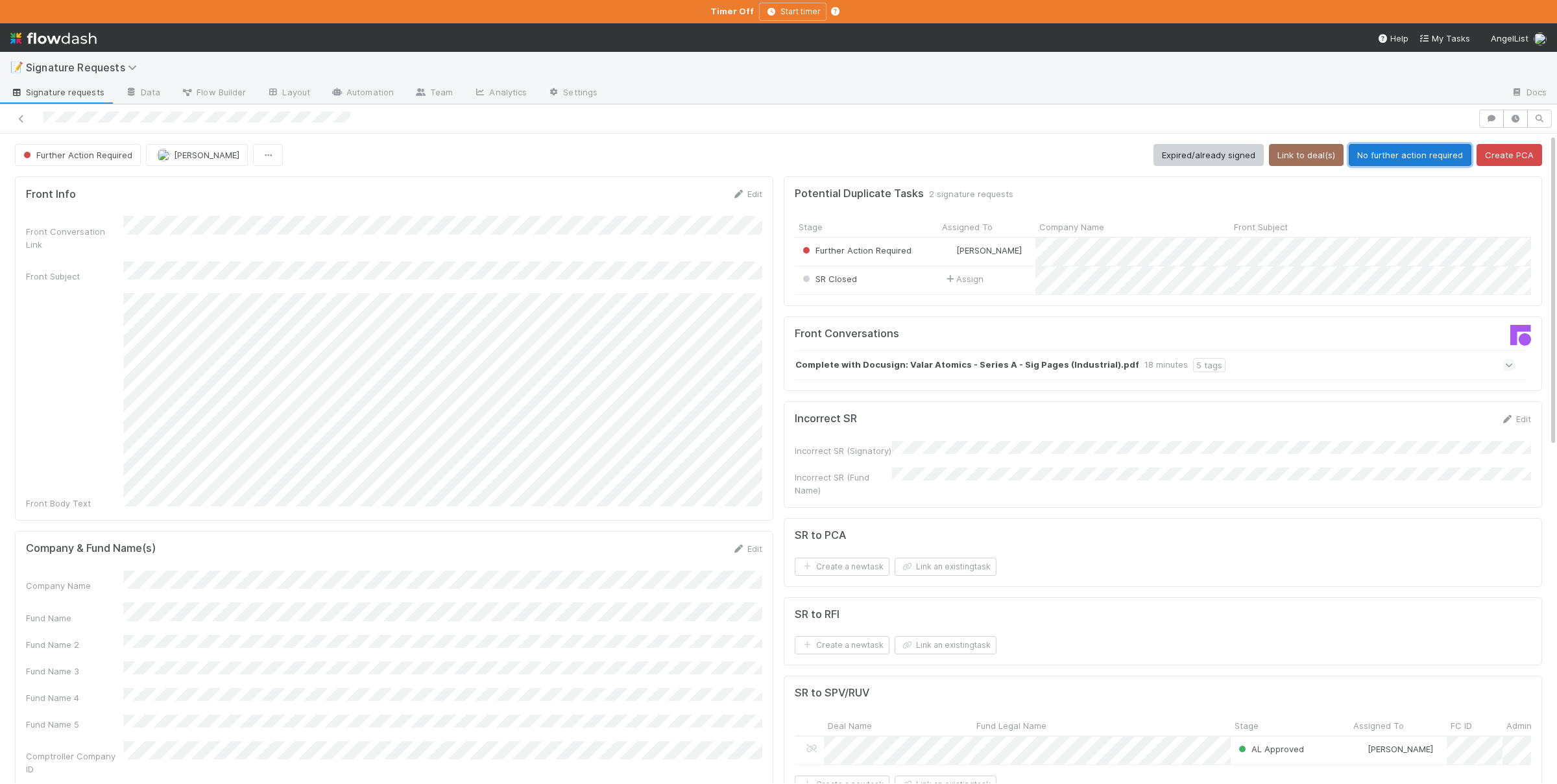
click at [1421, 157] on button "No further action required" at bounding box center [1409, 155] width 122 height 22
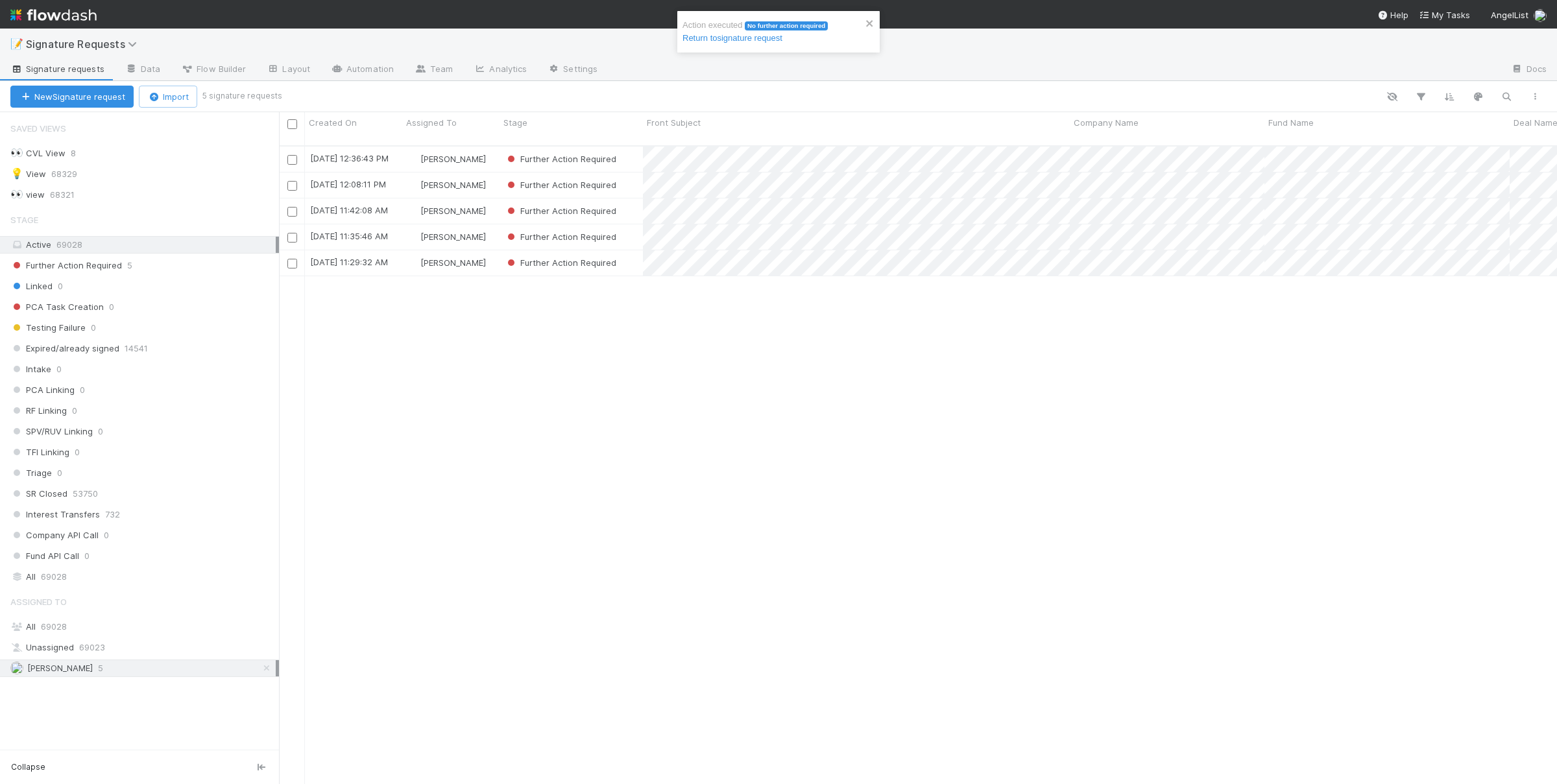
scroll to position [1, 1]
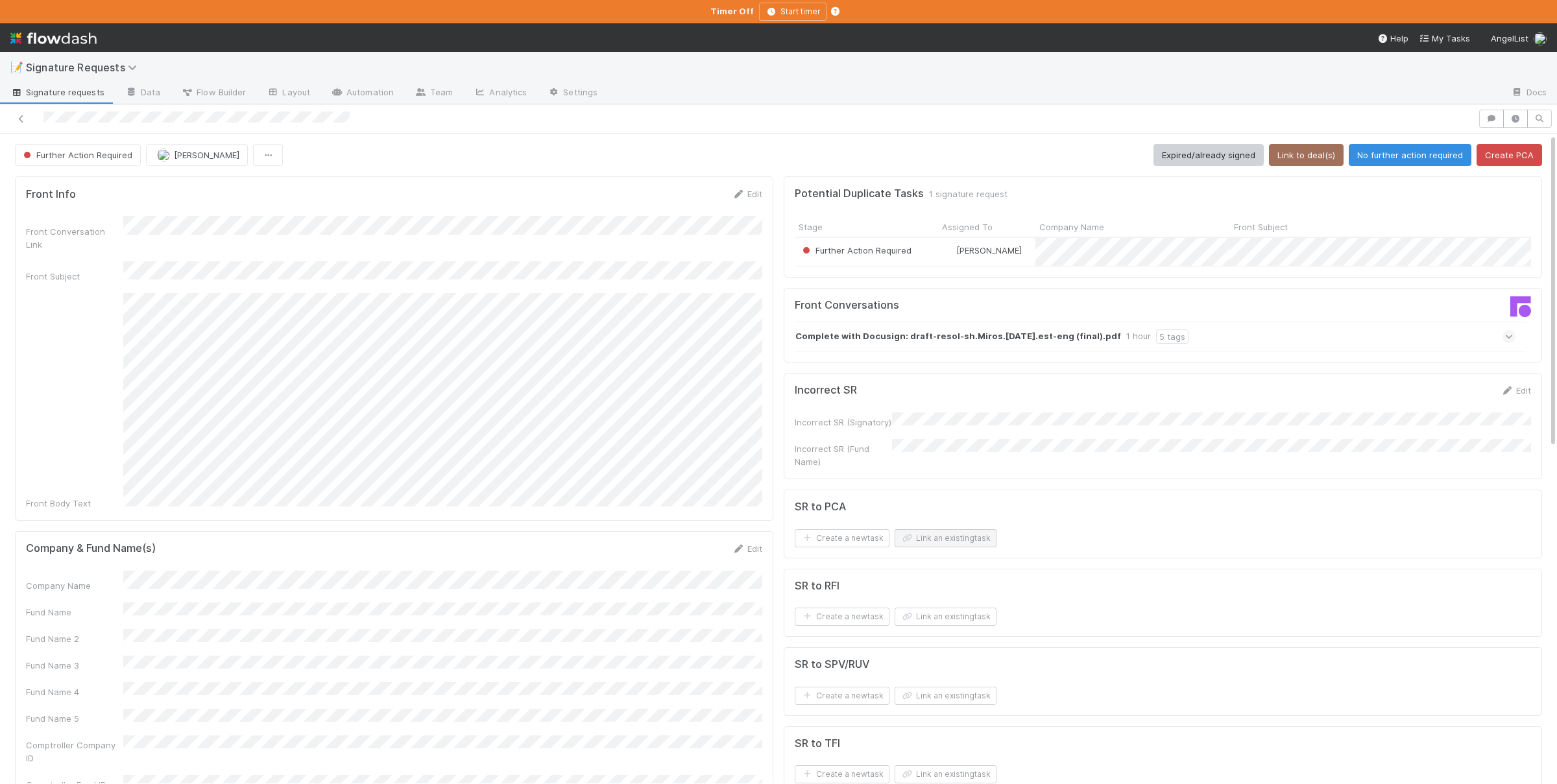
click at [947, 526] on form "SR to PCA Create a new task Link an existing task" at bounding box center [1163, 524] width 736 height 47
click at [950, 530] on button "Link an existing task" at bounding box center [945, 537] width 102 height 18
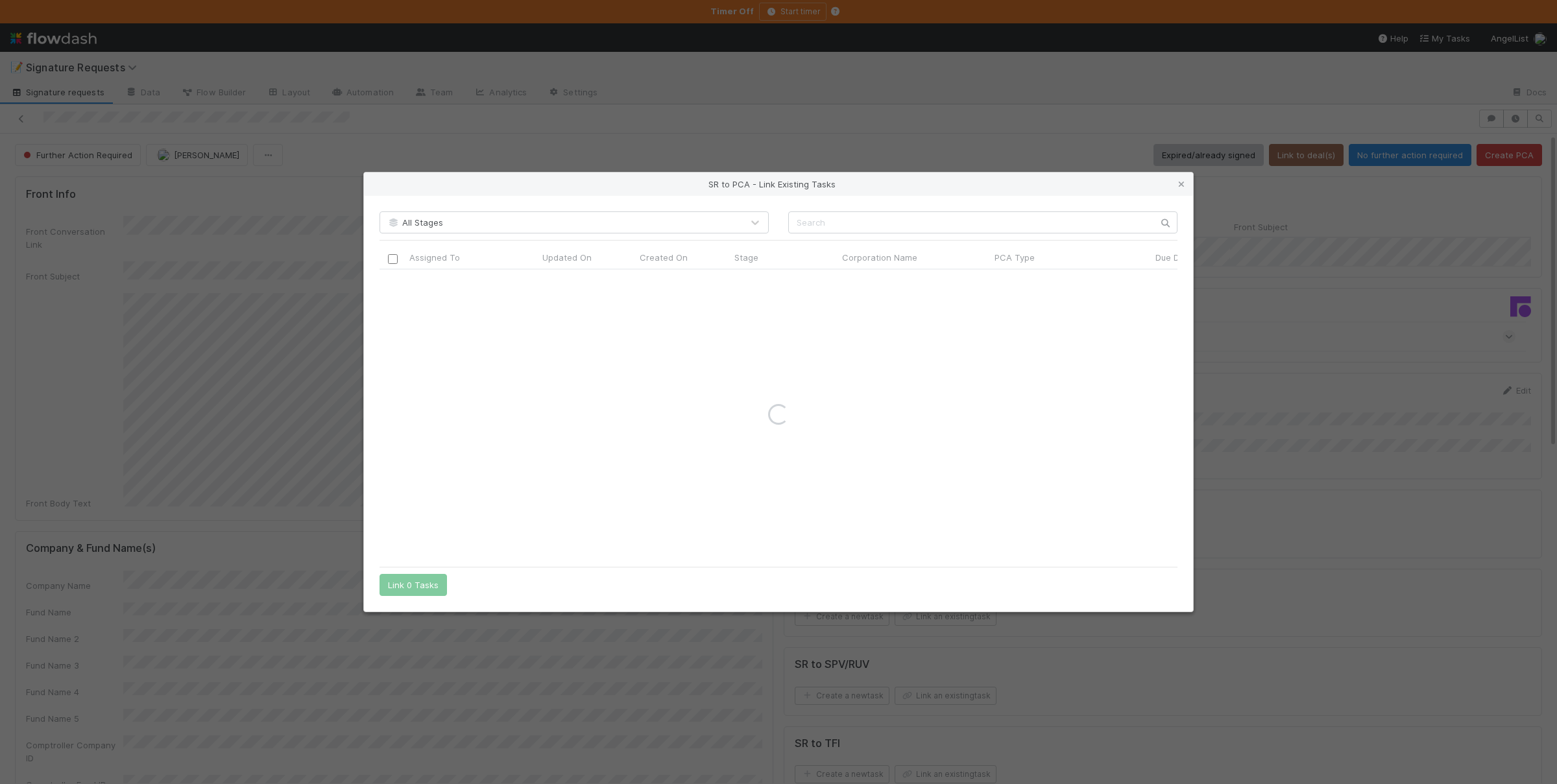
click at [954, 204] on div "All Stages Assigned To Updated On Created On Stage Corporation Name PCA Type Du…" at bounding box center [778, 405] width 829 height 417
click at [953, 214] on input "text" at bounding box center [982, 221] width 389 height 22
paste input "Find Fashion"
type input "Find Fashion"
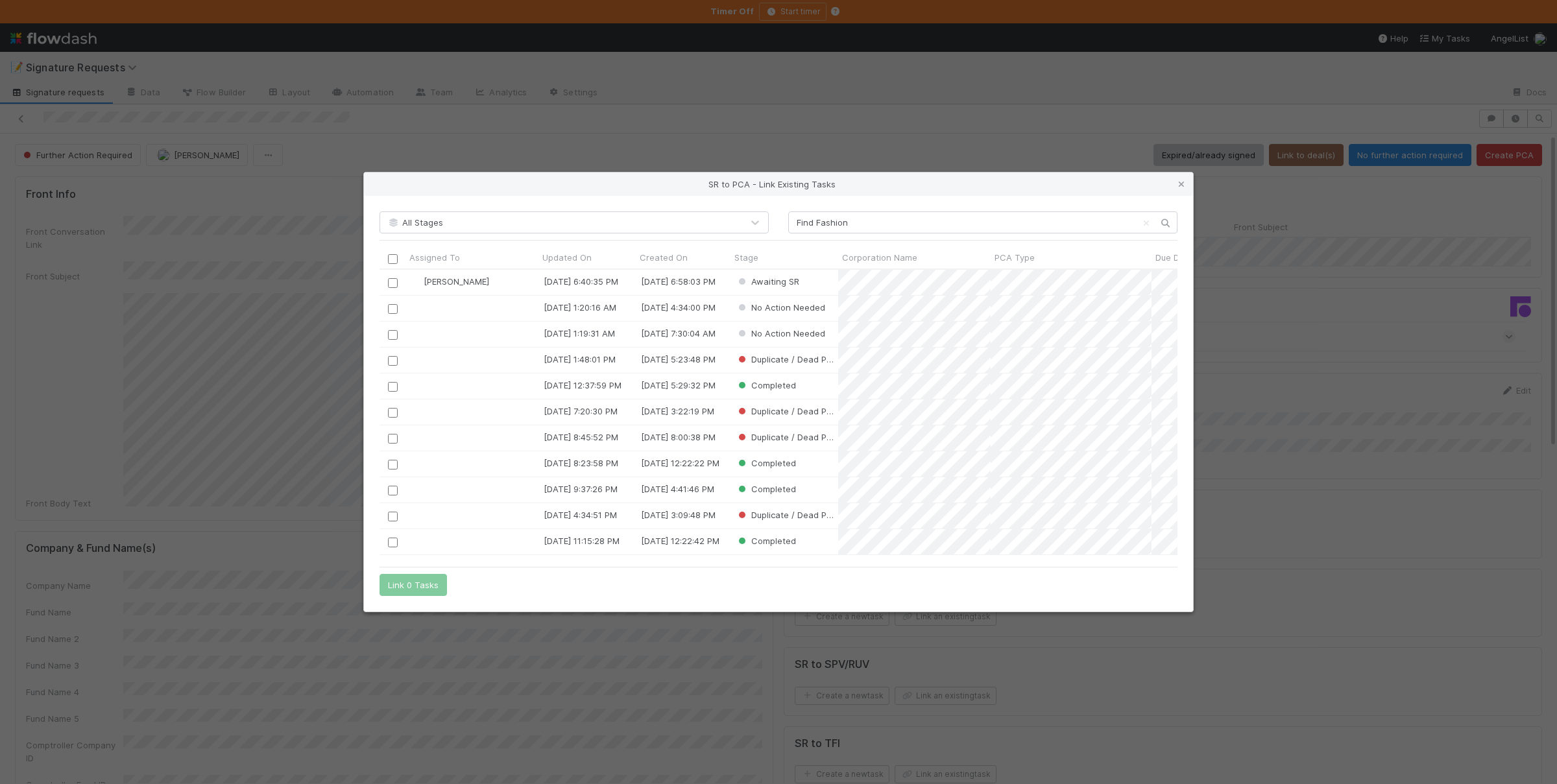
scroll to position [1, 1]
click at [429, 583] on button "Link 1 Task" at bounding box center [410, 584] width 62 height 22
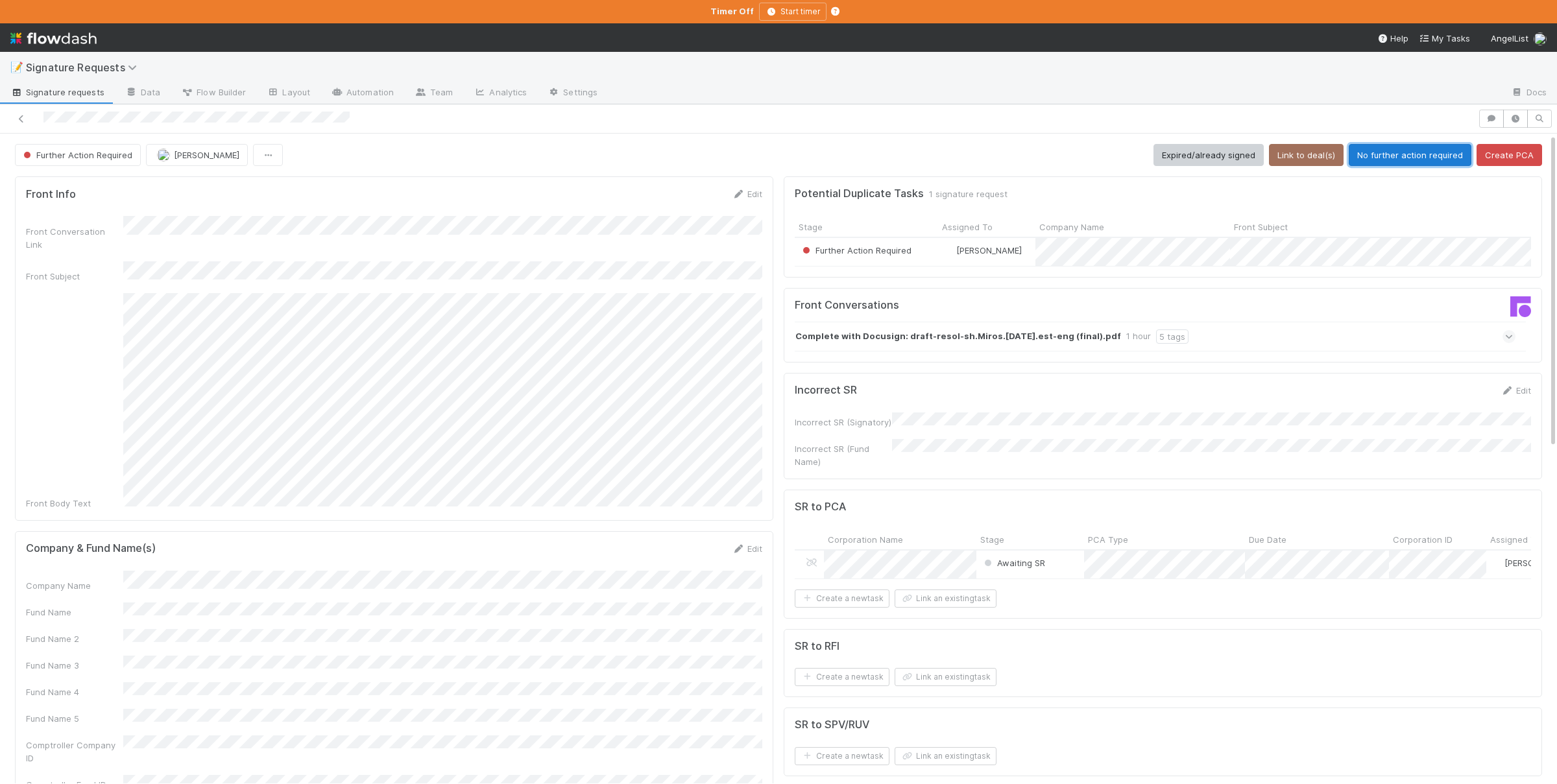
click at [1394, 155] on button "No further action required" at bounding box center [1409, 155] width 122 height 22
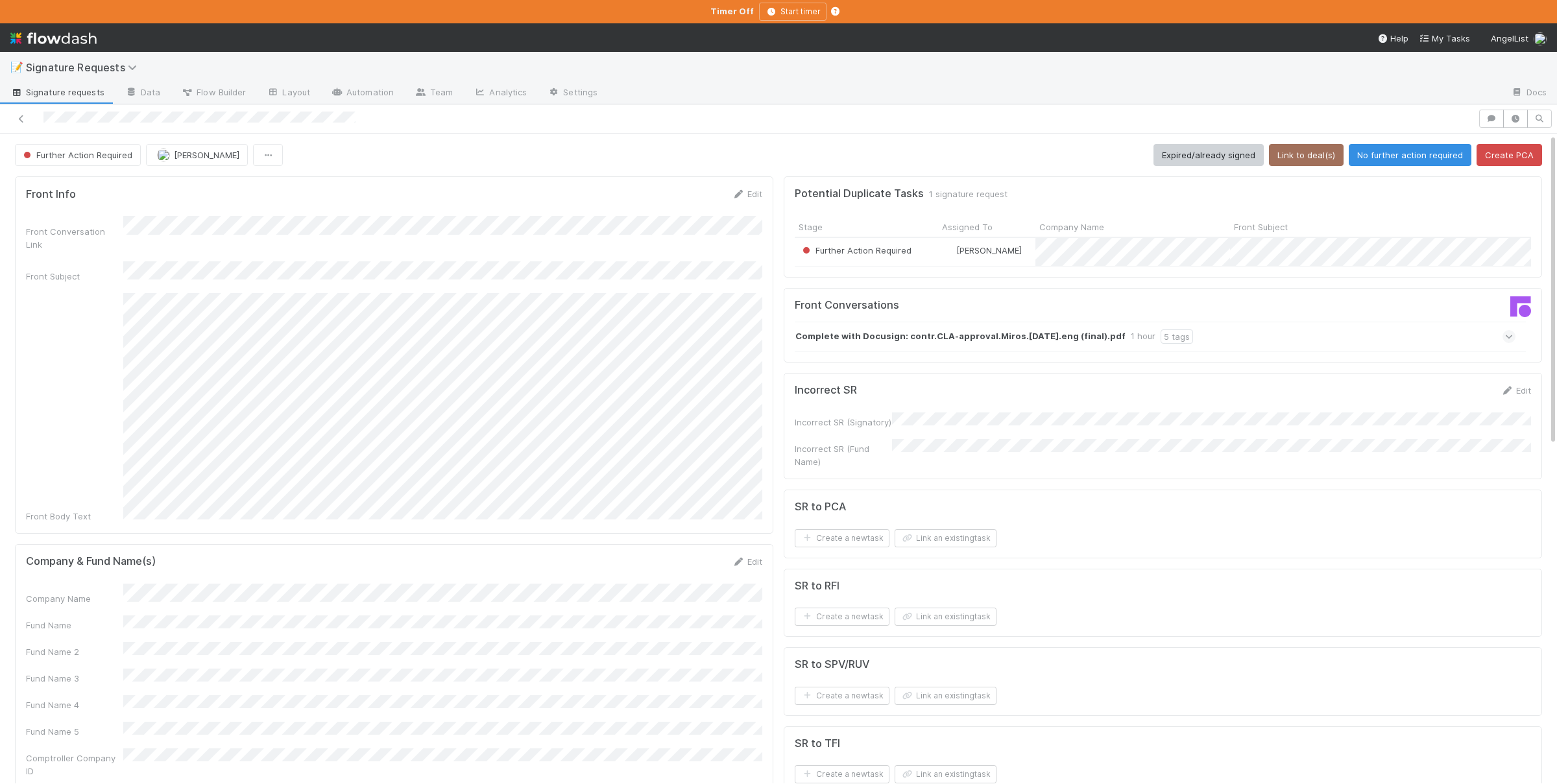
click at [970, 555] on div "SR to PCA Create a new task Link an existing task" at bounding box center [1162, 524] width 758 height 69
click at [949, 524] on form "SR to PCA Create a new task Link an existing task" at bounding box center [1163, 524] width 736 height 47
click at [967, 535] on button "Link an existing task" at bounding box center [945, 537] width 102 height 18
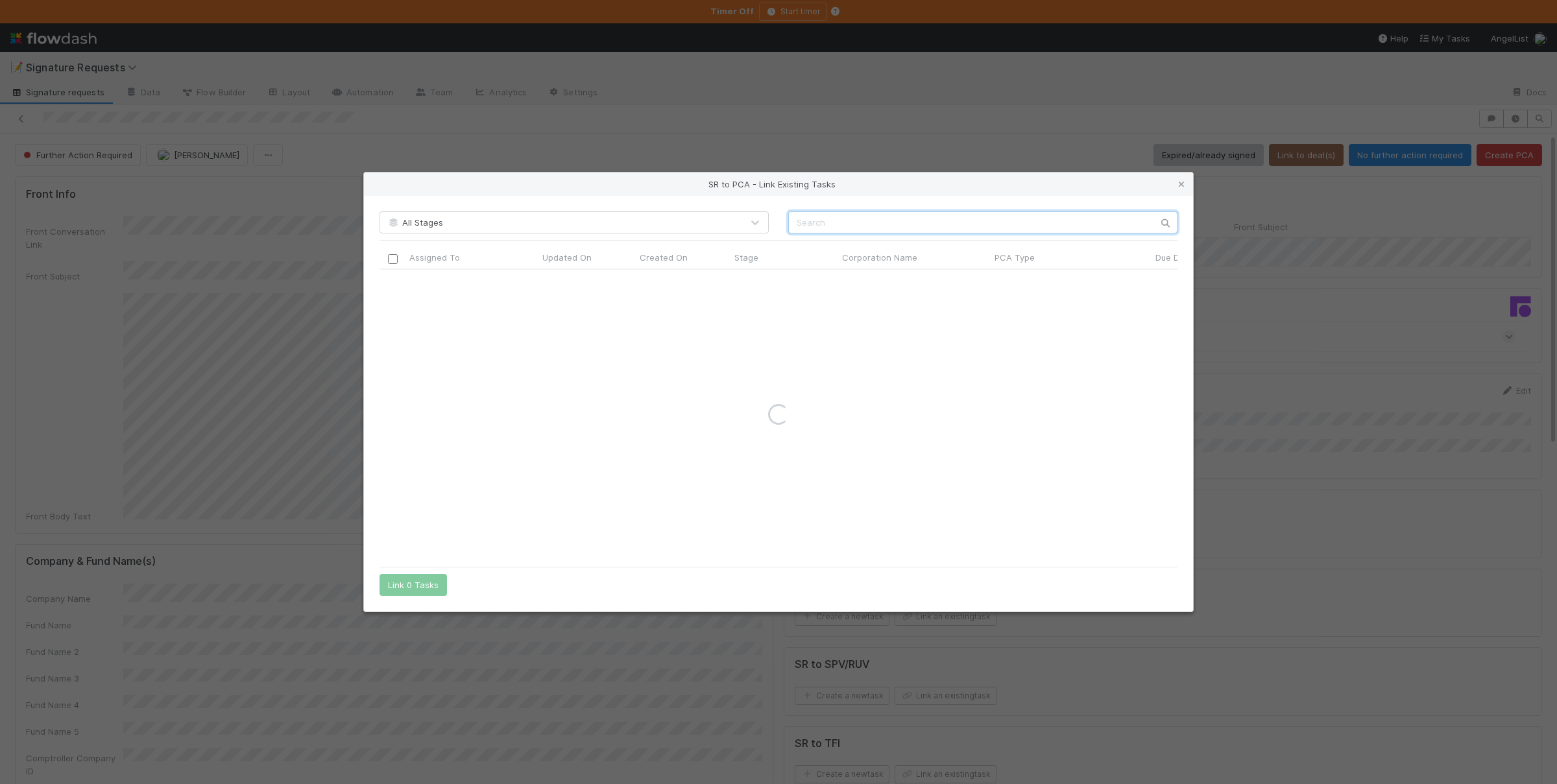
click at [937, 216] on input "text" at bounding box center [982, 221] width 389 height 22
paste input "Find Fashion"
type input "Find Fashion"
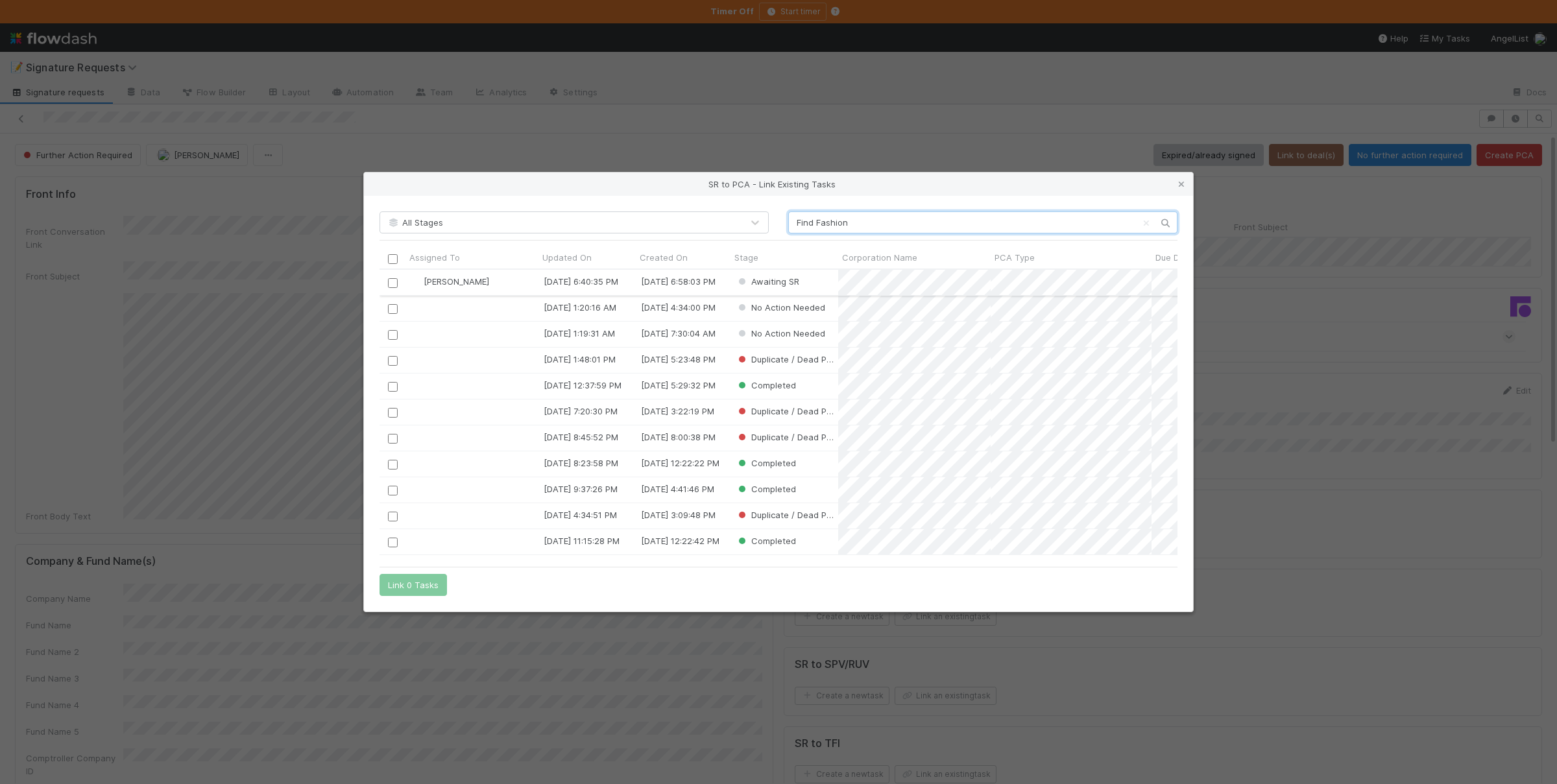
scroll to position [291, 796]
click at [389, 280] on input "checkbox" at bounding box center [393, 282] width 10 height 10
click at [415, 590] on button "Link 1 Task" at bounding box center [410, 584] width 62 height 22
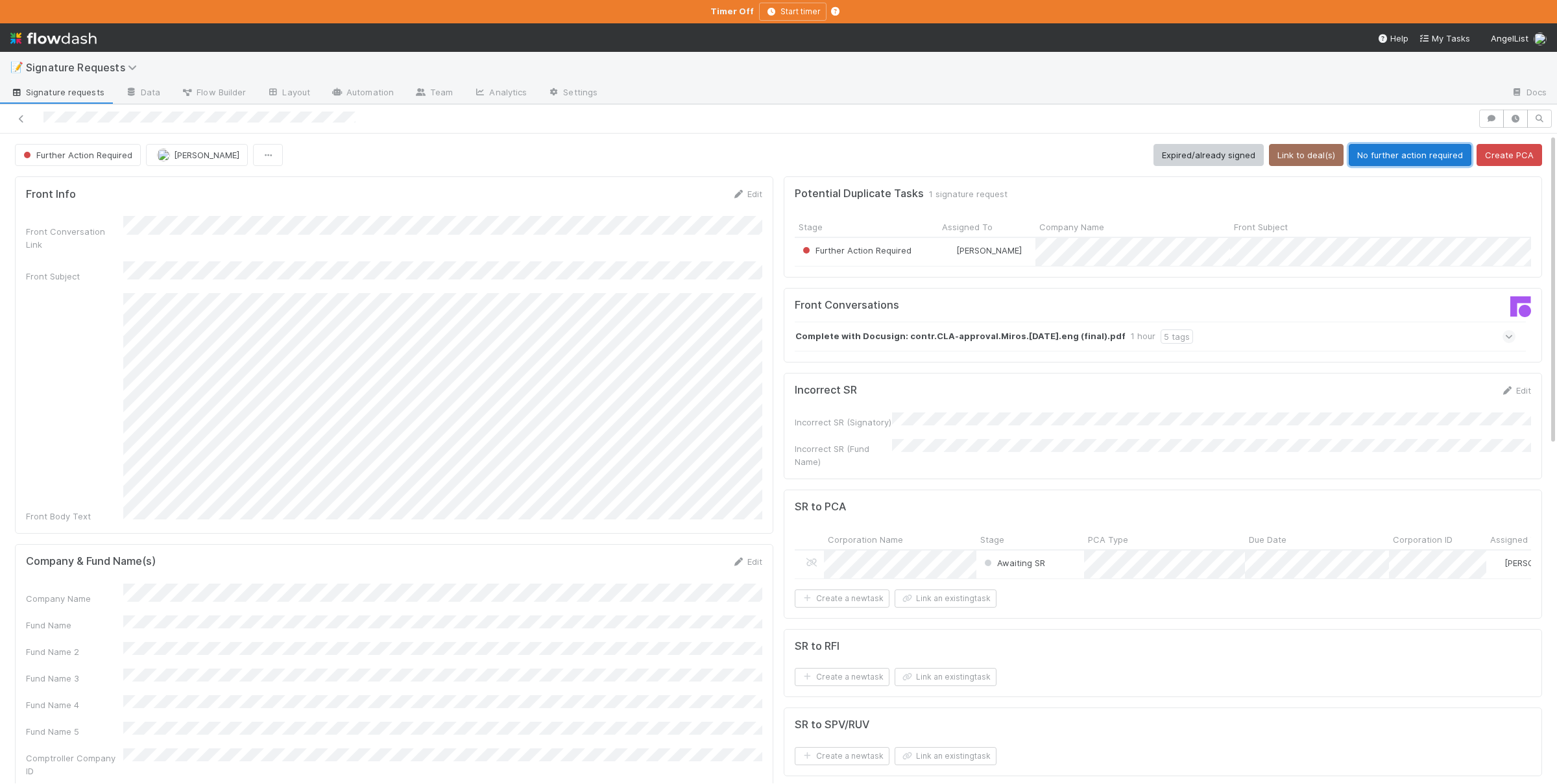
click at [1403, 156] on button "No further action required" at bounding box center [1409, 155] width 122 height 22
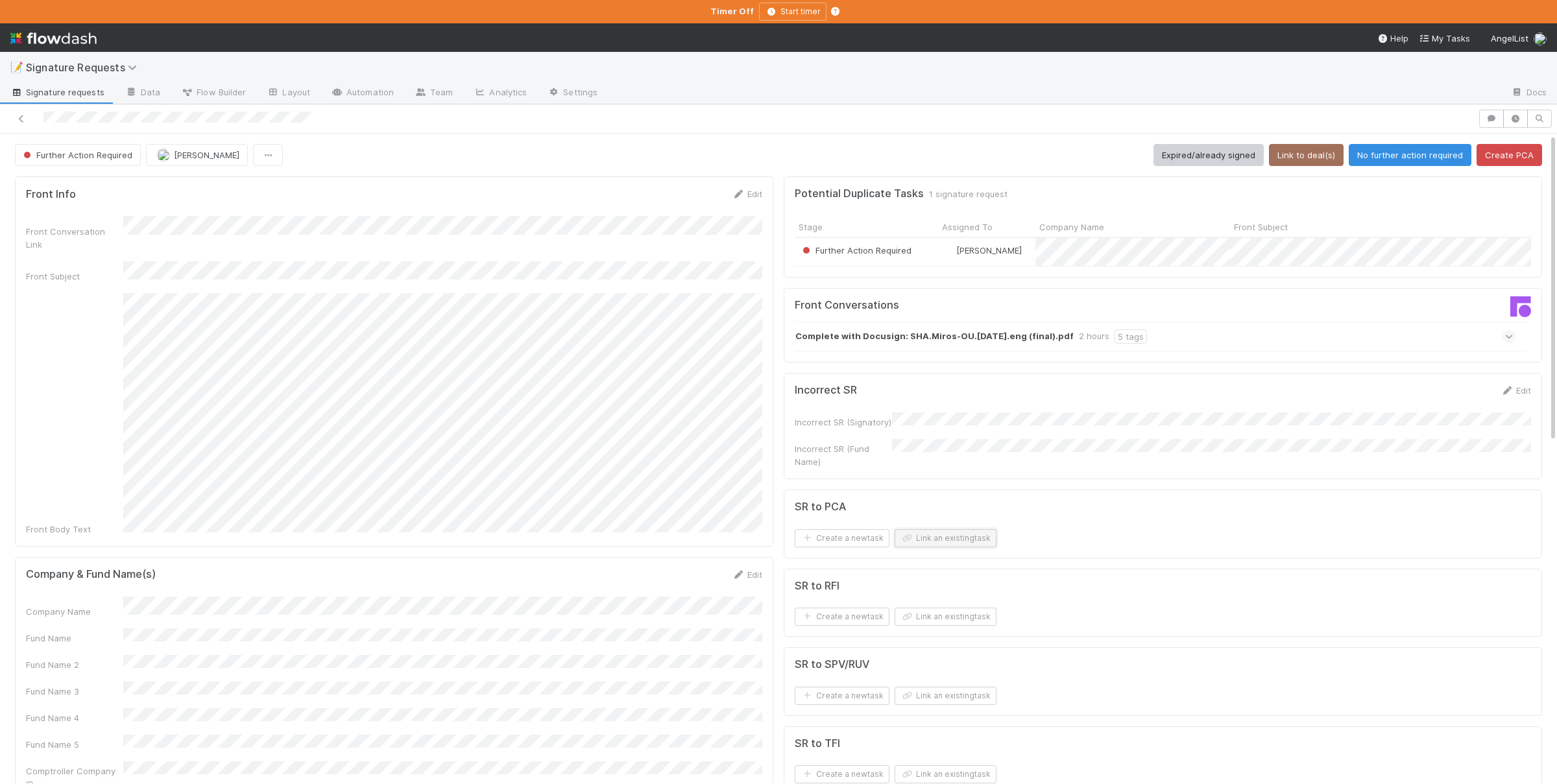
click at [968, 532] on button "Link an existing task" at bounding box center [945, 537] width 102 height 18
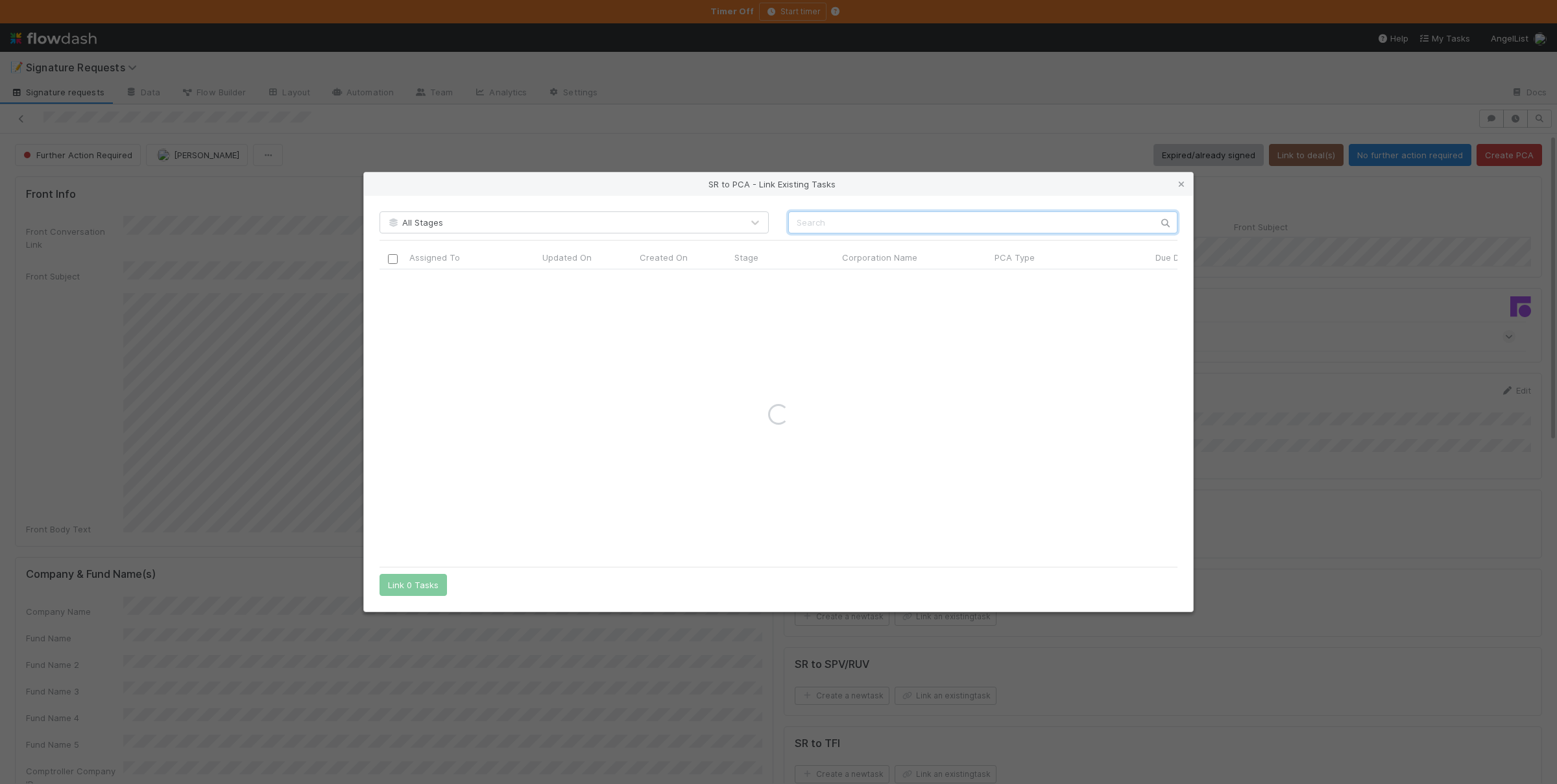
click at [986, 224] on input "text" at bounding box center [982, 221] width 389 height 22
paste input "Miros"
type input "Miros"
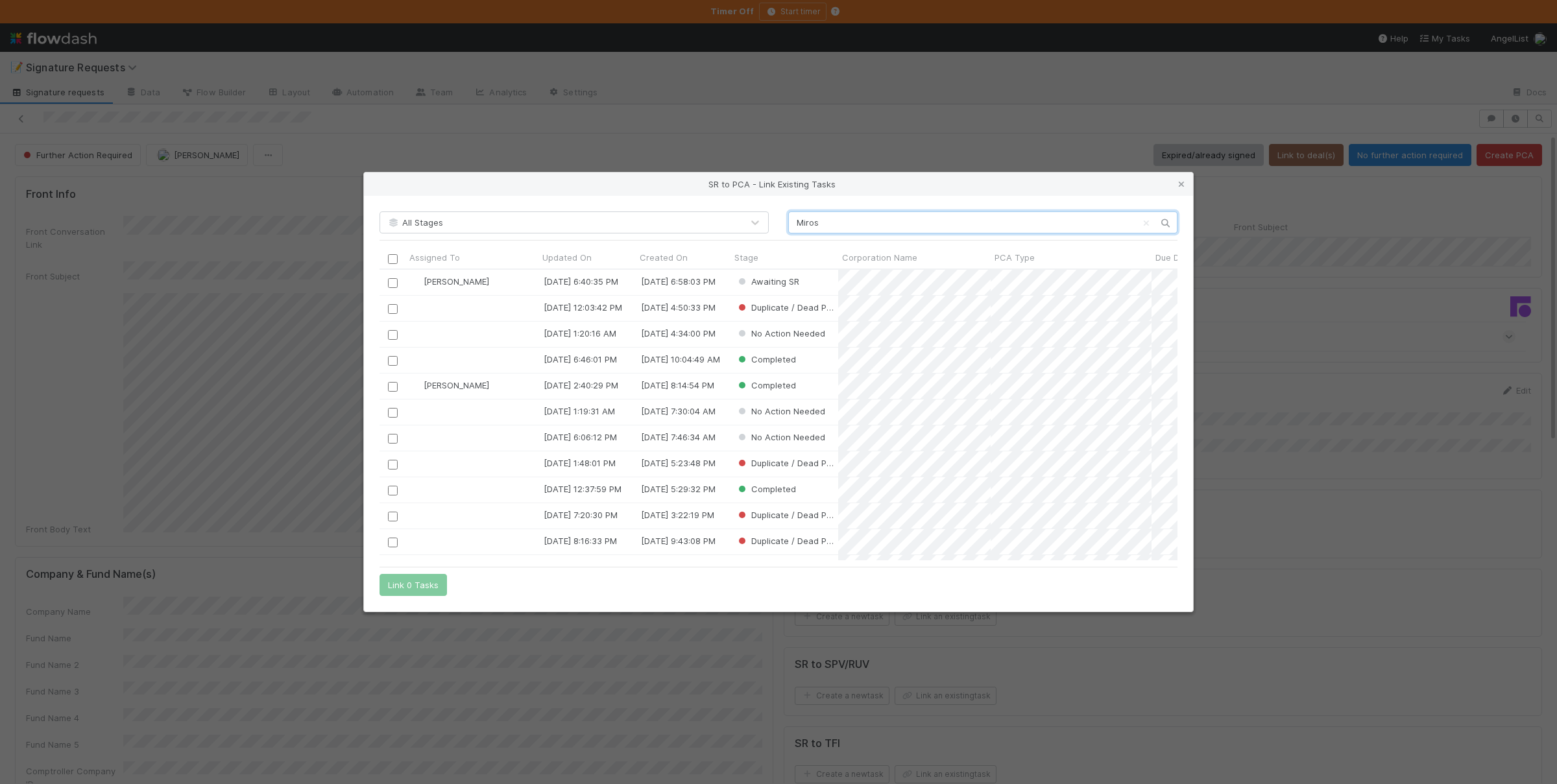
scroll to position [1, 1]
click at [1180, 184] on icon at bounding box center [1181, 185] width 13 height 9
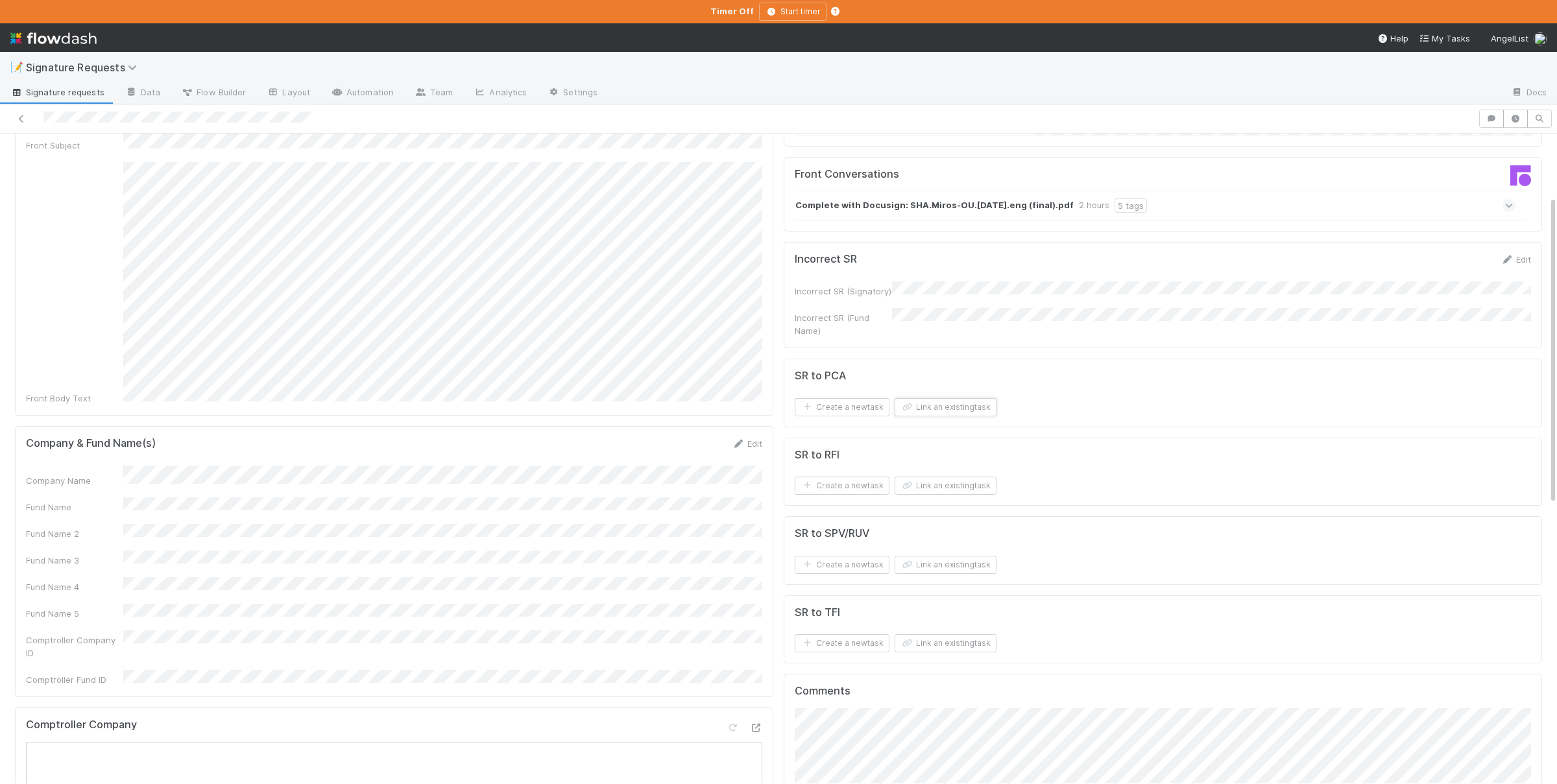
scroll to position [189, 0]
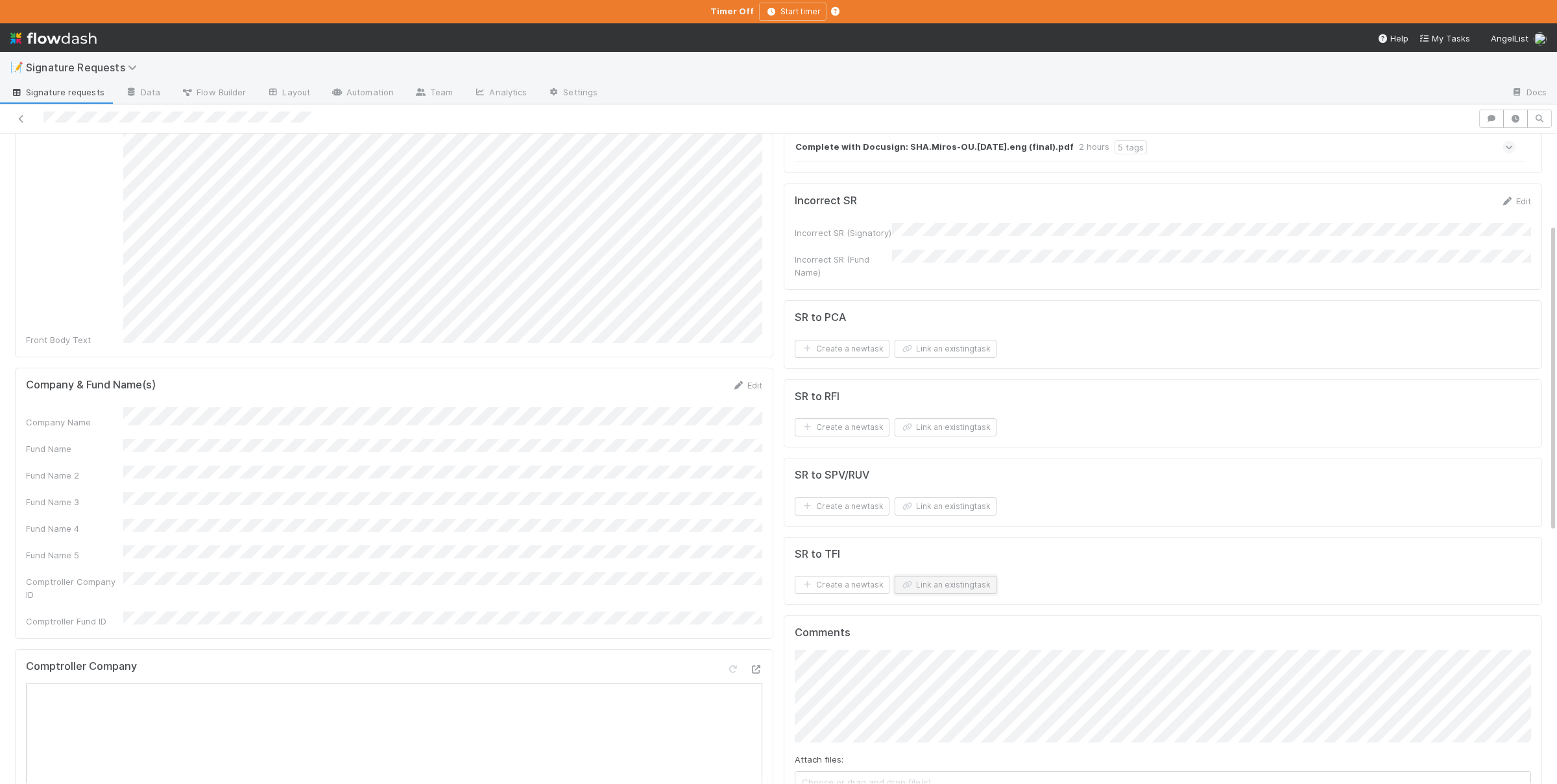
click at [960, 584] on button "Link an existing task" at bounding box center [945, 584] width 102 height 18
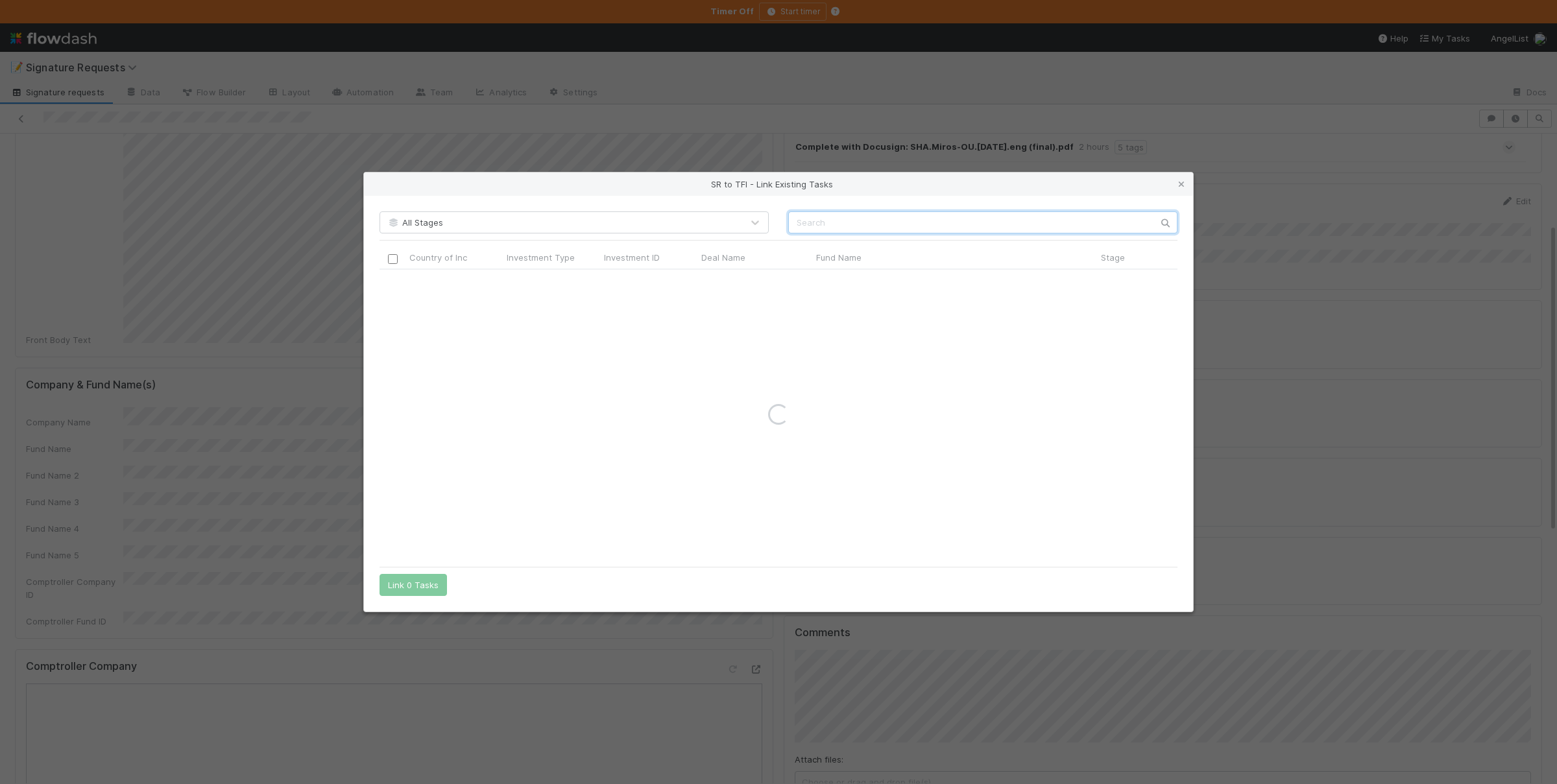
click at [938, 220] on input "text" at bounding box center [982, 221] width 389 height 22
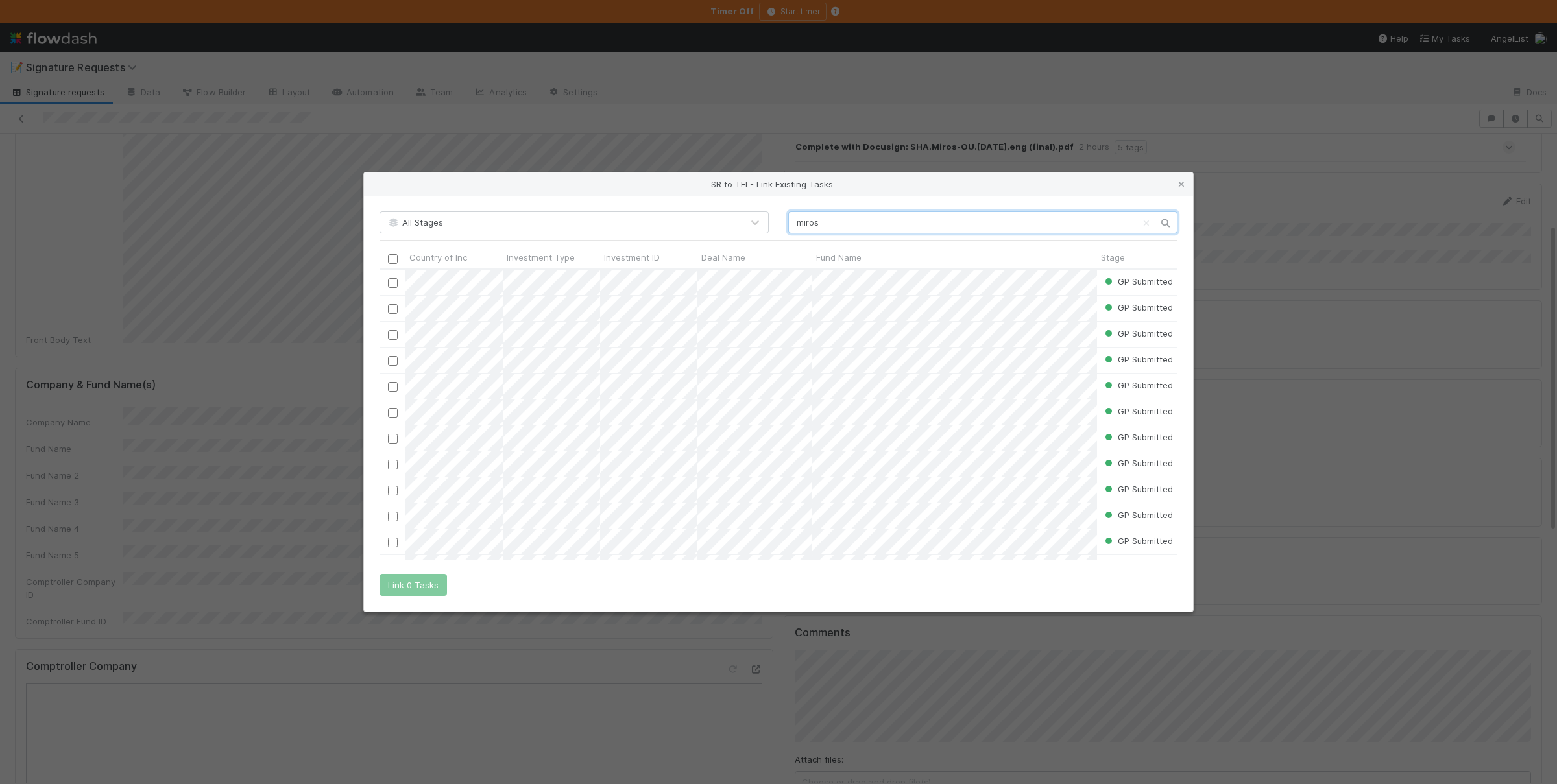
scroll to position [0, 0]
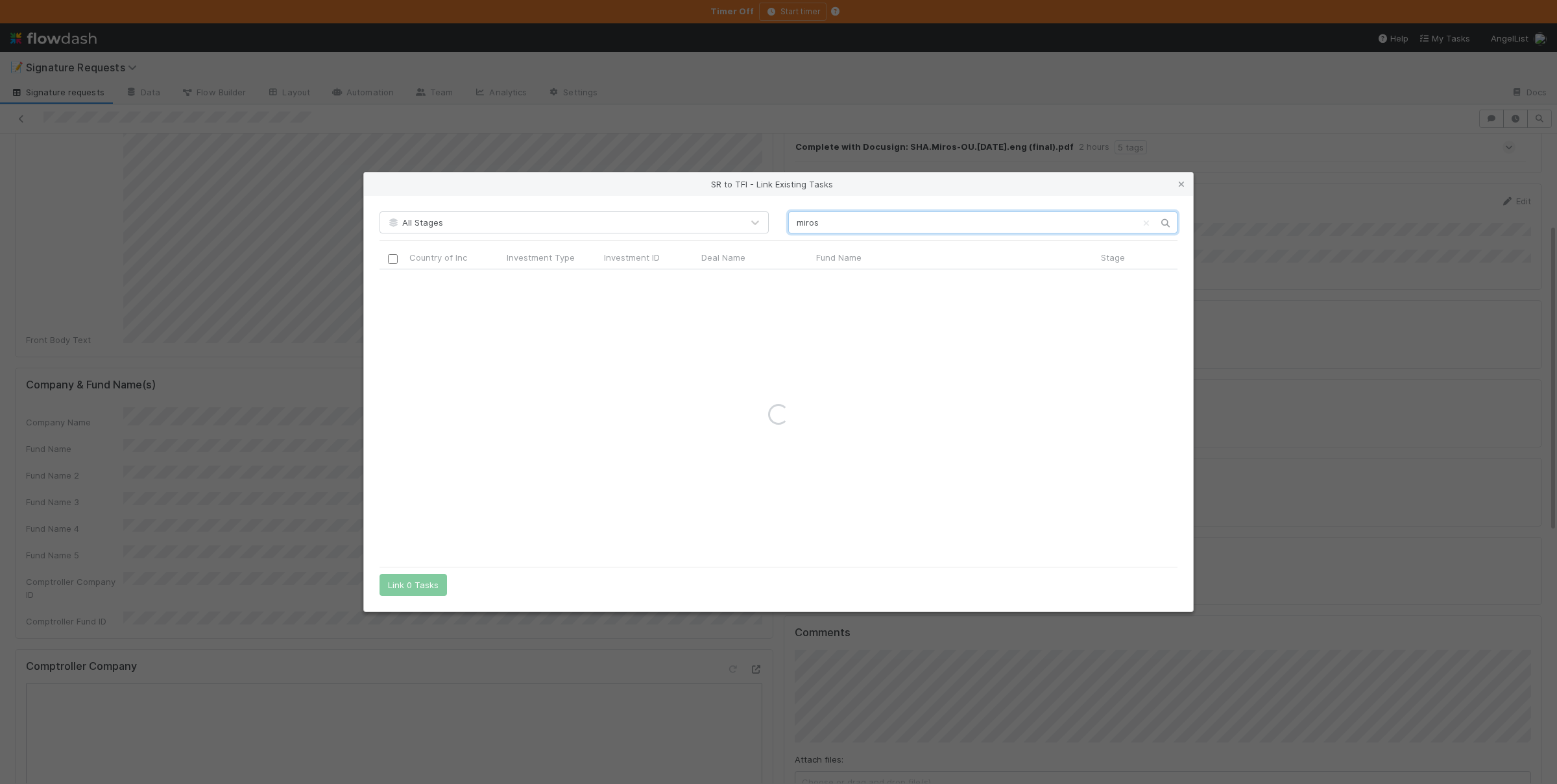
type input "miros"
click at [1184, 191] on div "SR to TFI - Link Existing Tasks" at bounding box center [778, 184] width 829 height 23
click at [1184, 188] on icon at bounding box center [1181, 185] width 13 height 9
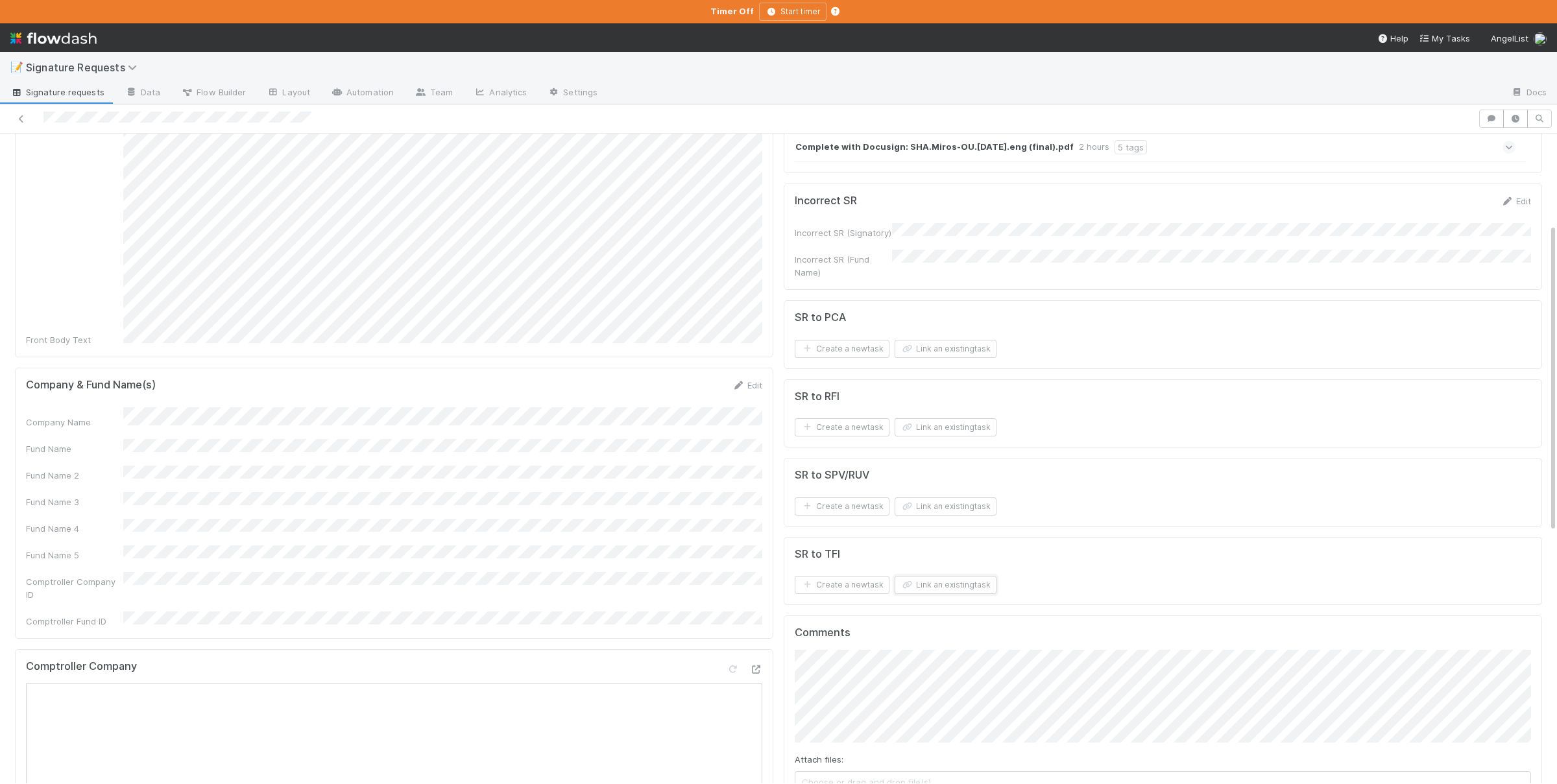
scroll to position [0, 0]
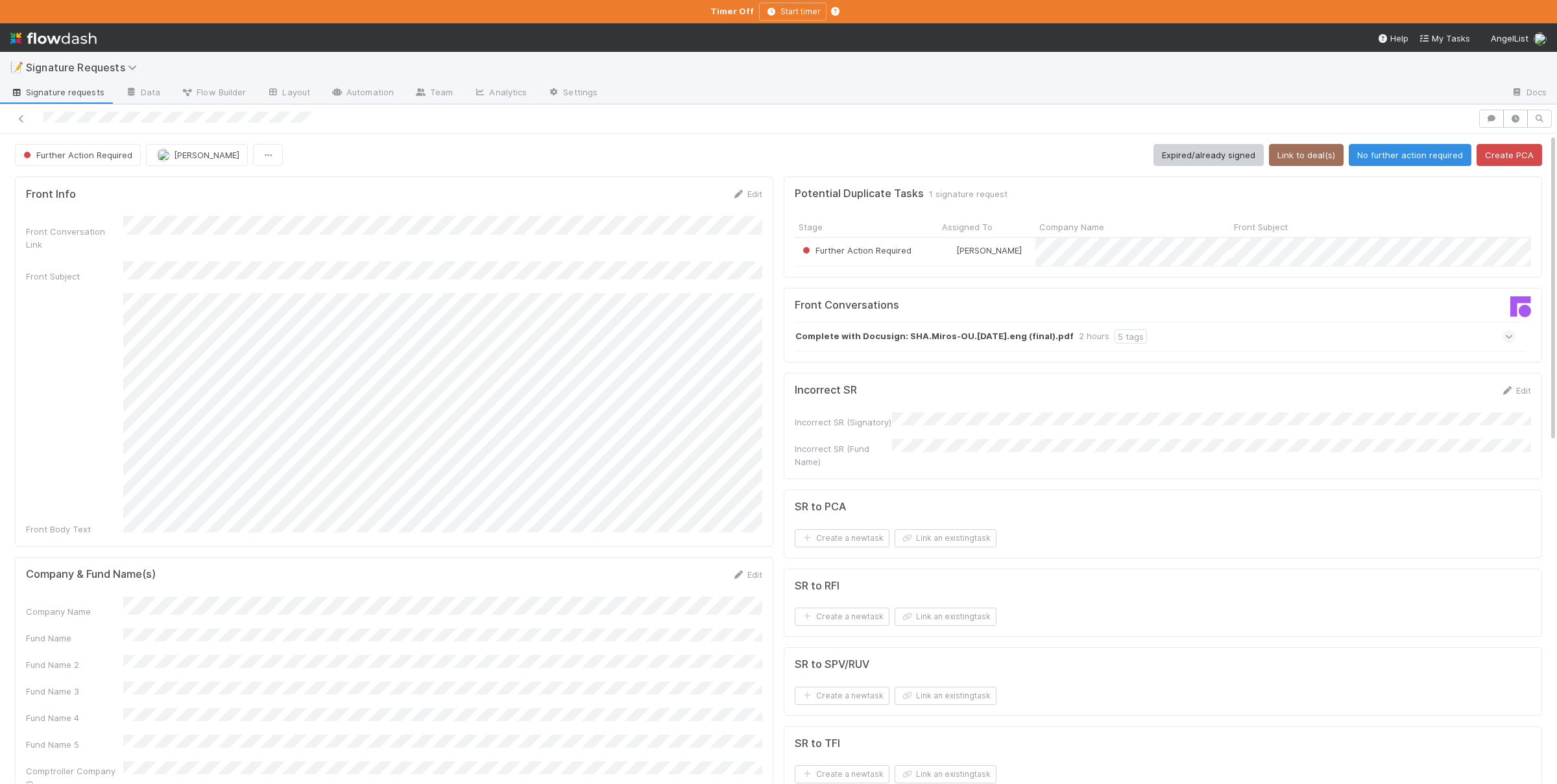
click at [906, 544] on div "SR to PCA Create a new task Link an existing task" at bounding box center [1162, 524] width 758 height 69
click at [927, 541] on button "Link an existing task" at bounding box center [945, 537] width 102 height 18
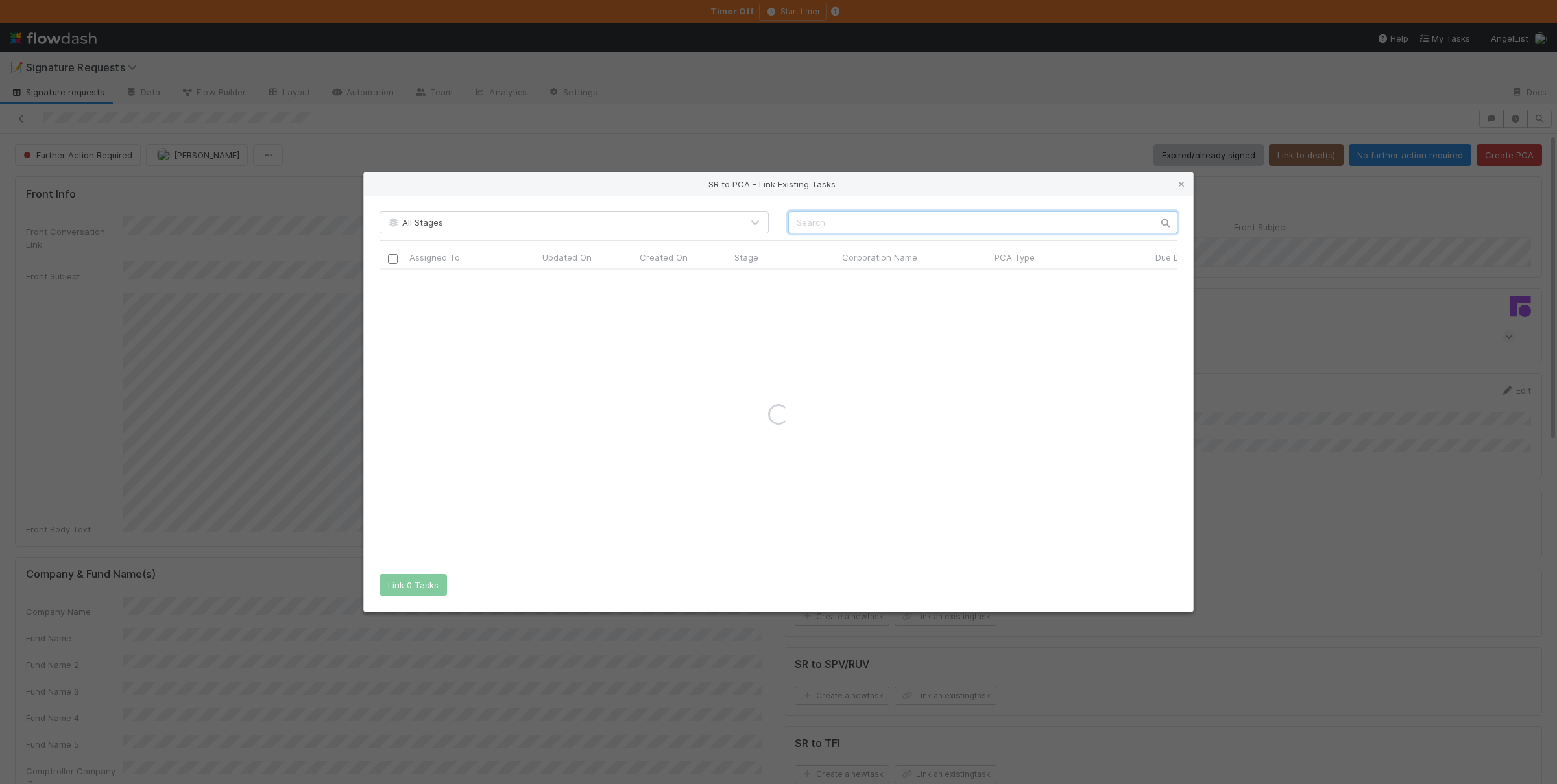
click at [980, 226] on input "text" at bounding box center [982, 221] width 389 height 22
paste input "Find Fashion"
type input "Find Fashion"
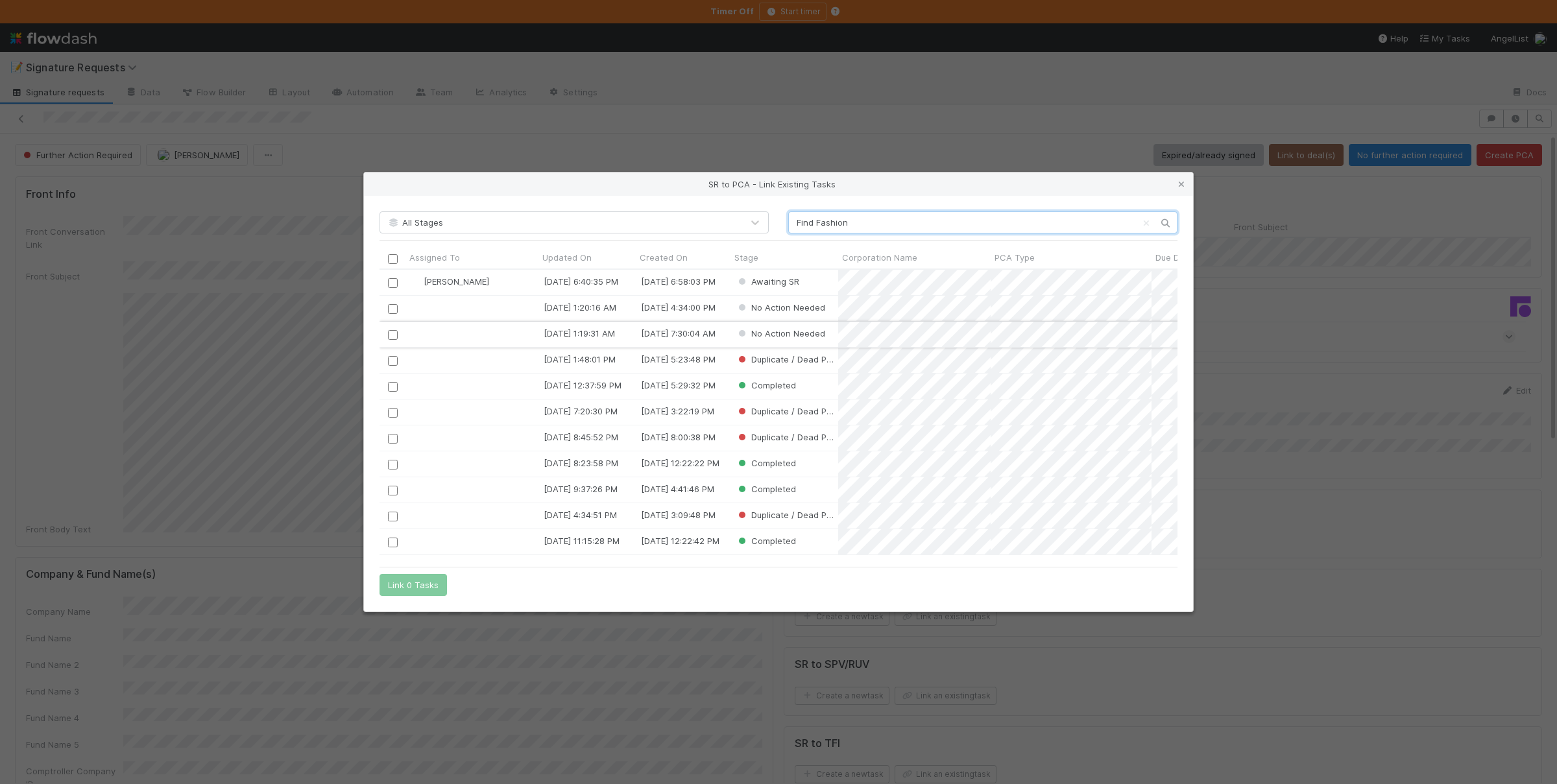
scroll to position [291, 796]
click at [390, 285] on input "checkbox" at bounding box center [393, 282] width 10 height 10
click at [419, 584] on button "Link 1 Task" at bounding box center [410, 584] width 62 height 22
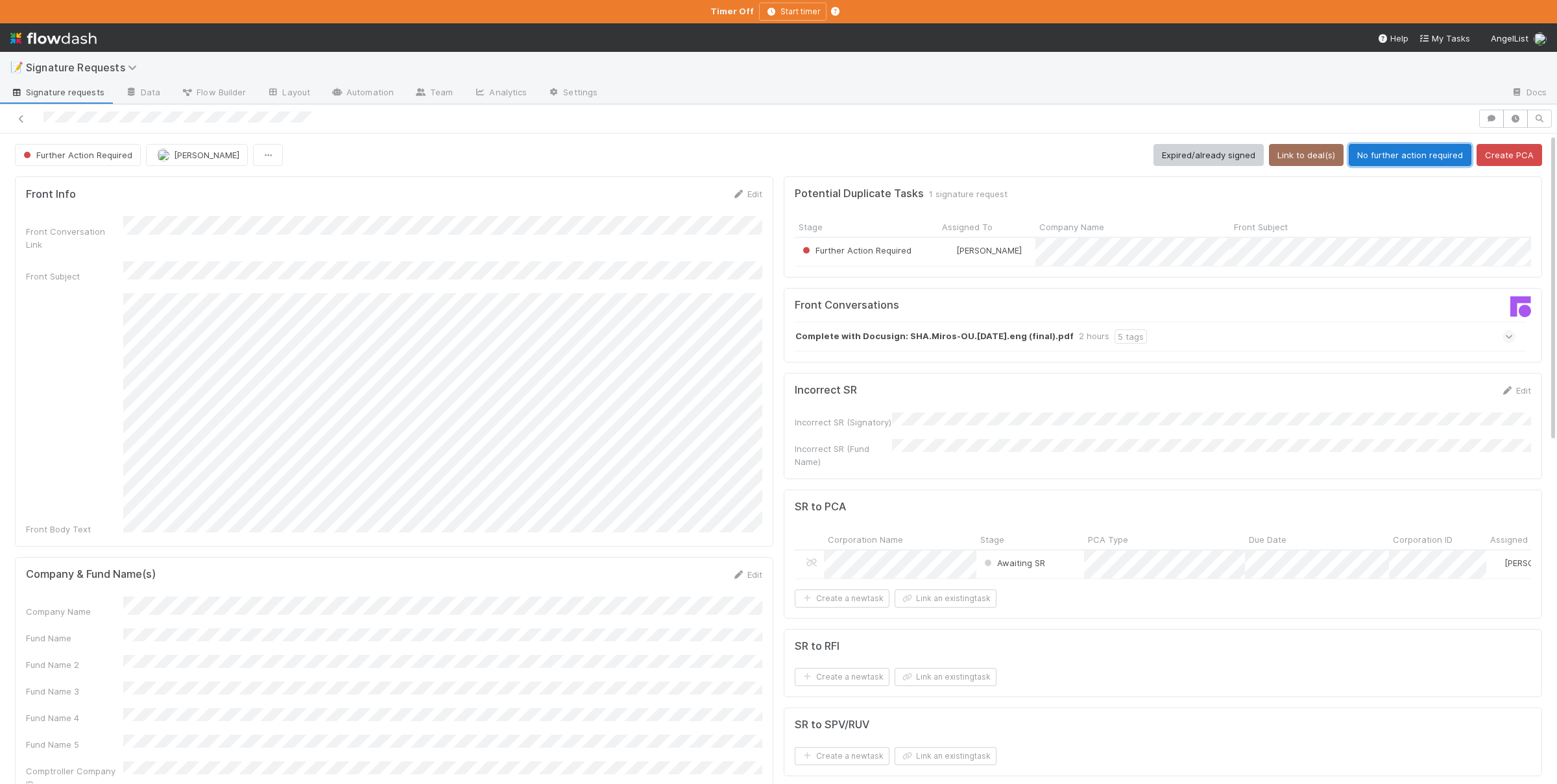
click at [1426, 159] on button "No further action required" at bounding box center [1409, 155] width 122 height 22
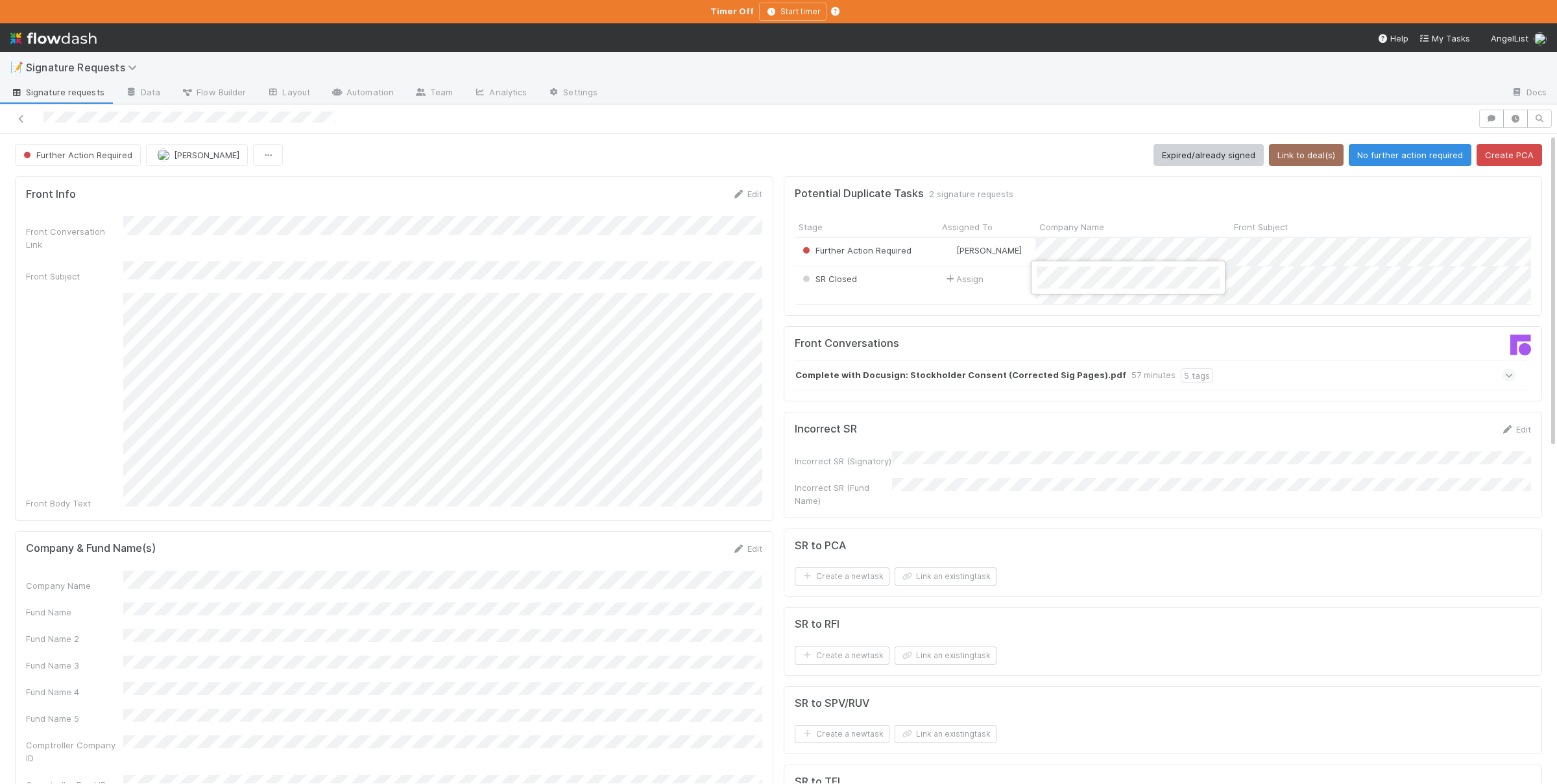
click at [1093, 247] on div at bounding box center [778, 392] width 1557 height 784
click at [962, 577] on button "Link an existing task" at bounding box center [945, 576] width 102 height 18
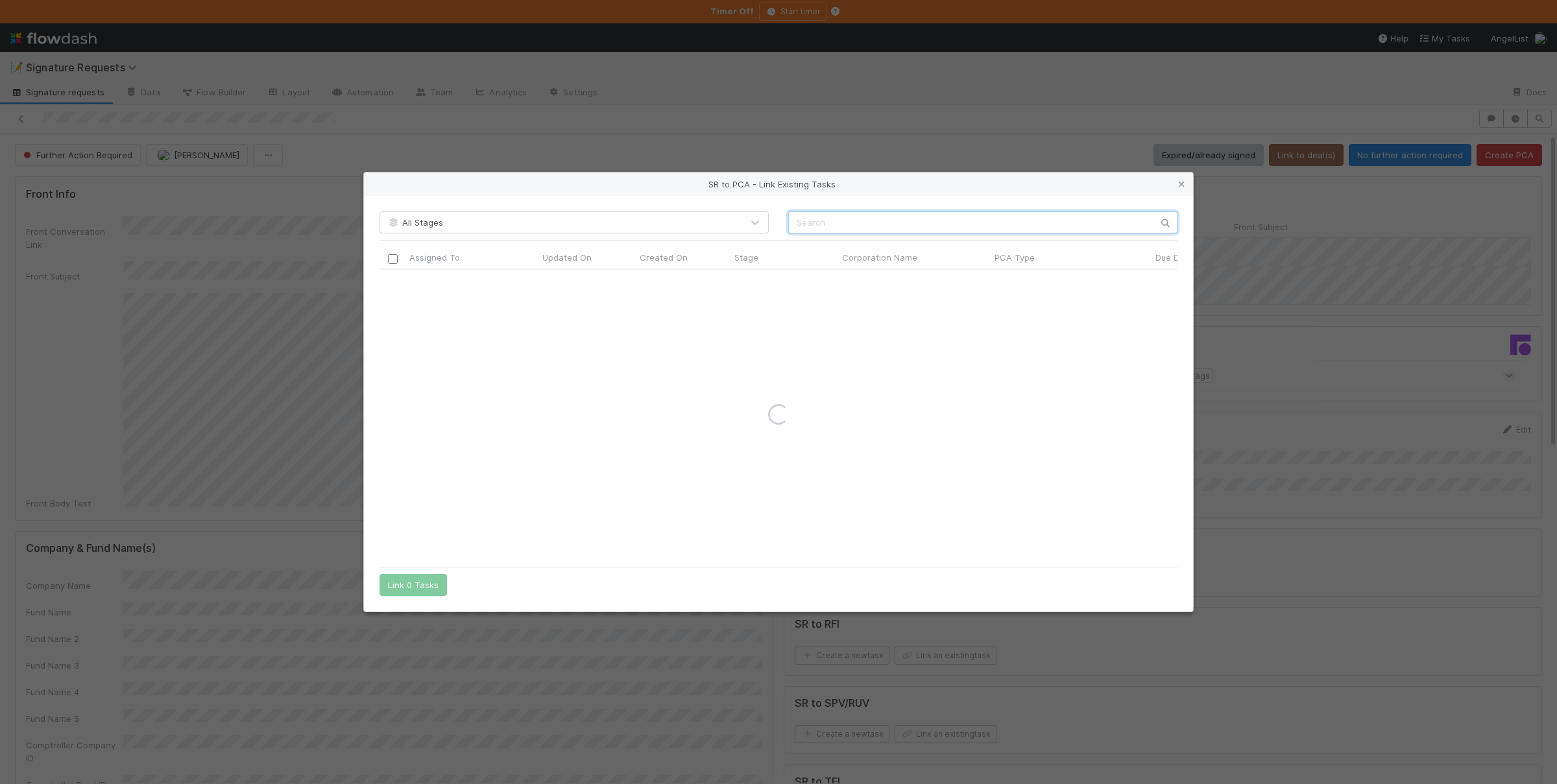
click at [906, 227] on input "text" at bounding box center [982, 221] width 389 height 22
paste input "Hydrosat Inc. (Hydrosat),HydroMAP (HydroMAP),Hydrova Inc. (Hydrova)"
drag, startPoint x: 853, startPoint y: 220, endPoint x: 1093, endPoint y: 237, distance: 240.6
click at [1090, 220] on input "Hydrosat Inc. (Hydrosat),HydroMAP (HydroMAP),Hydrova Inc. (Hydrova)" at bounding box center [982, 221] width 389 height 22
type input "Hydrosat Inc."
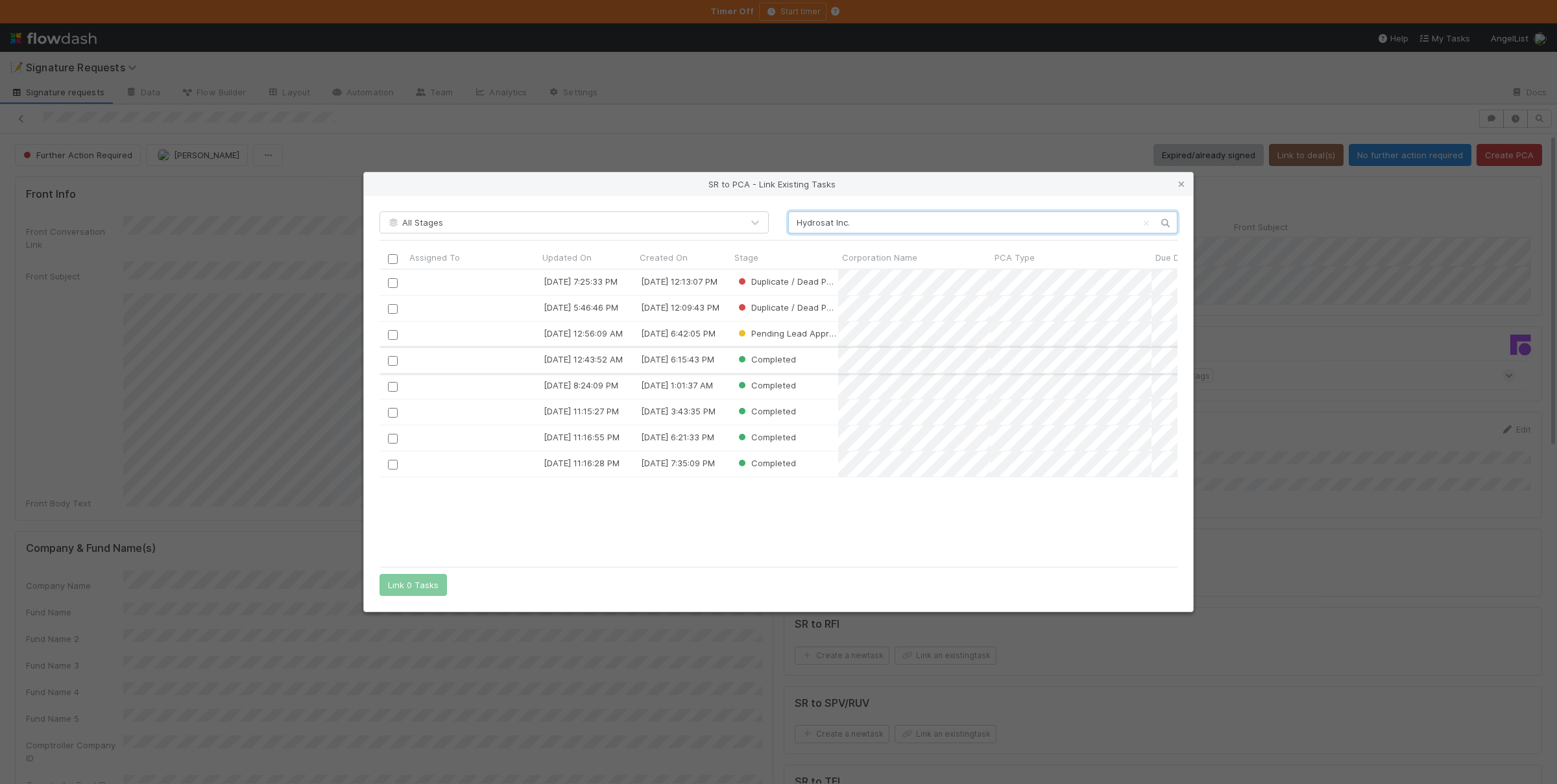
scroll to position [291, 796]
click at [393, 334] on input "checkbox" at bounding box center [393, 334] width 10 height 10
click at [421, 588] on button "Link 1 Task" at bounding box center [410, 584] width 62 height 22
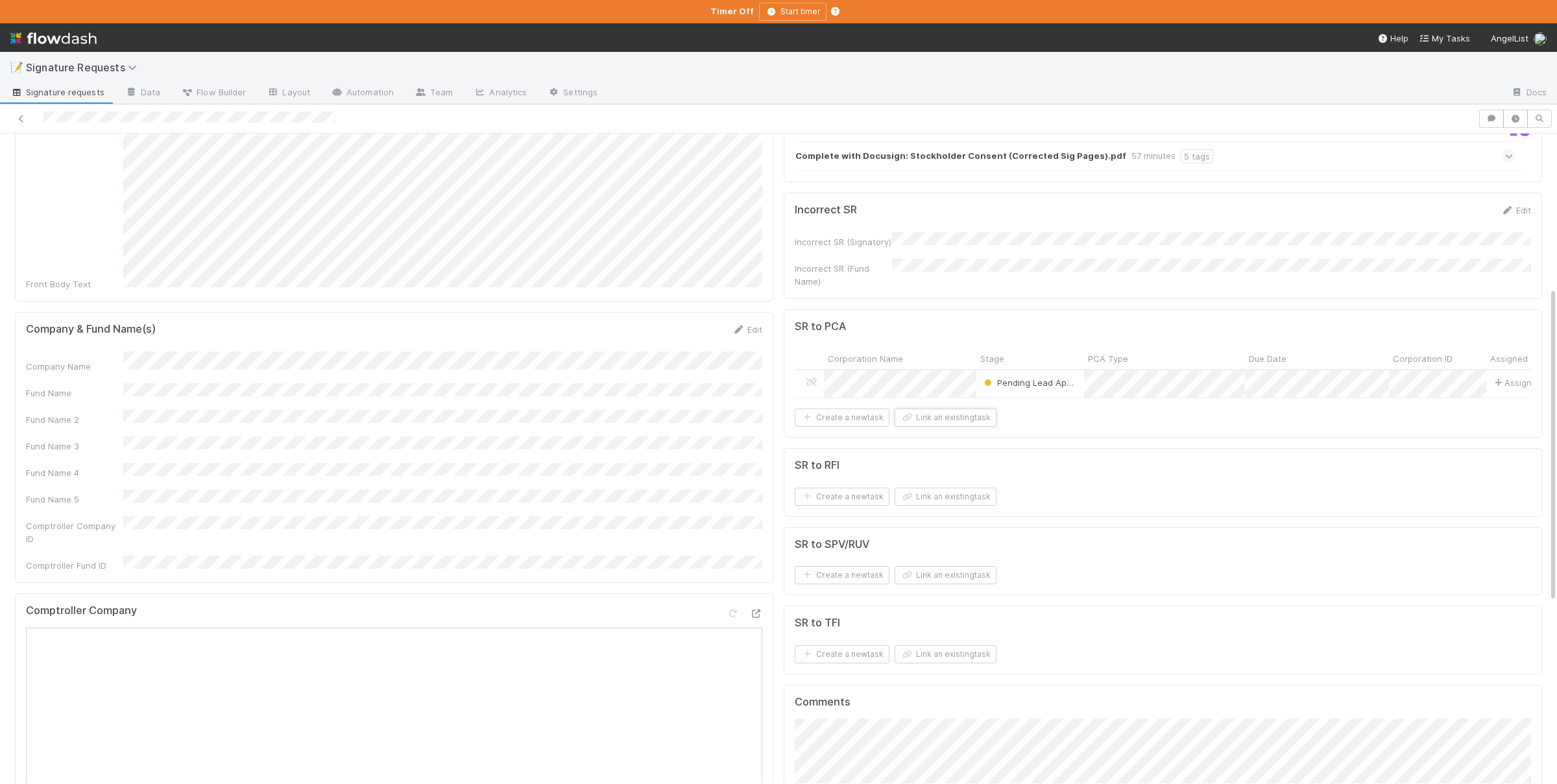
scroll to position [189, 0]
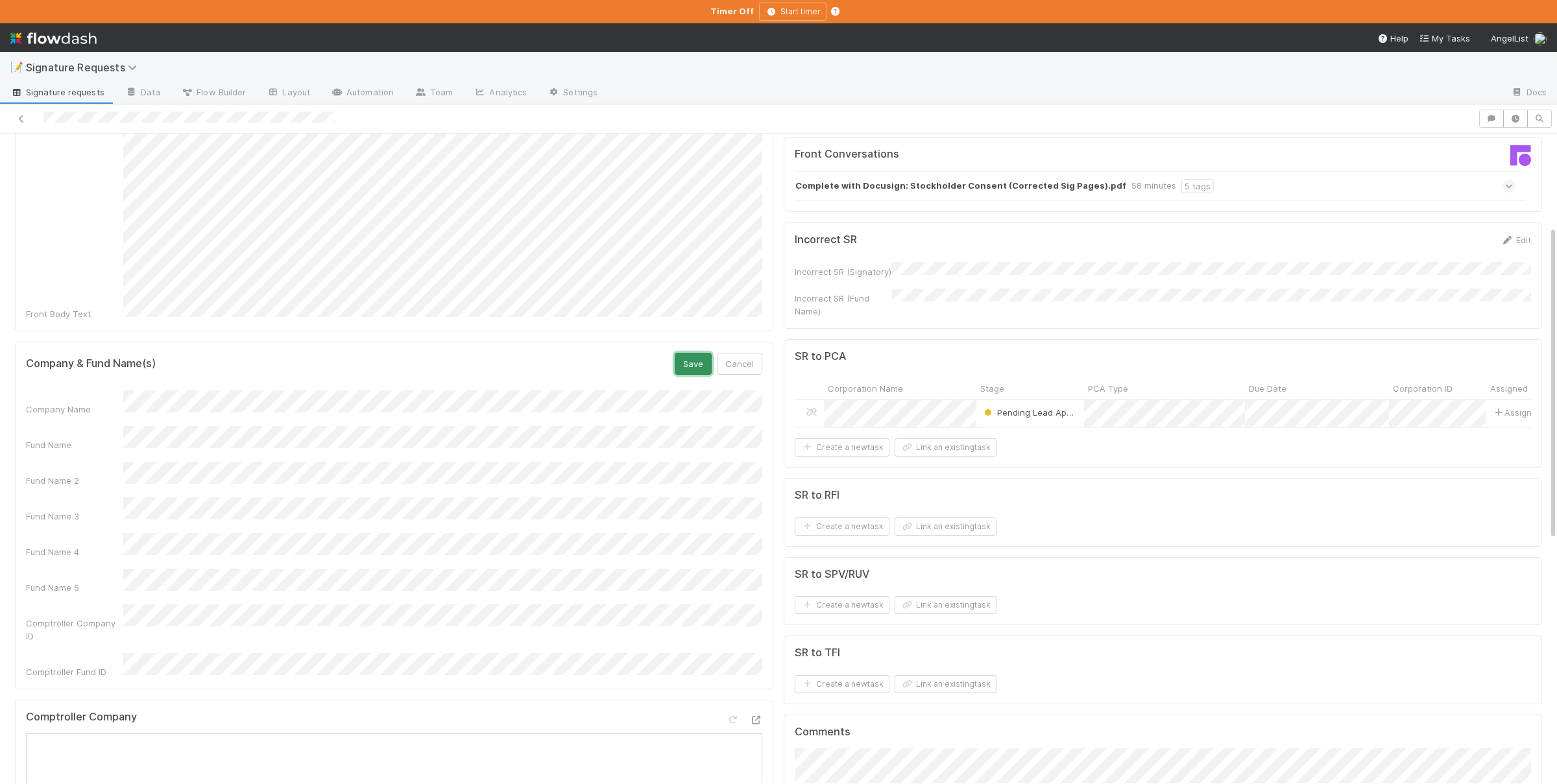
click at [688, 352] on button "Save" at bounding box center [693, 363] width 37 height 22
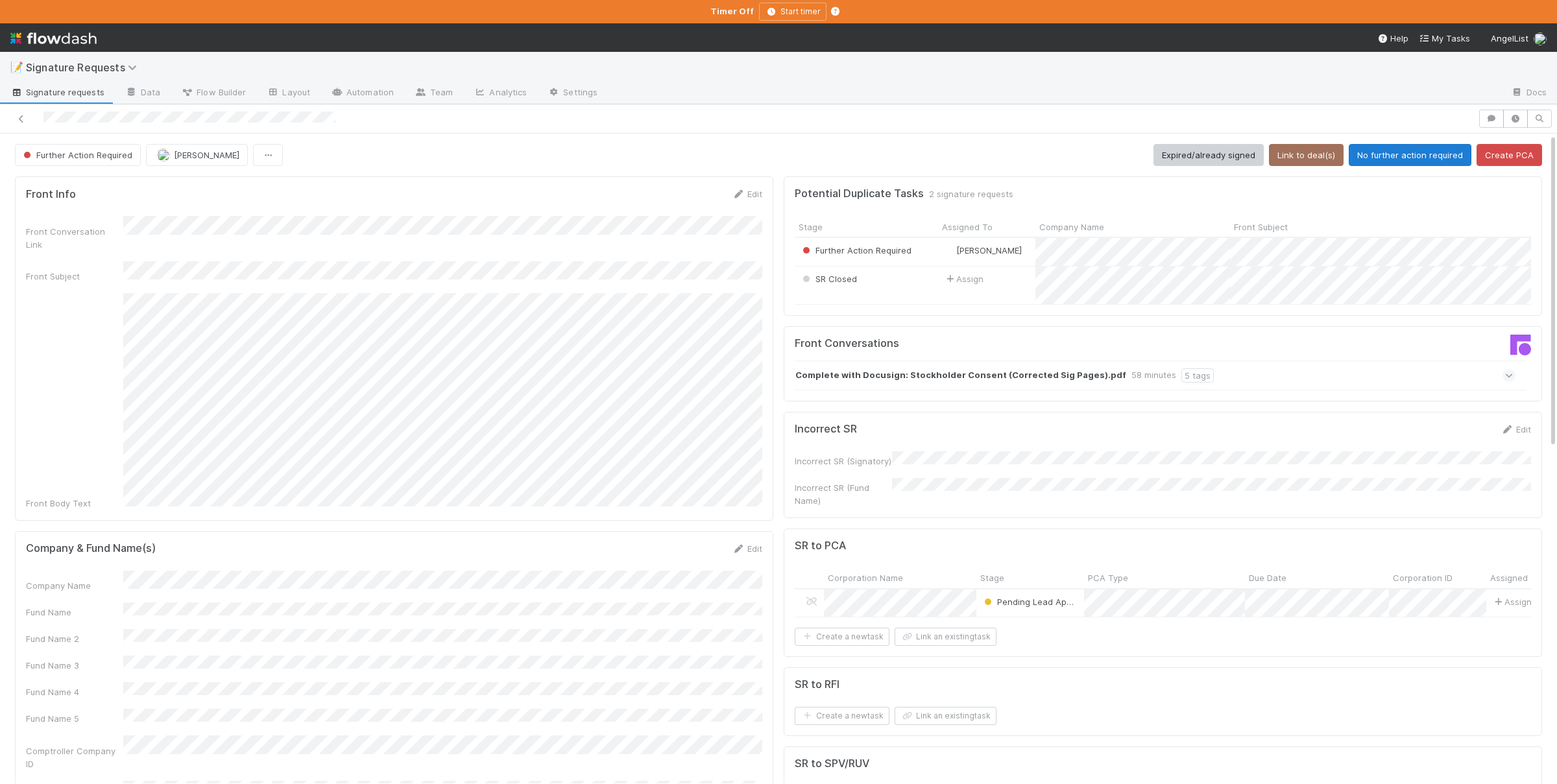
scroll to position [265, 0]
click at [1384, 152] on button "No further action required" at bounding box center [1409, 155] width 122 height 22
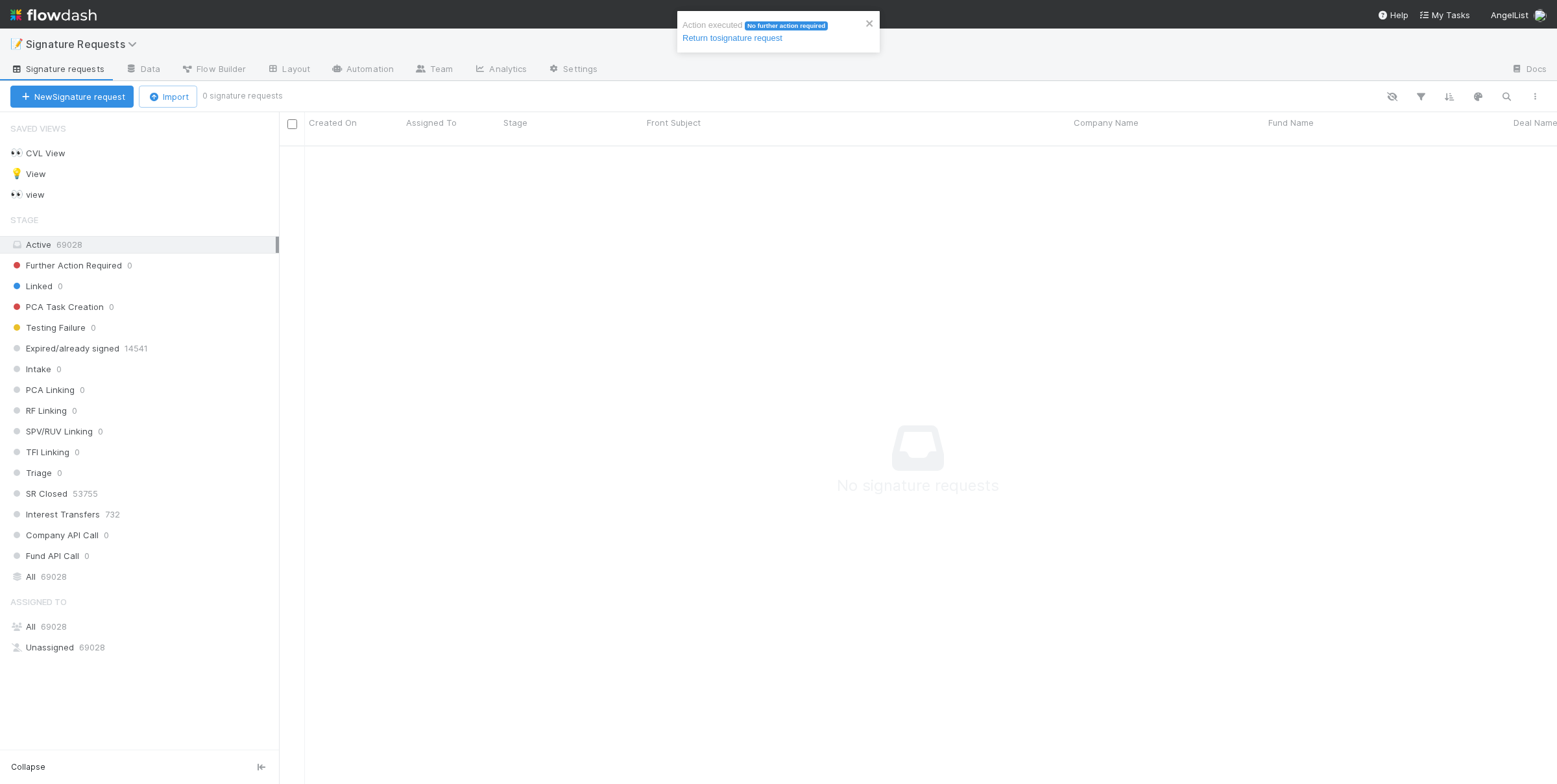
scroll to position [649, 1277]
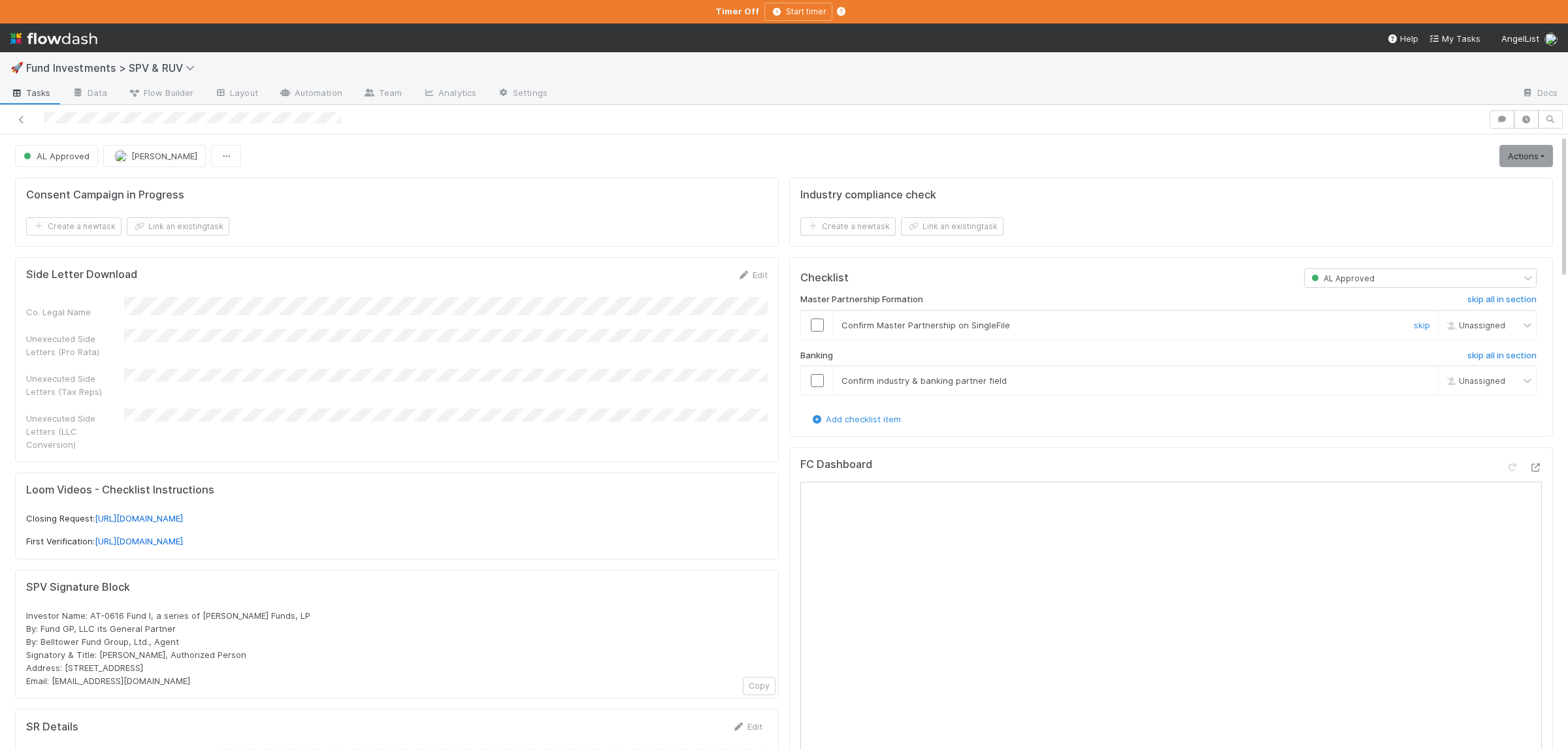
click at [819, 323] on input "checkbox" at bounding box center [817, 324] width 13 height 13
click at [815, 387] on input "checkbox" at bounding box center [817, 380] width 13 height 13
click at [1515, 163] on link "Actions" at bounding box center [1525, 156] width 53 height 22
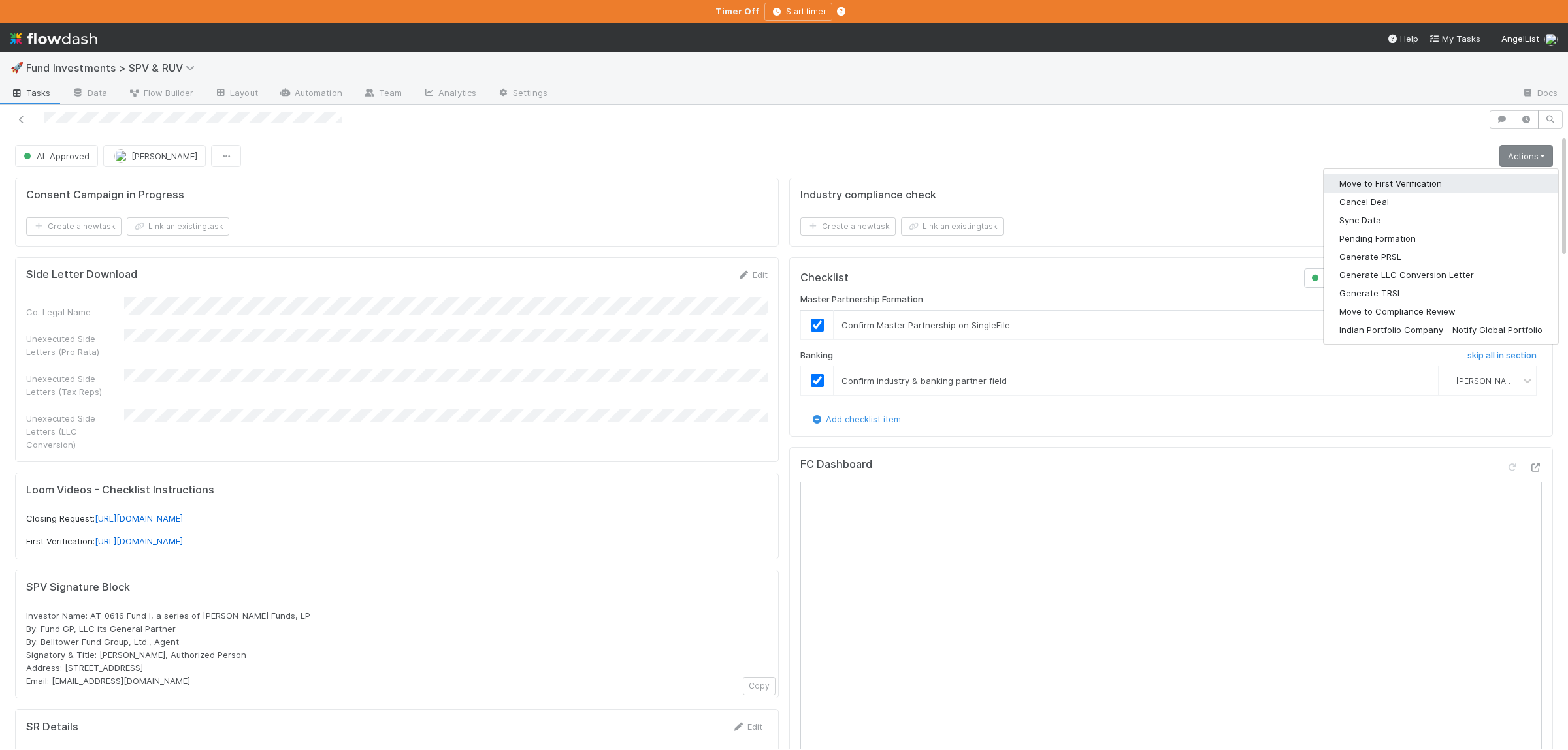
click at [1447, 180] on button "Move to First Verification" at bounding box center [1440, 183] width 234 height 18
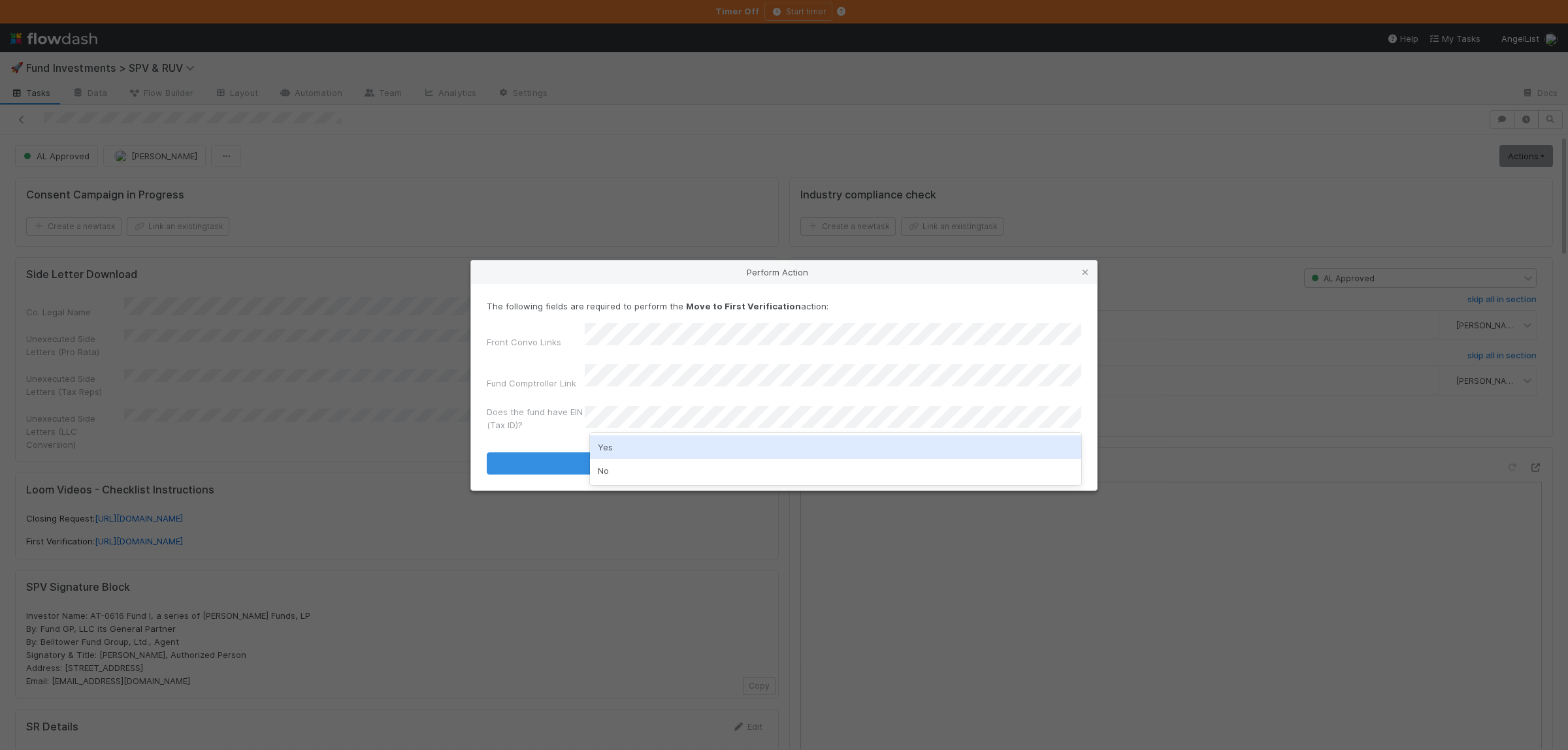
click at [645, 441] on div "Yes" at bounding box center [835, 447] width 491 height 24
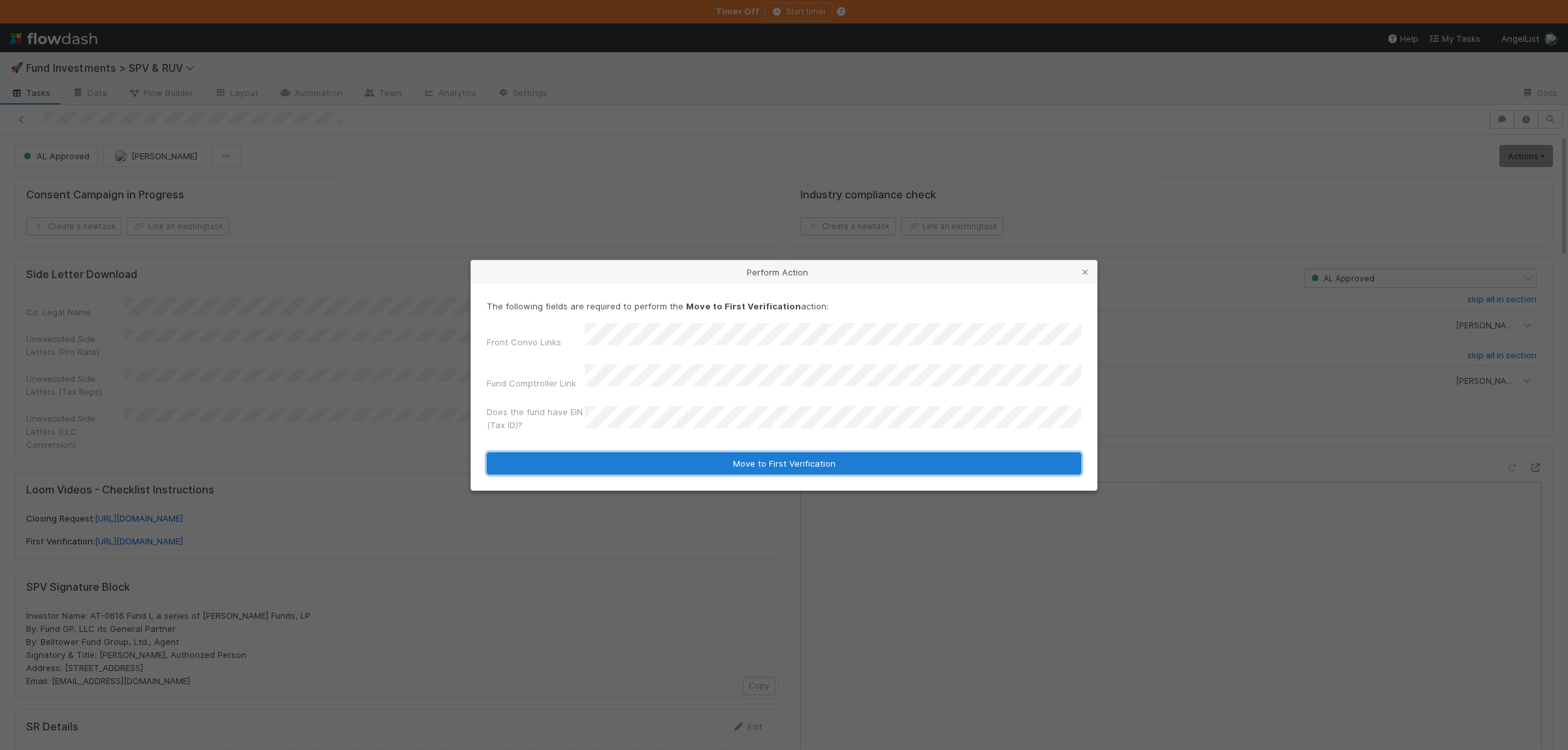
click at [647, 453] on button "Move to First Verification" at bounding box center [784, 463] width 595 height 22
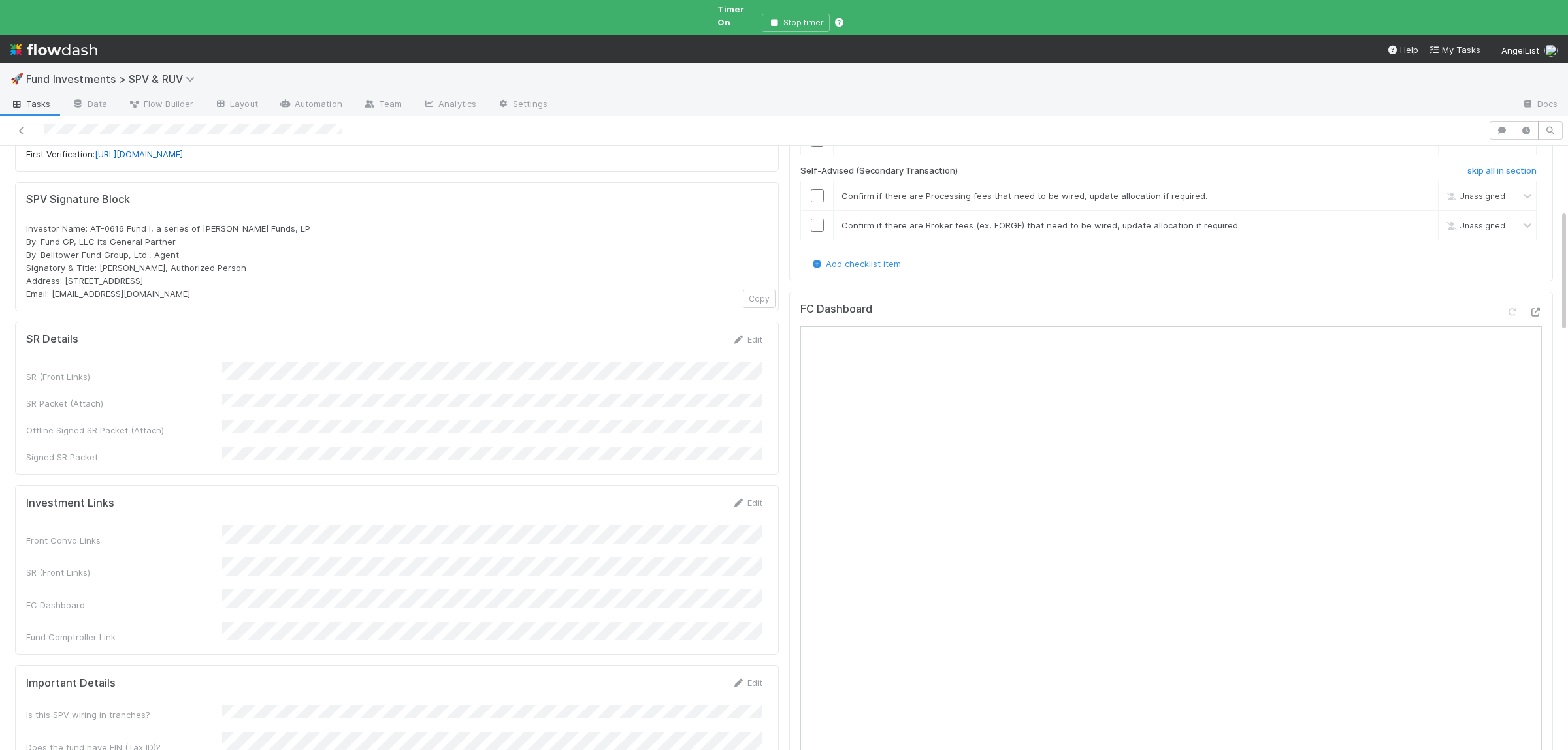
scroll to position [445, 0]
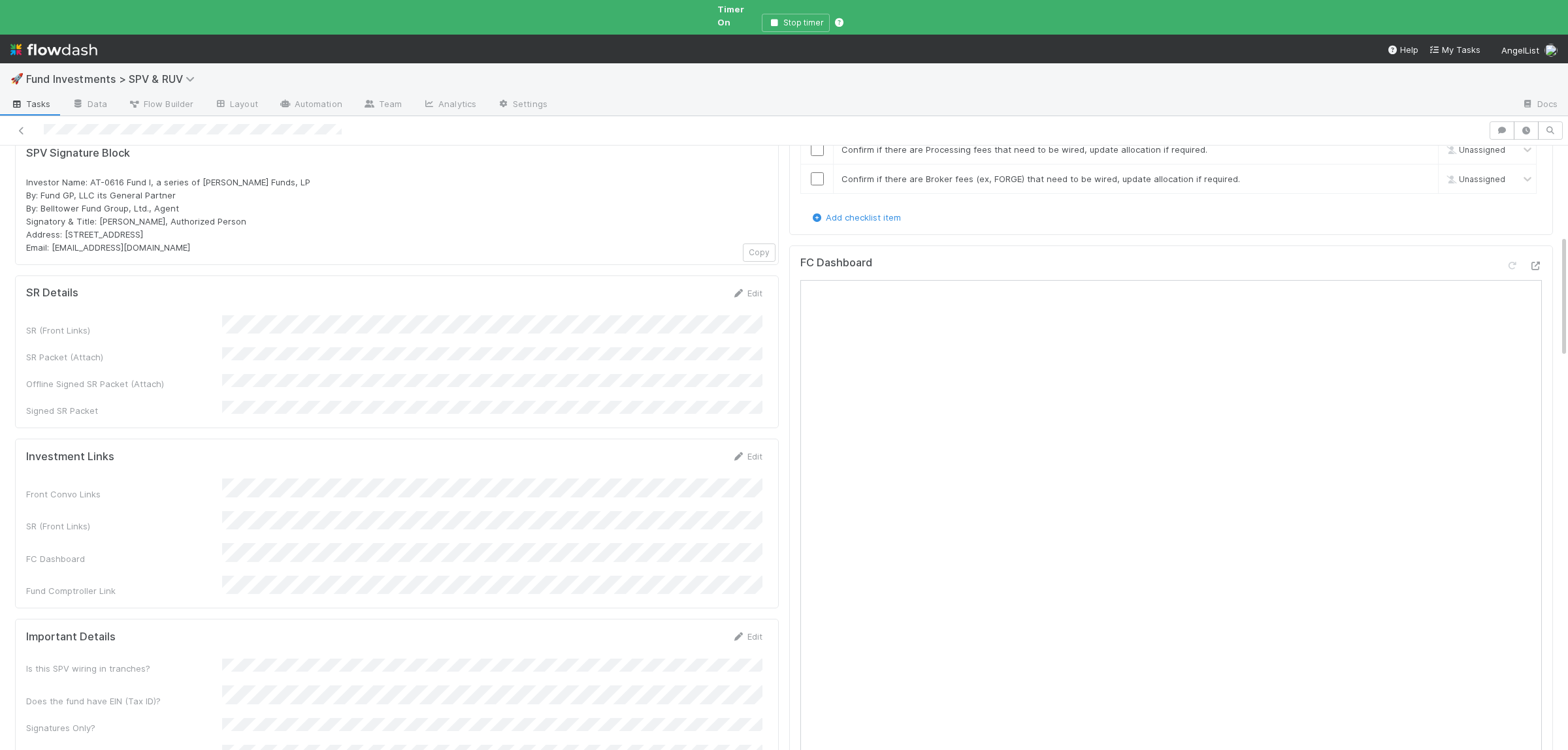
click at [486, 316] on div "SR (Front Links) SR Packet (Attach) Offline Signed SR Packet (Attach) Signed SR…" at bounding box center [394, 366] width 736 height 102
click at [675, 287] on div "SR Details Save Cancel" at bounding box center [394, 297] width 736 height 22
click at [679, 287] on button "Save" at bounding box center [693, 297] width 38 height 22
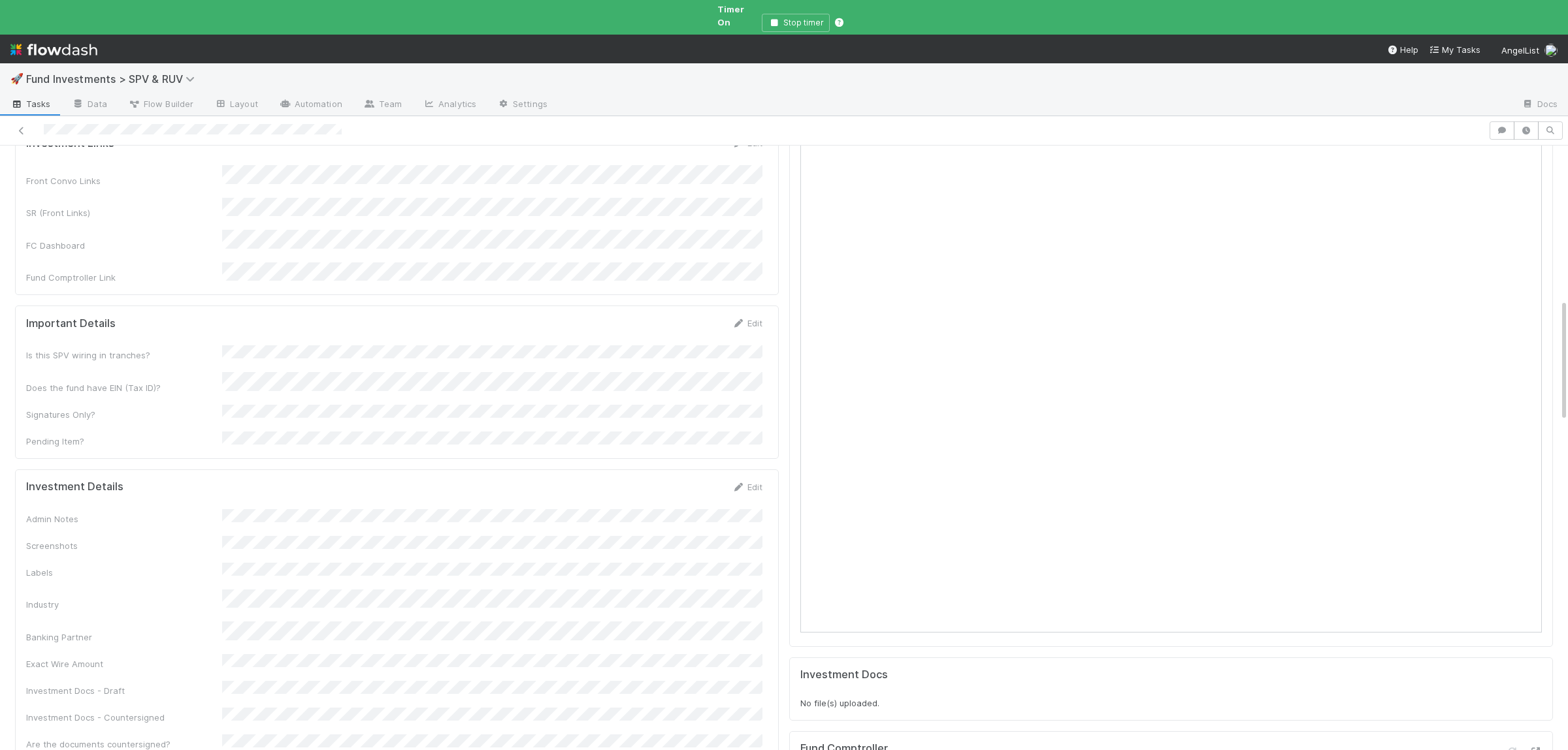
scroll to position [764, 0]
click at [700, 476] on button "Save" at bounding box center [693, 486] width 38 height 22
click at [361, 504] on div "Admin Notes Screenshots Labels Industry Banking Partner Exact Wire Amount Inves…" at bounding box center [394, 637] width 736 height 266
click at [700, 476] on button "Save" at bounding box center [693, 486] width 38 height 22
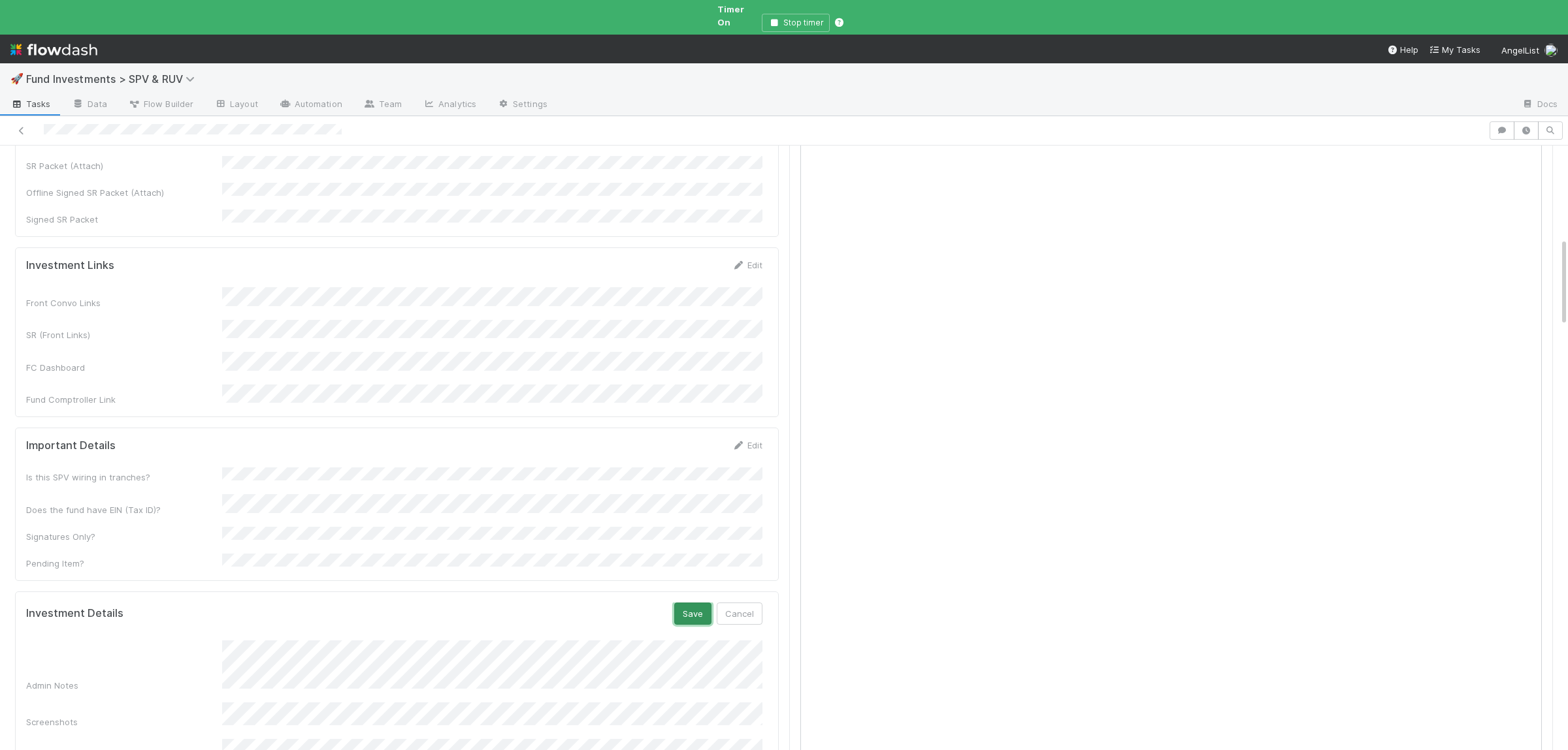
click at [691, 602] on button "Save" at bounding box center [693, 613] width 38 height 22
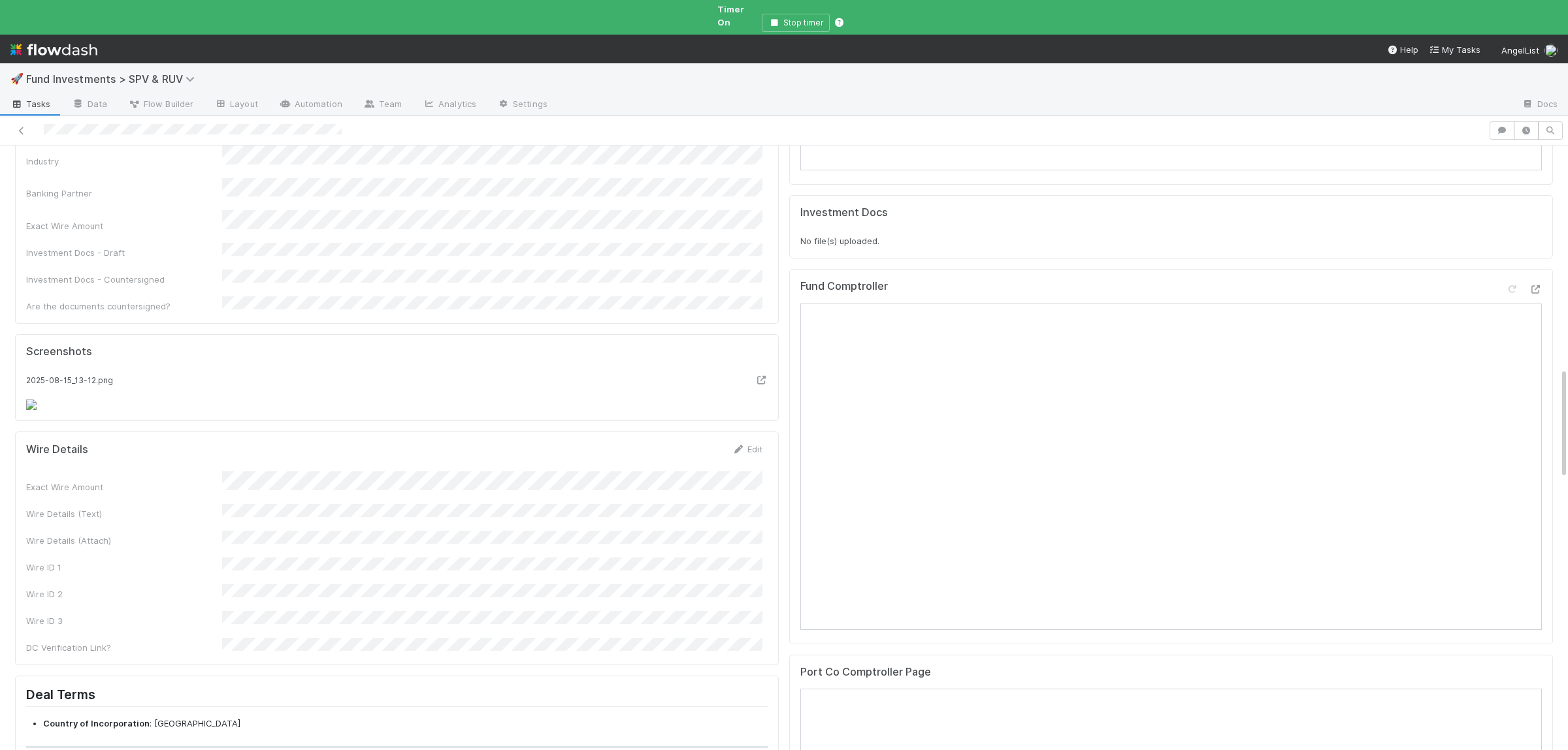
scroll to position [0, 0]
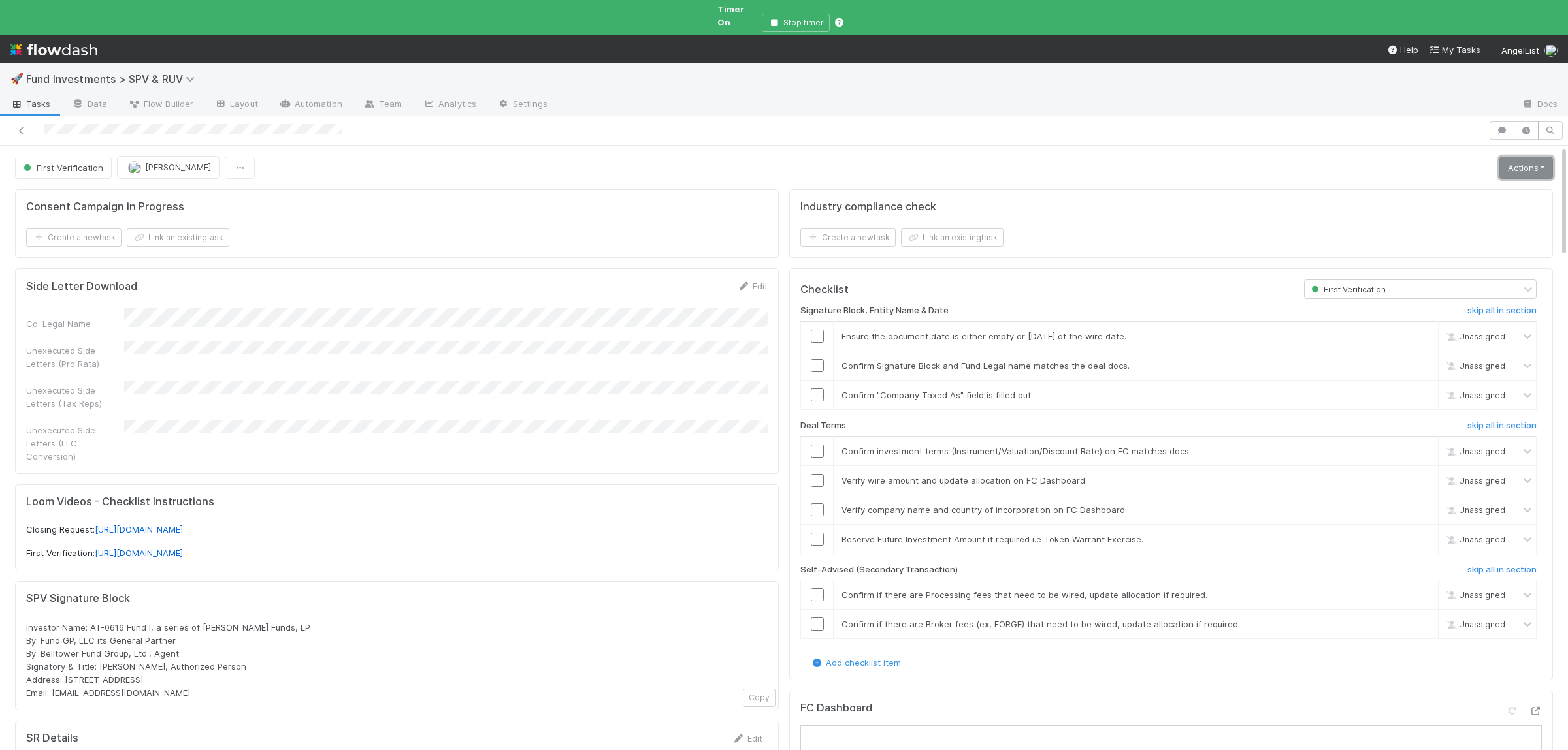
click at [1525, 156] on link "Actions" at bounding box center [1525, 167] width 53 height 22
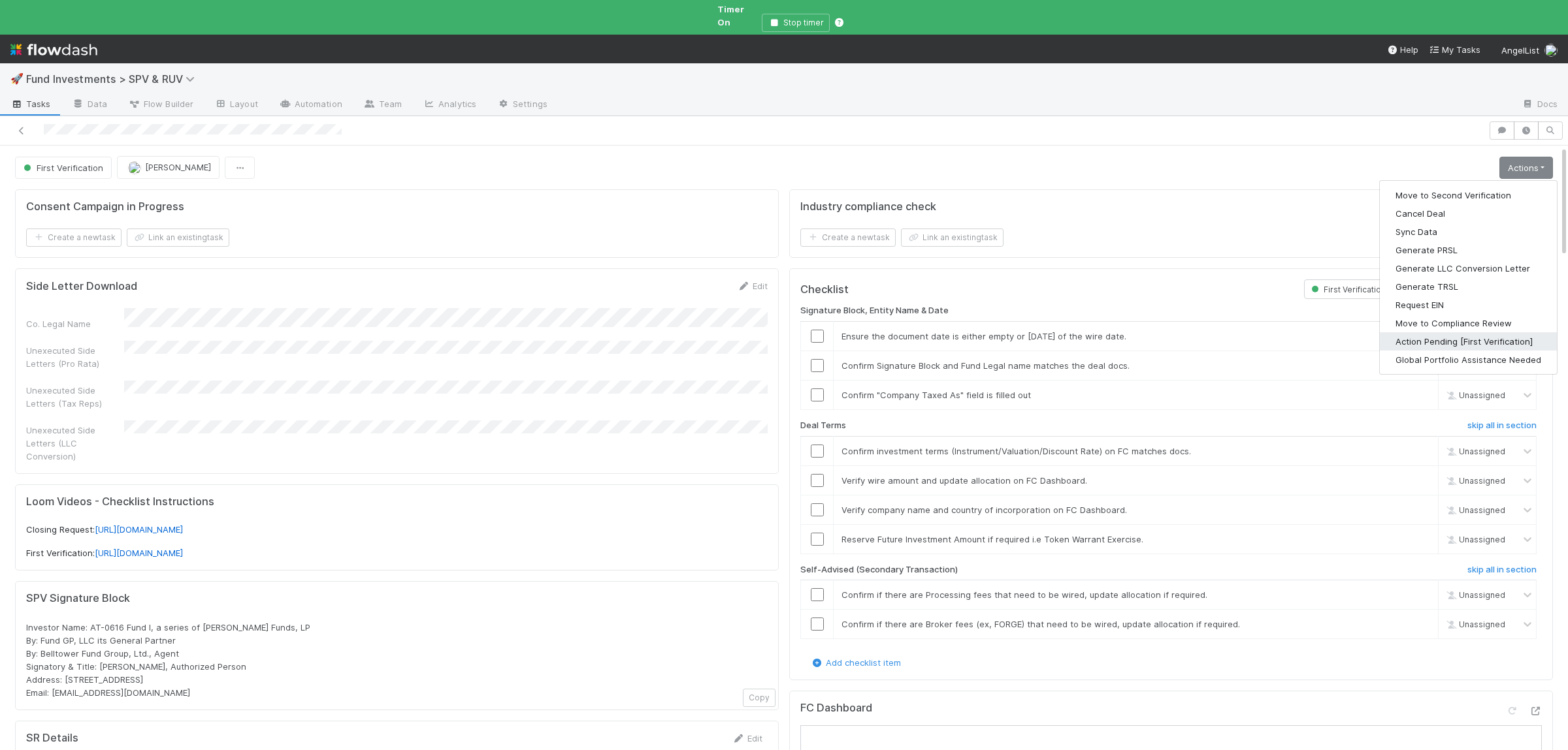
click at [1439, 332] on button "Action Pending [First Verification]" at bounding box center [1467, 341] width 177 height 18
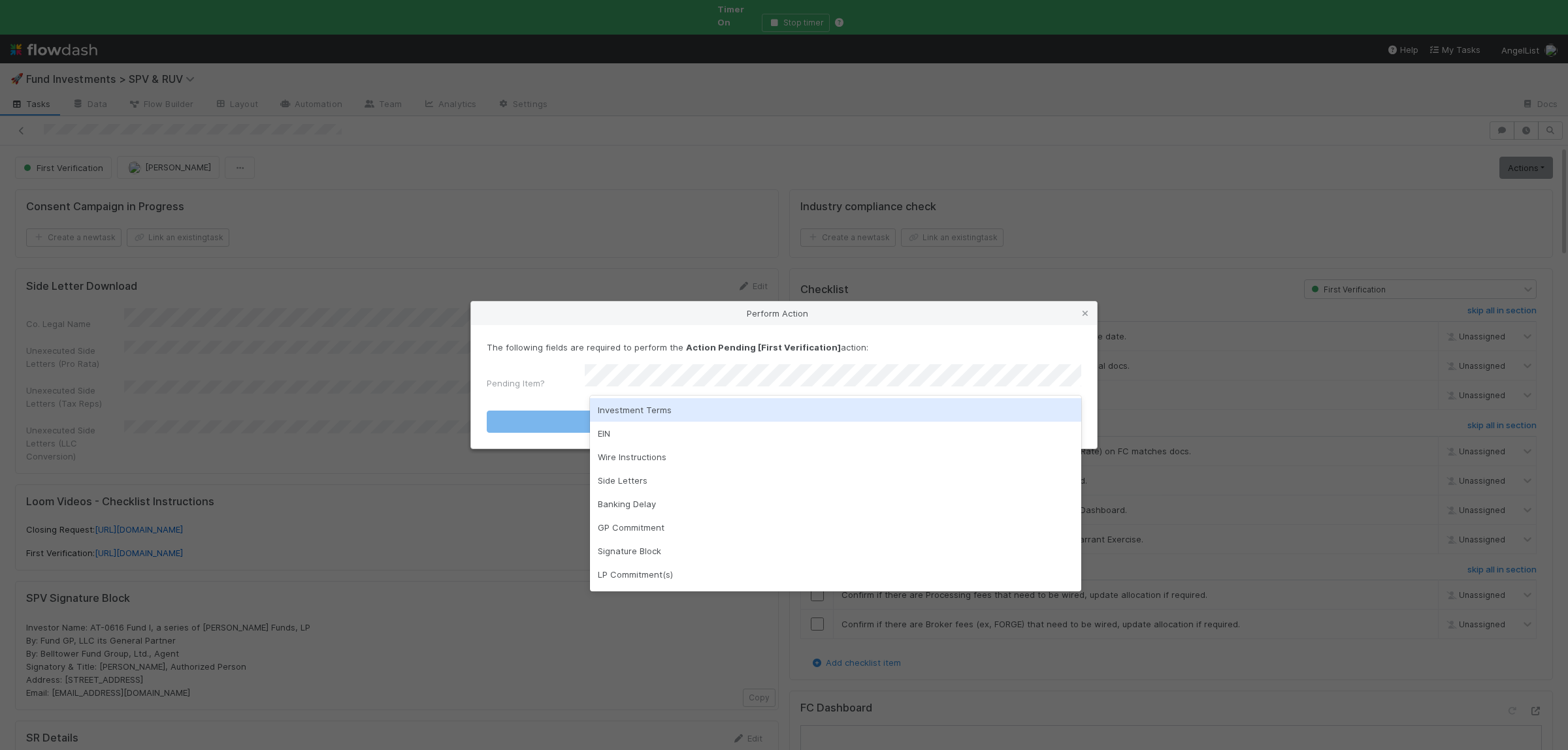
click at [650, 405] on div "Investment Terms" at bounding box center [835, 410] width 491 height 24
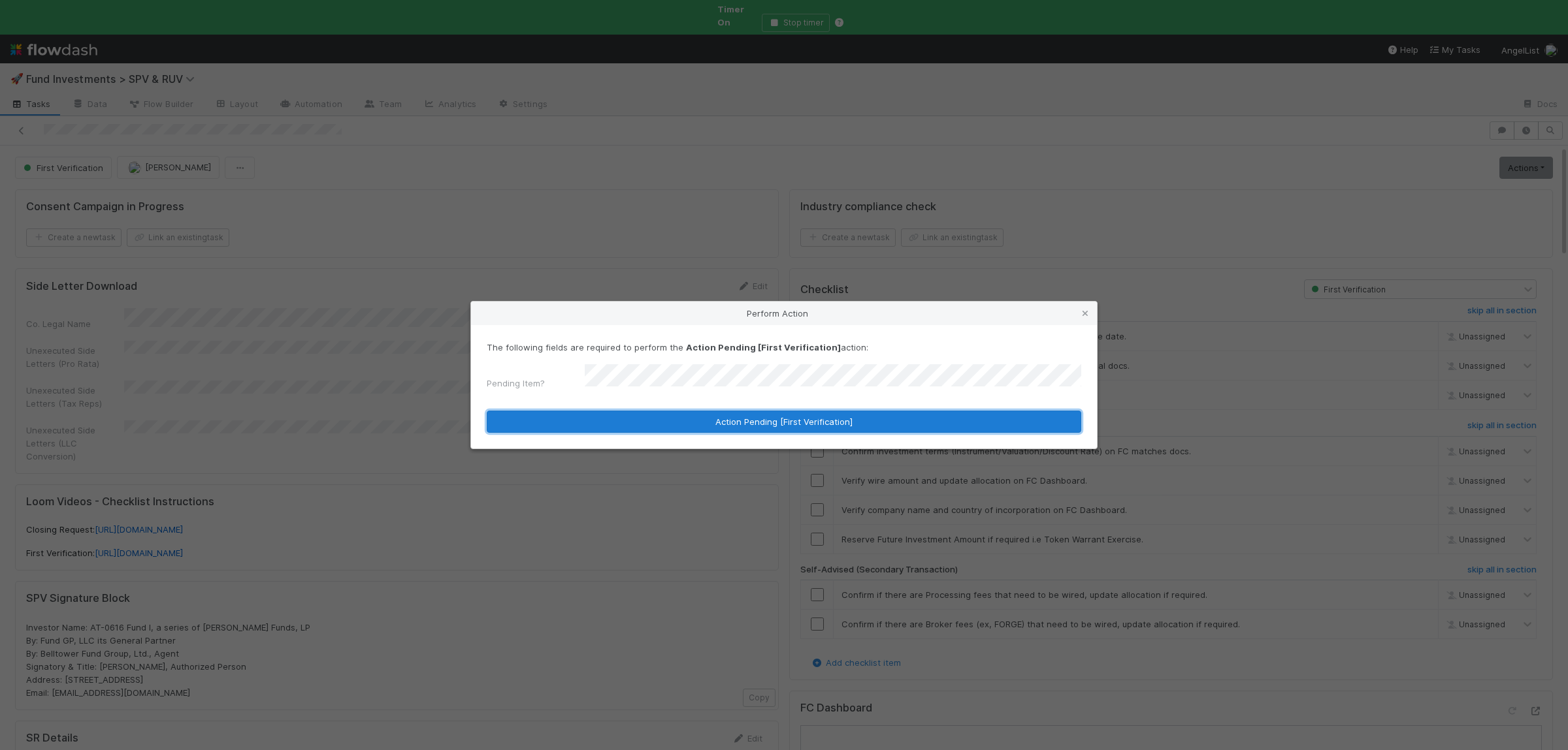
click at [646, 412] on button "Action Pending [First Verification]" at bounding box center [784, 421] width 595 height 22
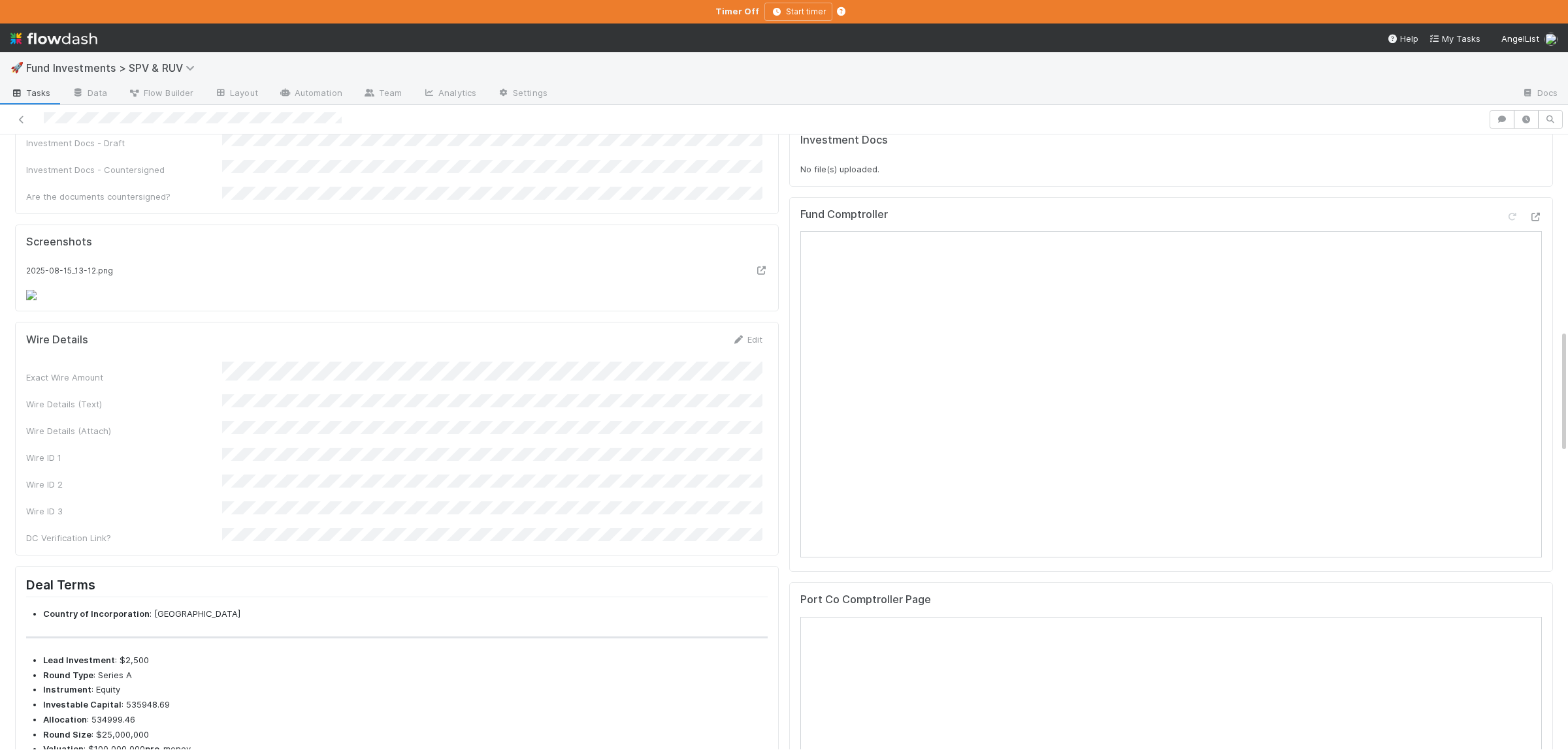
scroll to position [1018, 0]
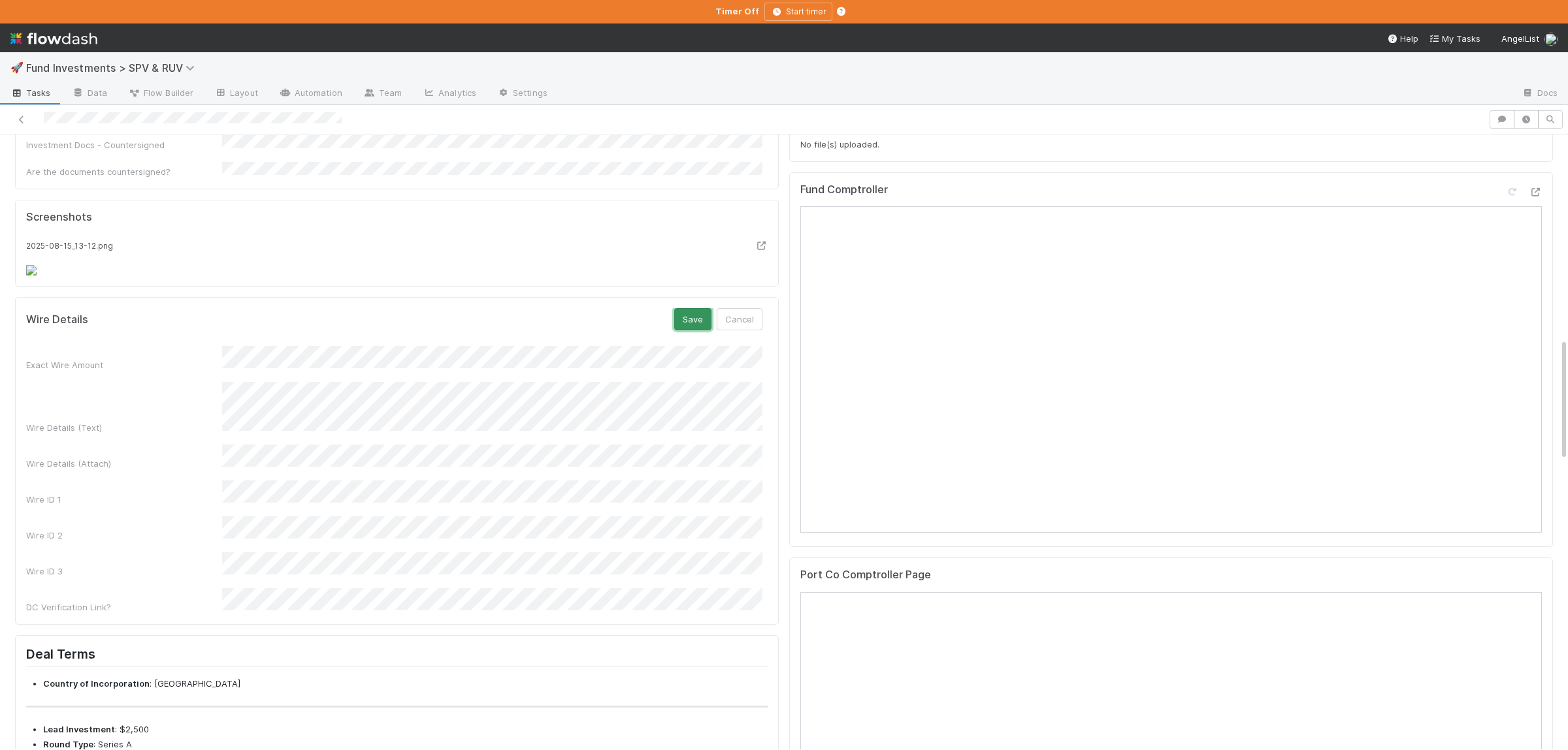
click at [694, 330] on button "Save" at bounding box center [693, 319] width 38 height 22
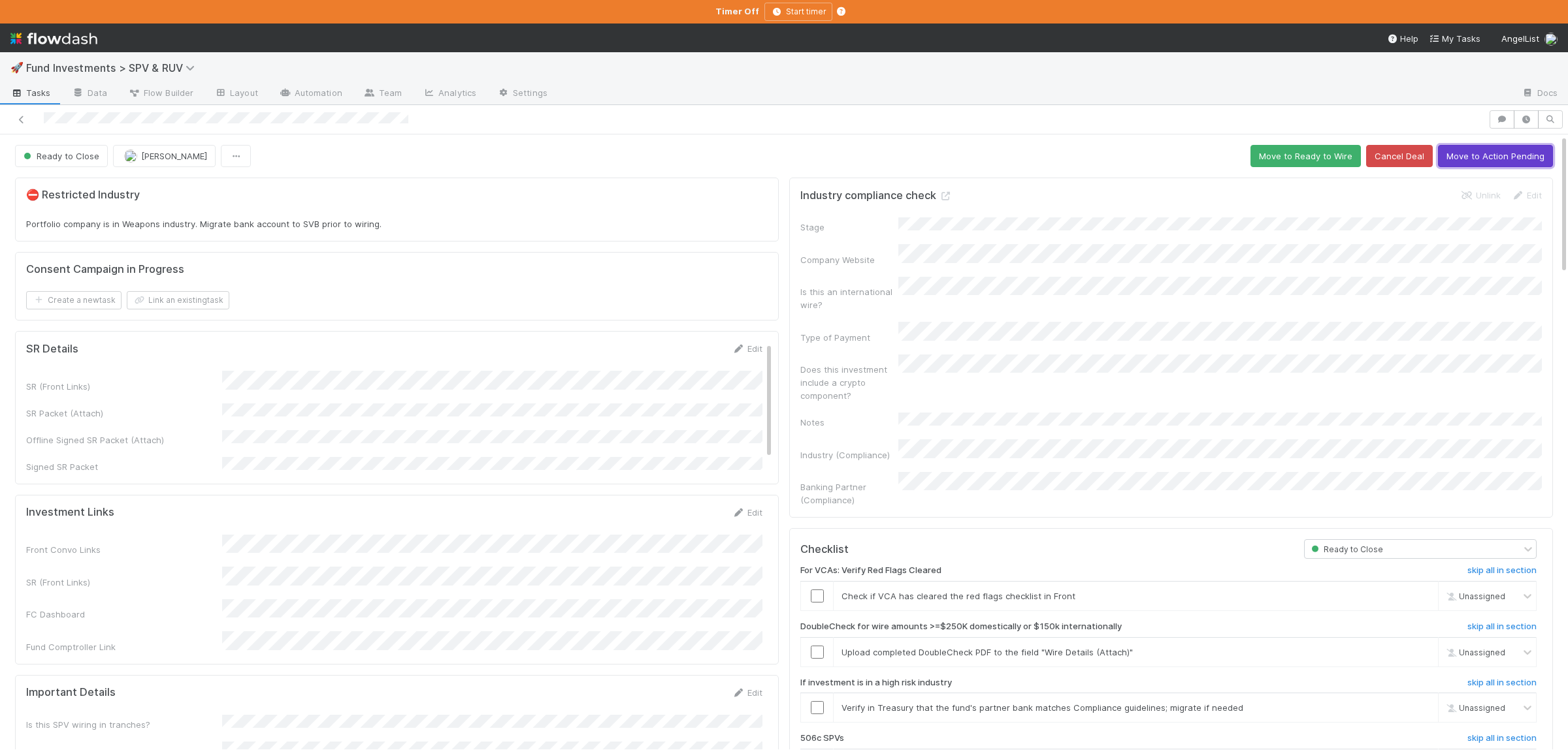
click at [1519, 163] on button "Move to Action Pending" at bounding box center [1495, 156] width 115 height 22
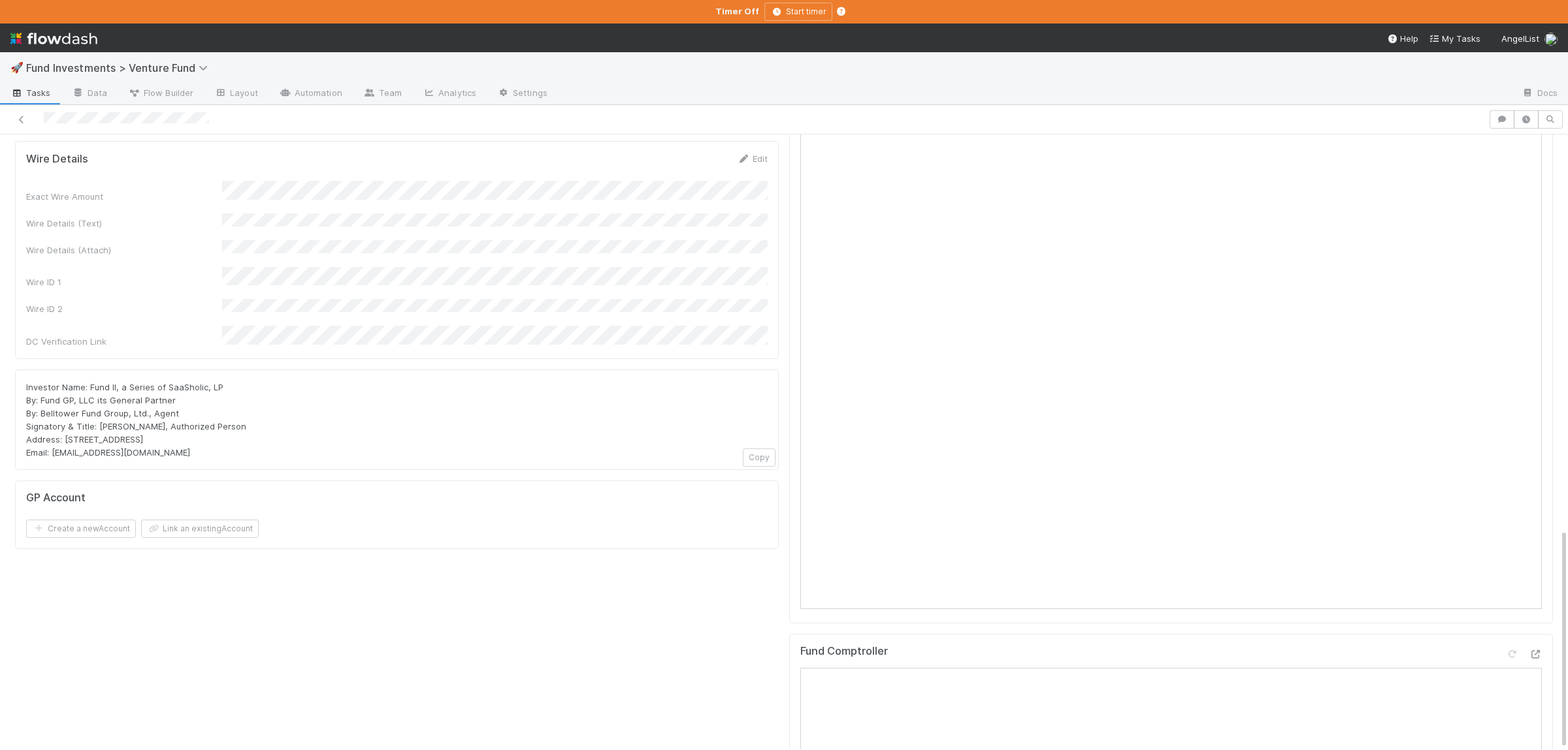
scroll to position [717, 0]
